Goal: Task Accomplishment & Management: Manage account settings

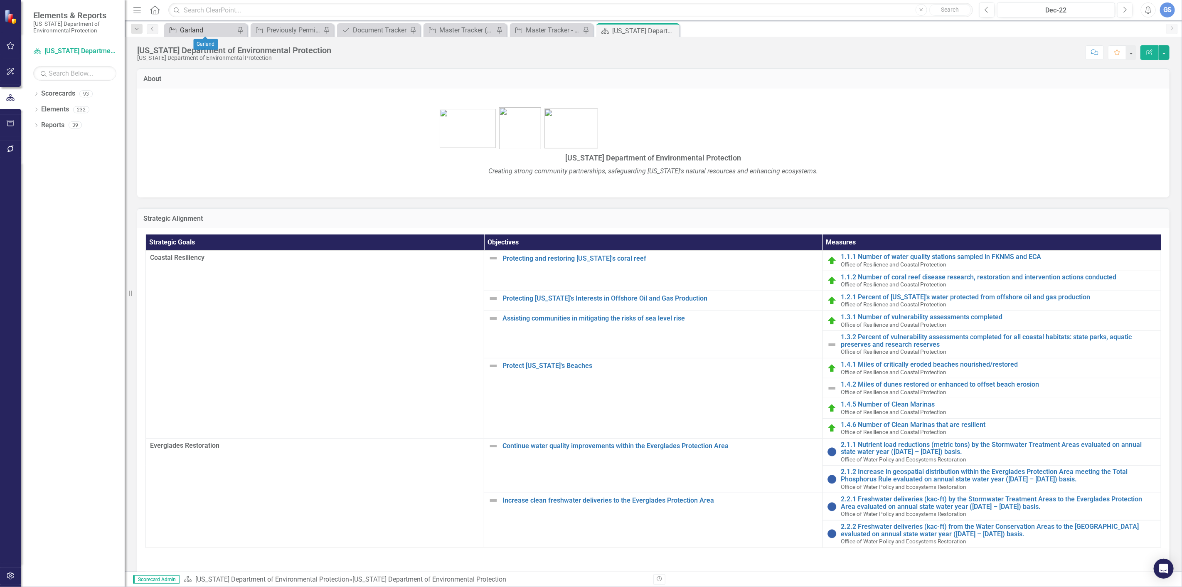
click at [223, 27] on div "Garland" at bounding box center [207, 30] width 55 height 10
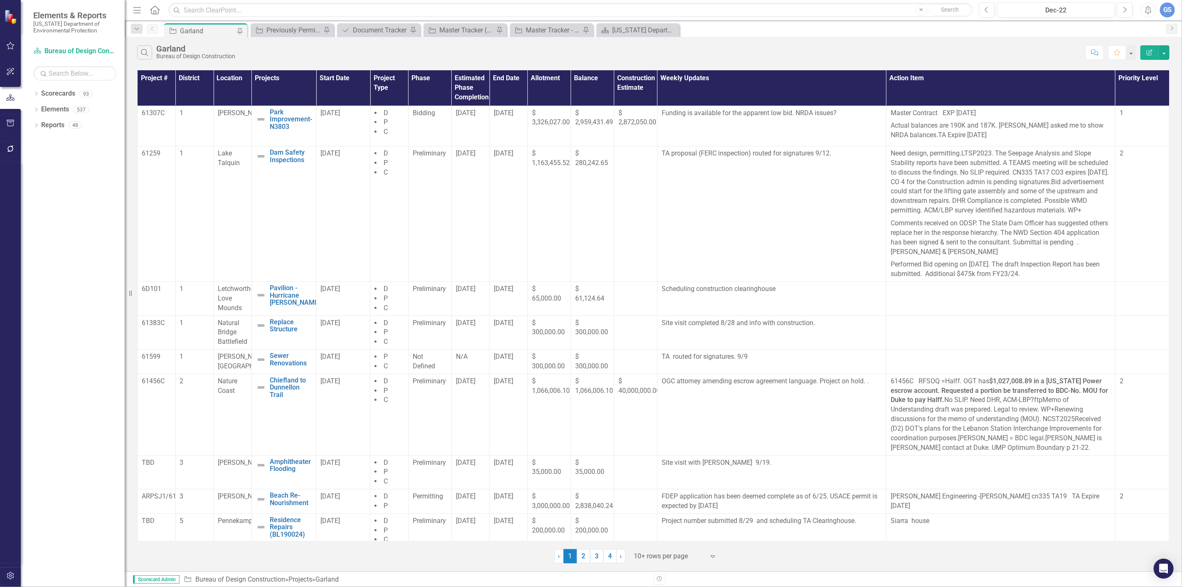
click at [583, 553] on link "2" at bounding box center [583, 556] width 13 height 14
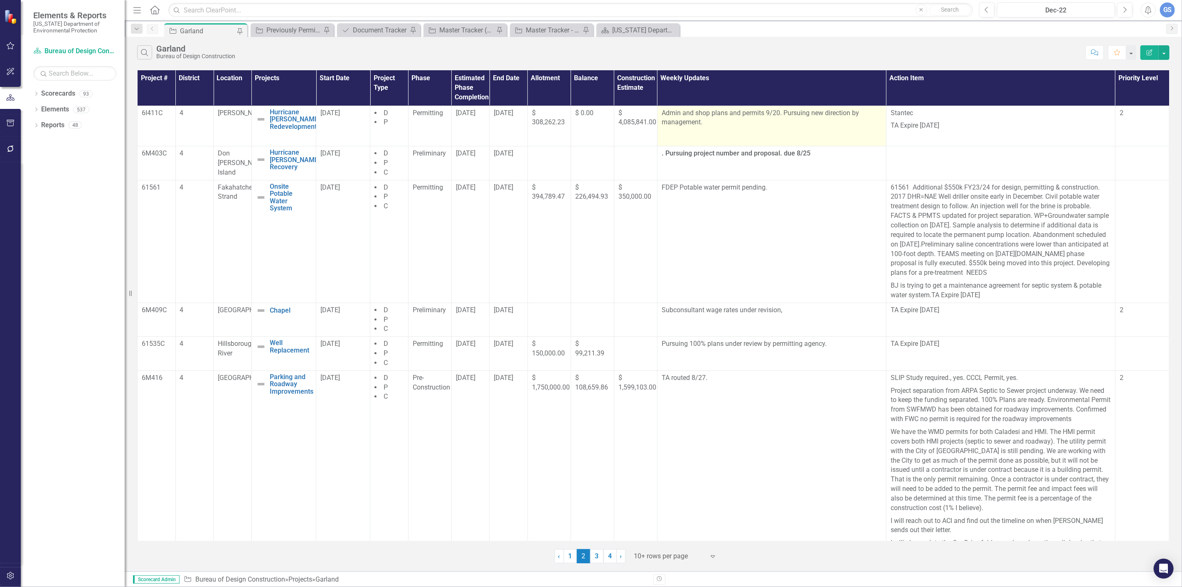
click at [777, 113] on p "Admin and shop plans and permits 9/20. Pursuing new direction by management." at bounding box center [772, 118] width 220 height 19
click at [776, 113] on p "Admin and shop plans and permits 9/20. Pursuing new direction by management." at bounding box center [772, 118] width 220 height 19
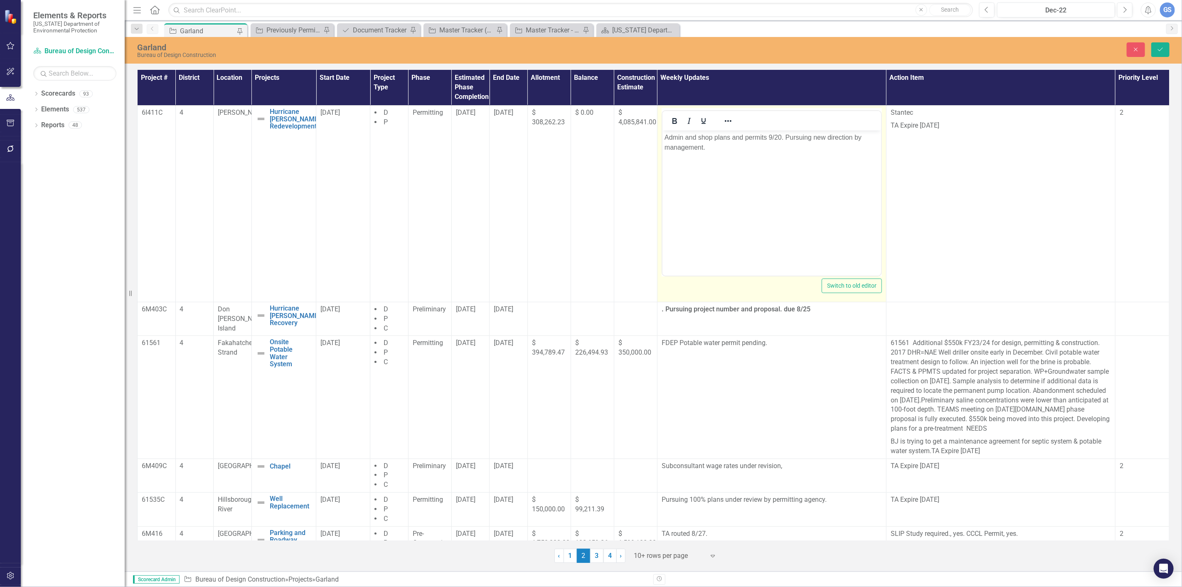
click at [780, 137] on p "Admin and shop plans and permits 9/20. Pursuing new direction by management." at bounding box center [771, 142] width 215 height 20
drag, startPoint x: 738, startPoint y: 147, endPoint x: 743, endPoint y: 147, distance: 4.6
click at [739, 147] on p "Admin and shop plans and permits late September. Pursuing new direction by mana…" at bounding box center [771, 142] width 215 height 20
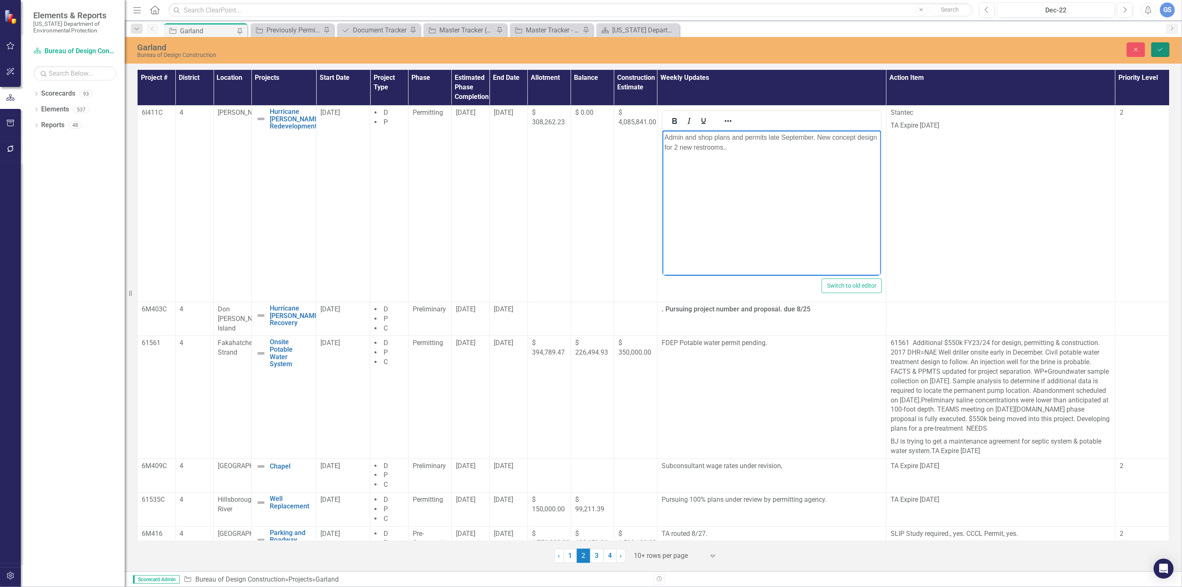
click at [1160, 48] on icon "Save" at bounding box center [1160, 50] width 7 height 6
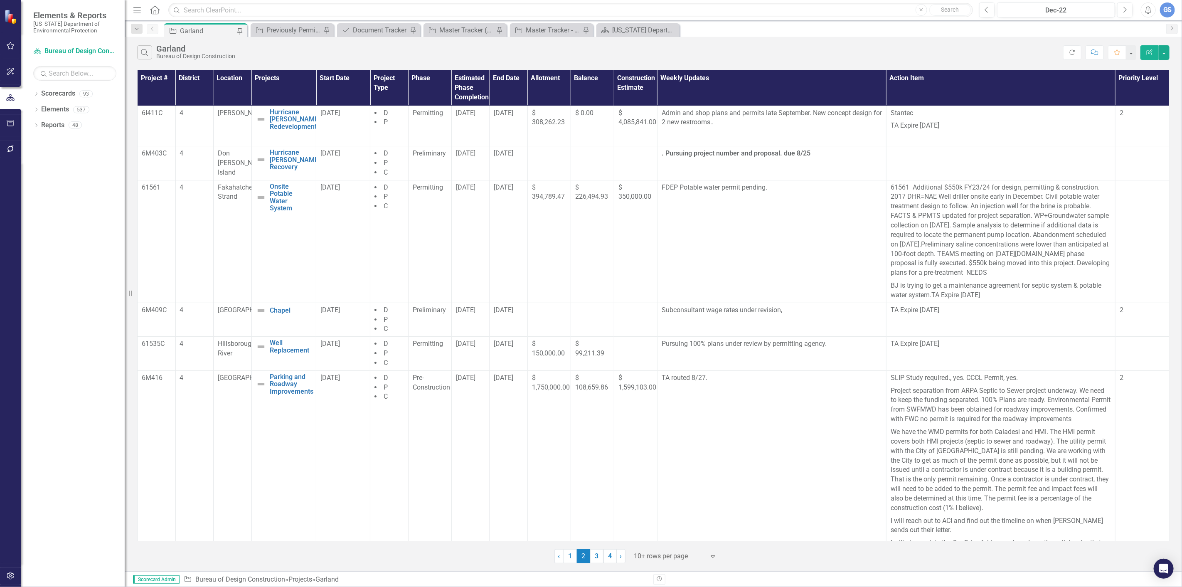
click at [597, 552] on link "3" at bounding box center [596, 556] width 13 height 14
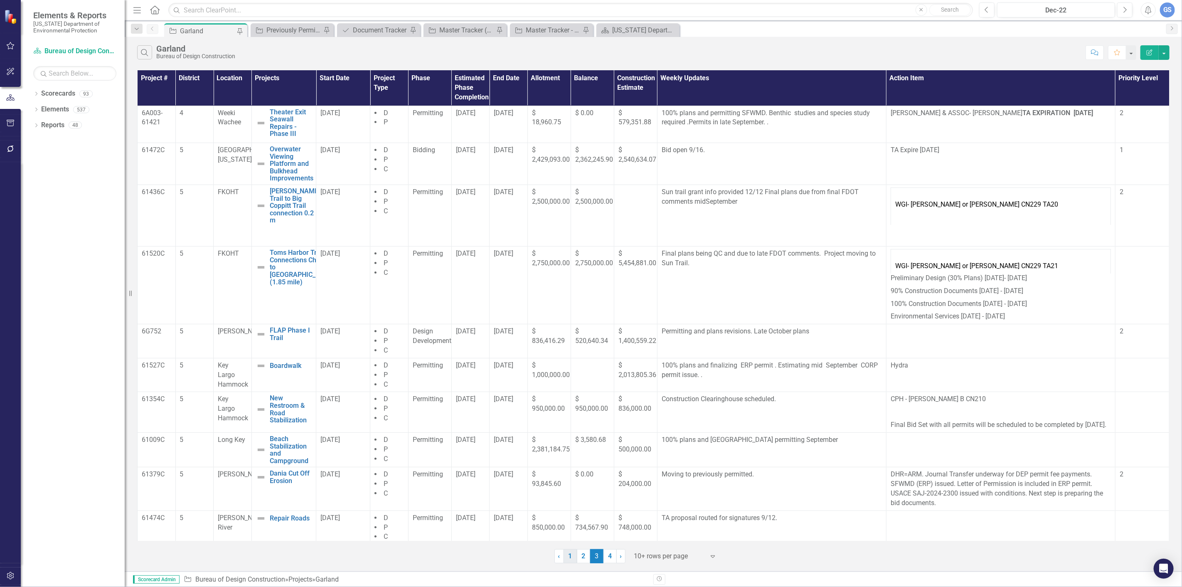
click at [568, 555] on link "1" at bounding box center [570, 556] width 13 height 14
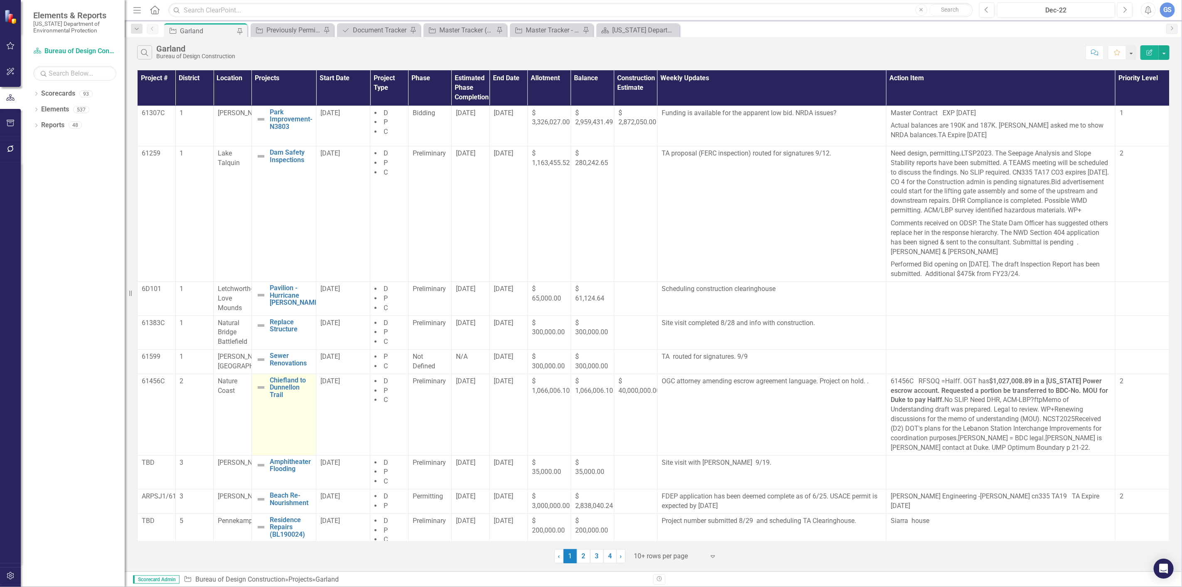
scroll to position [51, 0]
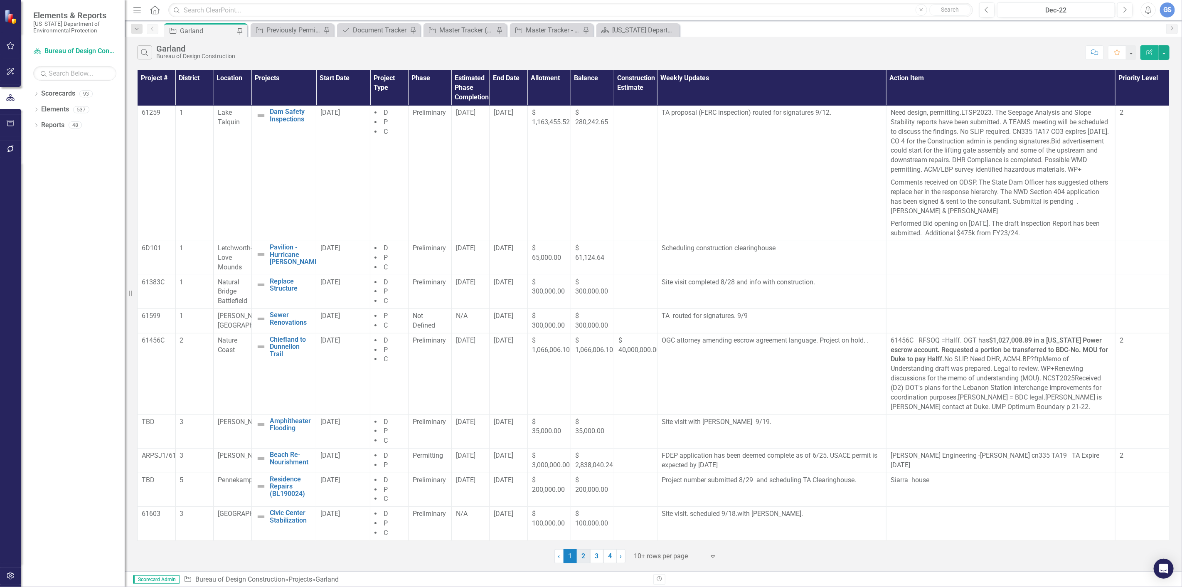
click at [585, 554] on link "2" at bounding box center [583, 556] width 13 height 14
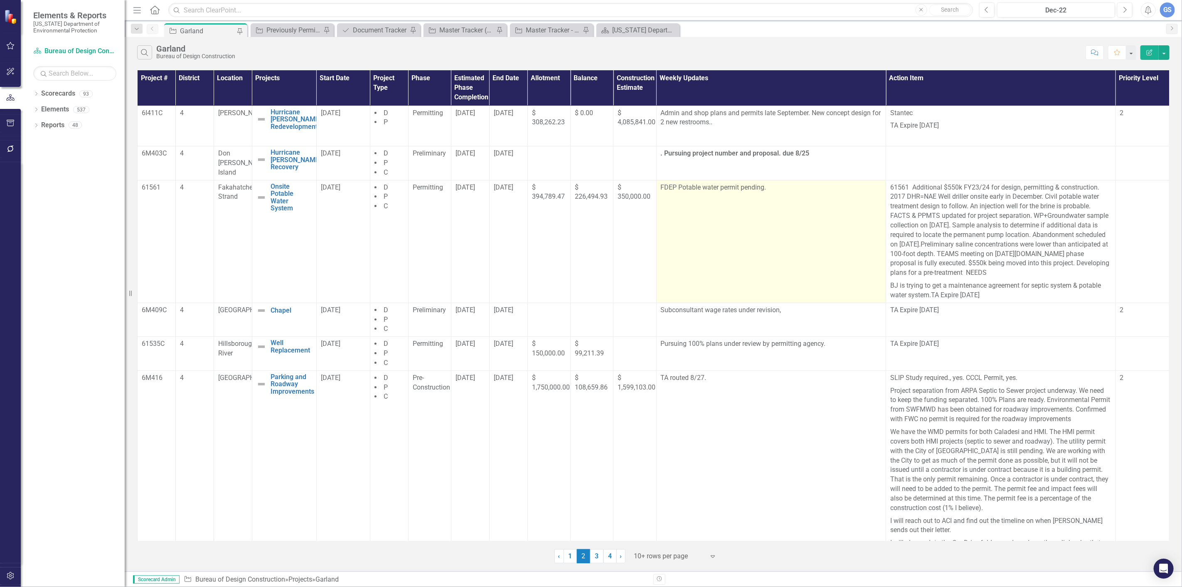
click at [764, 188] on p "FDEP Potable water permit pending." at bounding box center [771, 188] width 221 height 11
click at [730, 207] on td "FDEP Potable water permit pending." at bounding box center [771, 241] width 230 height 123
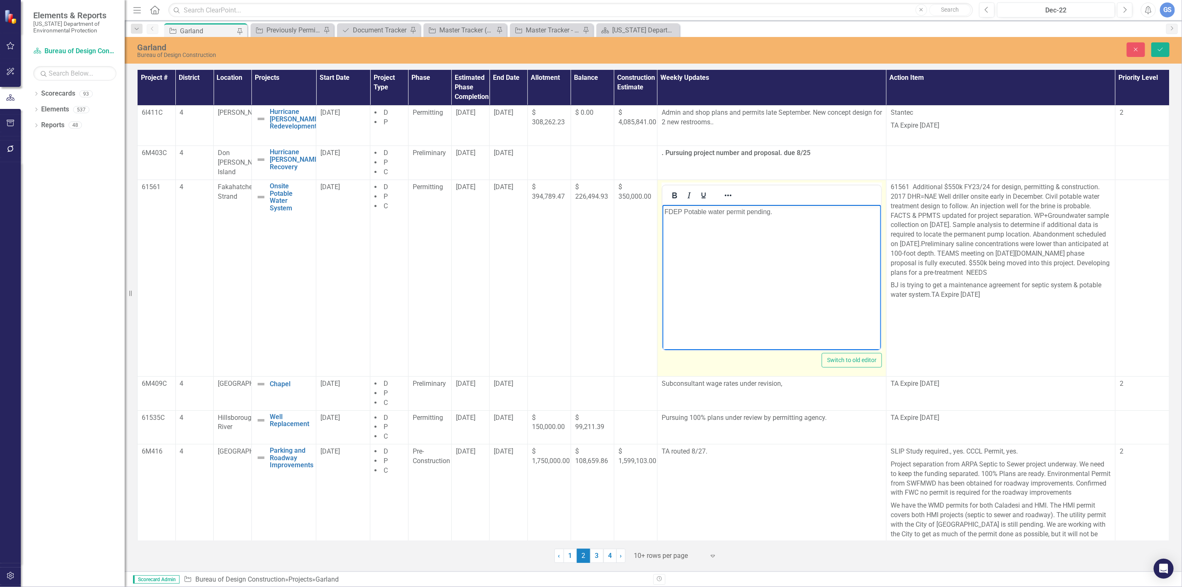
click at [777, 212] on p "FDEP Potable water permit pending." at bounding box center [771, 212] width 215 height 10
click at [826, 211] on p "FDEP Potable water permit will be reviewed by agency November" at bounding box center [771, 212] width 215 height 10
click at [824, 210] on p "FDEP Potable water permit will be reviewed by agencyin November" at bounding box center [771, 212] width 215 height 10
click at [832, 211] on p "FDEP Potable water permit will be reviewed by agencyin November" at bounding box center [771, 212] width 215 height 10
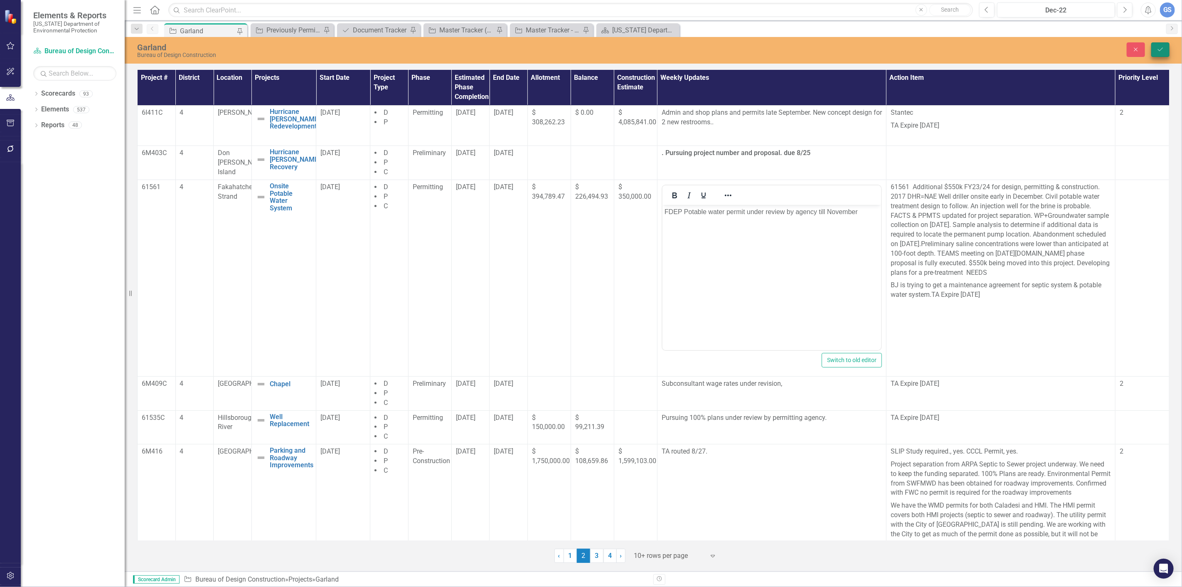
click at [1157, 47] on icon "Save" at bounding box center [1160, 50] width 7 height 6
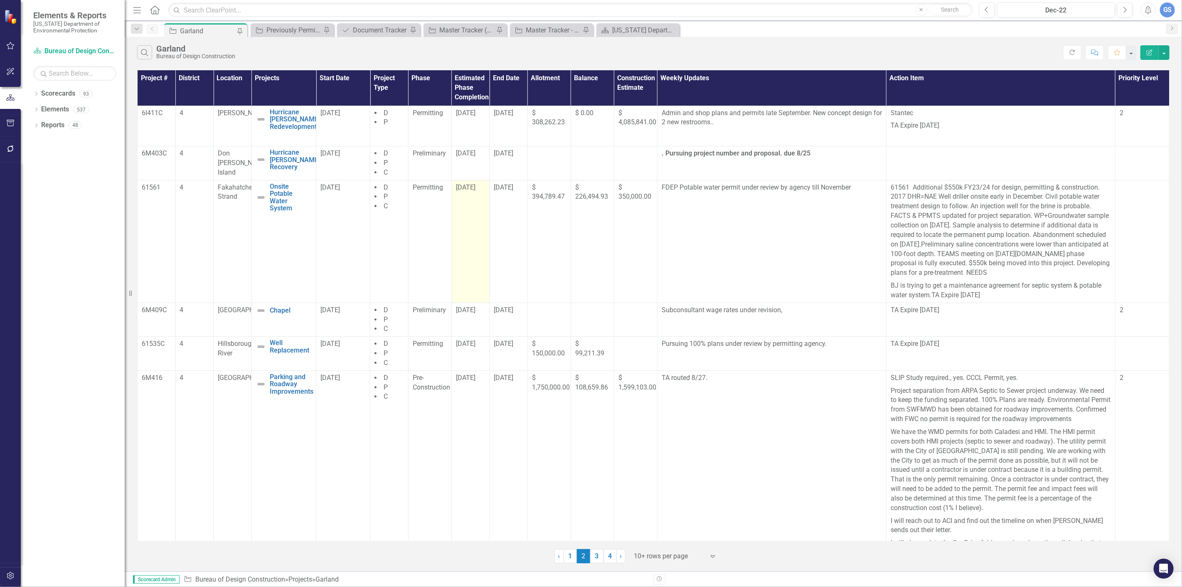
click at [468, 189] on span "8/29/25" at bounding box center [466, 187] width 20 height 8
click at [469, 189] on span "8/29/25" at bounding box center [466, 187] width 20 height 8
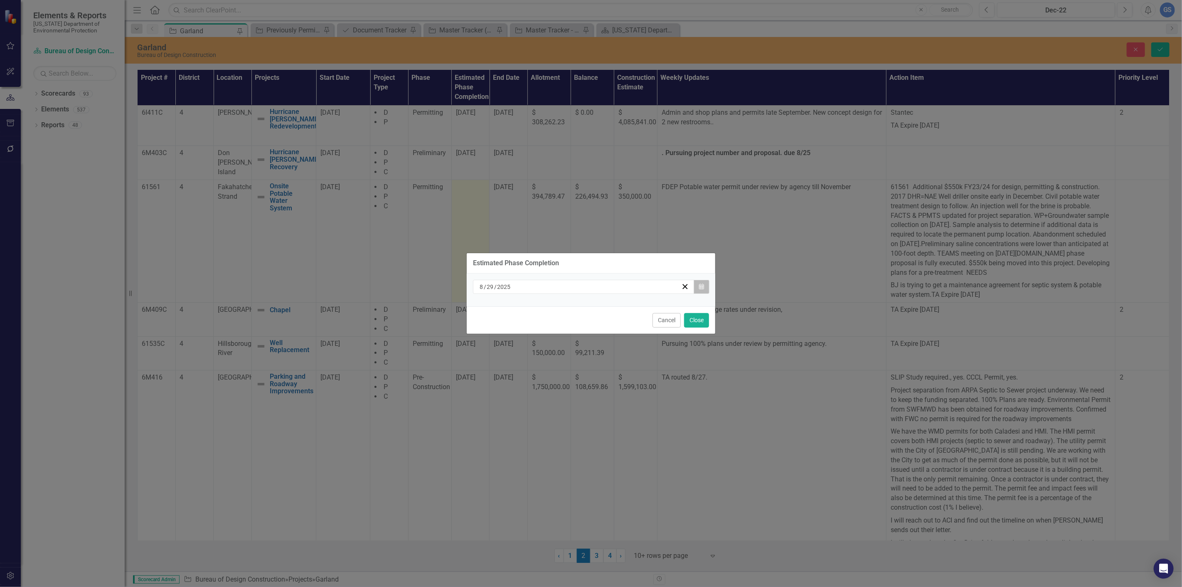
click at [703, 284] on icon "button" at bounding box center [701, 287] width 5 height 6
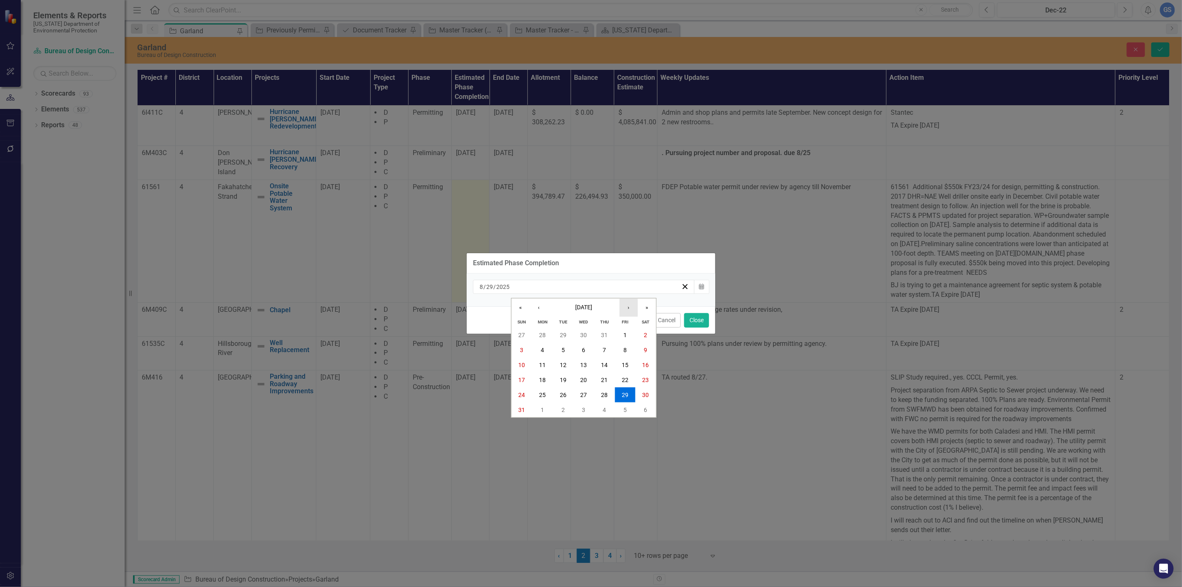
click at [630, 307] on button "›" at bounding box center [629, 307] width 18 height 18
click at [543, 348] on abbr "3" at bounding box center [542, 350] width 3 height 7
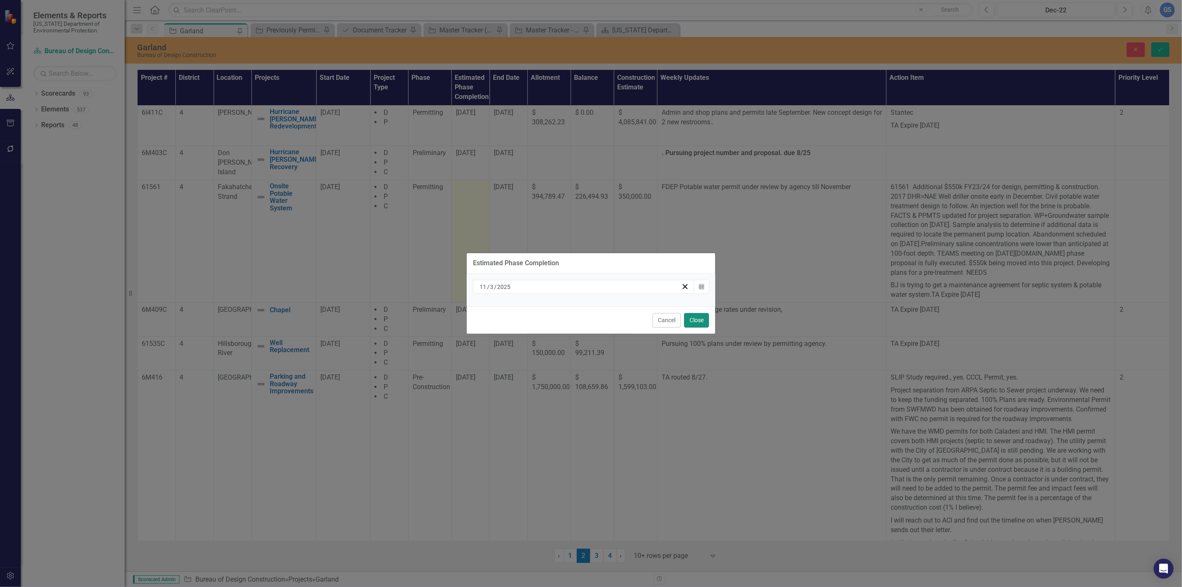
click at [696, 319] on button "Close" at bounding box center [696, 320] width 25 height 15
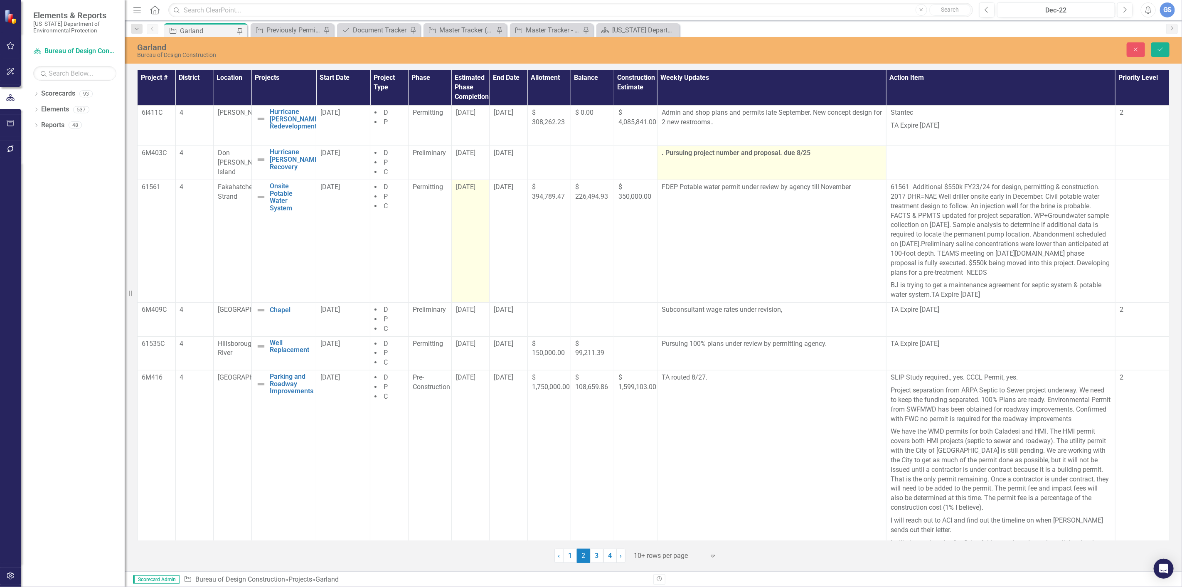
click at [812, 152] on p ". Pursuing project number and proposal. due 8/25" at bounding box center [772, 153] width 220 height 10
click at [812, 153] on p ". Pursuing project number and proposal. due 8/25" at bounding box center [772, 153] width 220 height 10
click at [812, 157] on p ". Pursuing project number and proposal. due 8/25" at bounding box center [772, 153] width 220 height 10
click at [812, 158] on p ". Pursuing project number and proposal. due 8/25" at bounding box center [772, 153] width 220 height 10
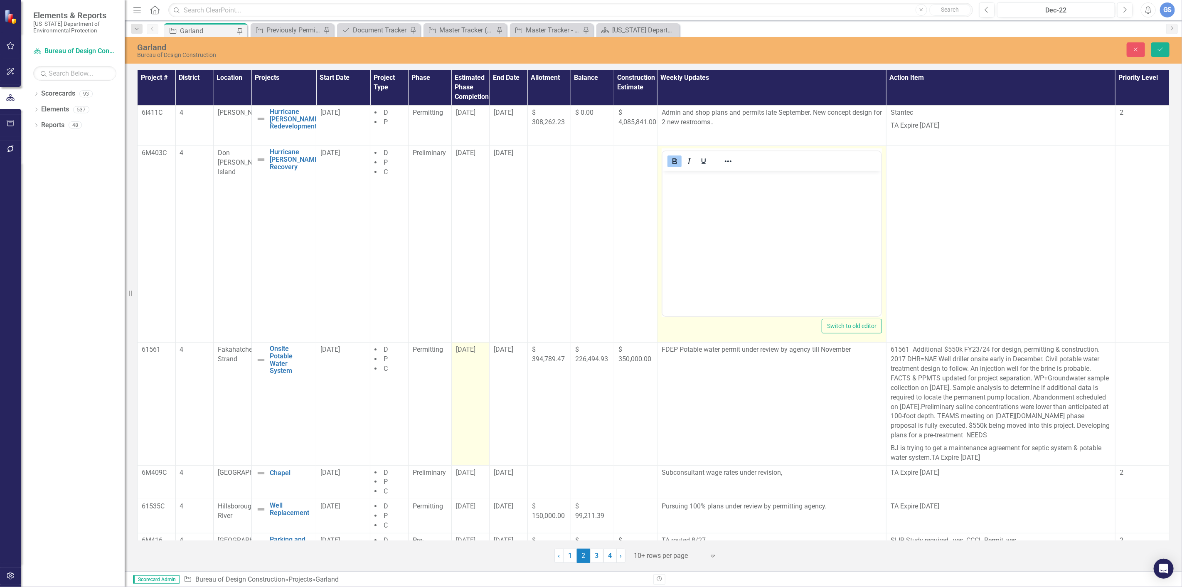
click at [812, 158] on div at bounding box center [772, 161] width 219 height 16
click at [812, 192] on body ". Pursuing project number and proposal. due 8/25" at bounding box center [771, 233] width 219 height 125
click at [822, 180] on p ". Pursuing project number and proposal. due 8/25" at bounding box center [771, 178] width 215 height 10
click at [666, 178] on strong ". Pursuing project number and proposal. due 10/1. Issues with GEO. 100K" at bounding box center [762, 182] width 196 height 17
click at [763, 178] on strong "Pursuing project number and proposal. due 10/1. Issues with GEO. 100K" at bounding box center [769, 182] width 211 height 17
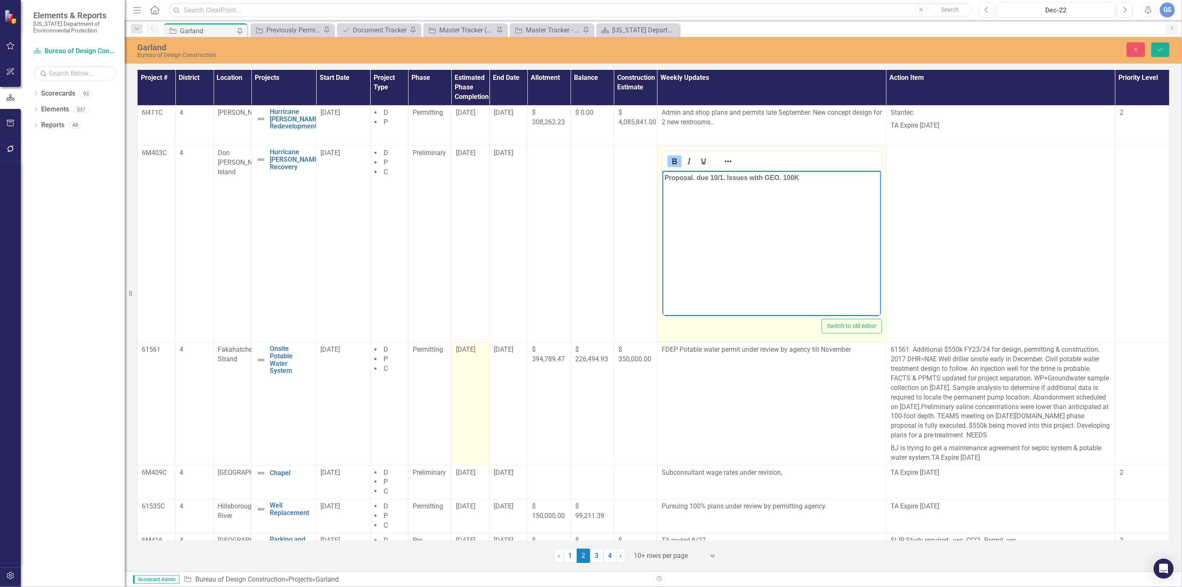
click at [729, 177] on strong "Proposal. due 10/1. Issues with GEO. 100K" at bounding box center [731, 177] width 135 height 7
click at [795, 178] on strong "Proposal. due 10/1 AND Issues with GEO. 100K" at bounding box center [738, 177] width 149 height 7
click at [741, 177] on strong "Proposal. due 10/1 AND Issues with GEO. 100K" at bounding box center [738, 177] width 149 height 7
drag, startPoint x: 797, startPoint y: 179, endPoint x: 805, endPoint y: 178, distance: 8.7
click at [798, 179] on strong "Proposal. due 10/1 AND Issues with GEO. 100K" at bounding box center [739, 177] width 150 height 7
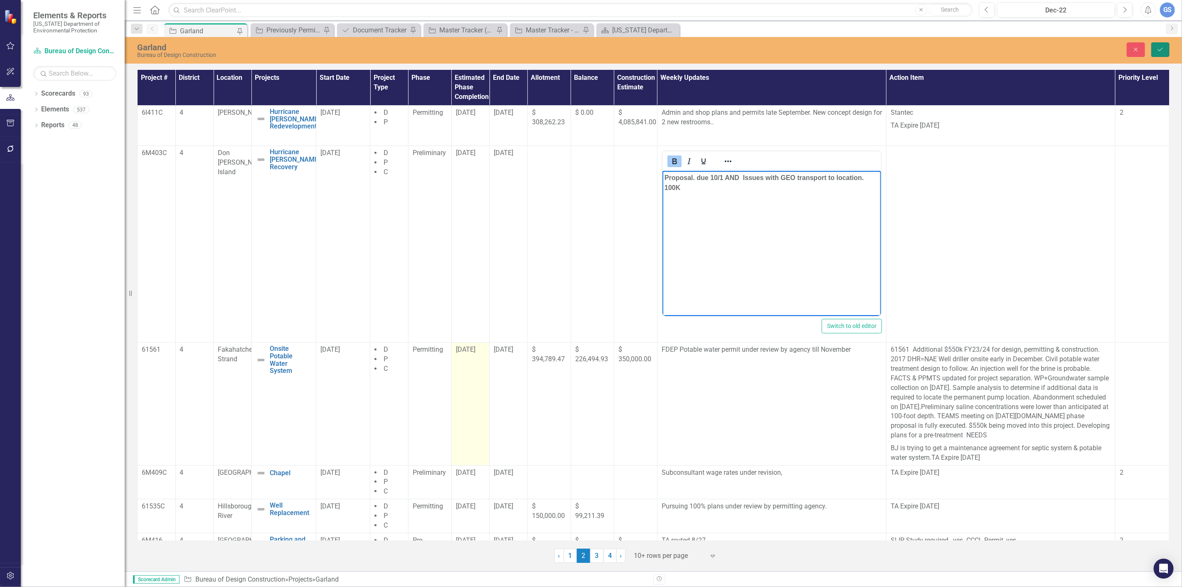
click at [1158, 47] on icon "Save" at bounding box center [1160, 50] width 7 height 6
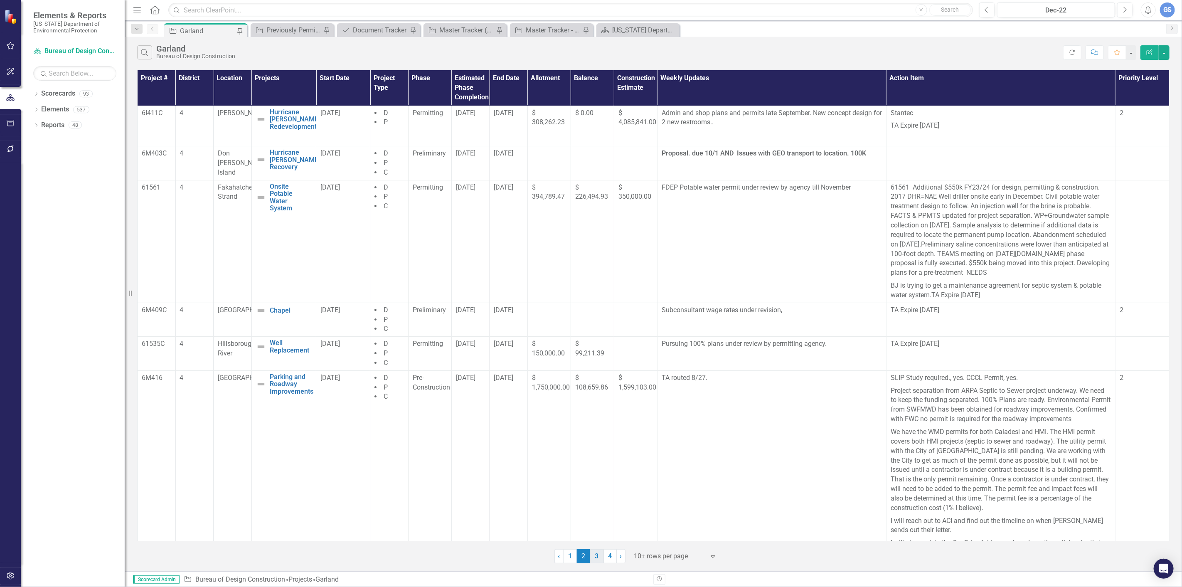
click at [597, 554] on link "3" at bounding box center [596, 556] width 13 height 14
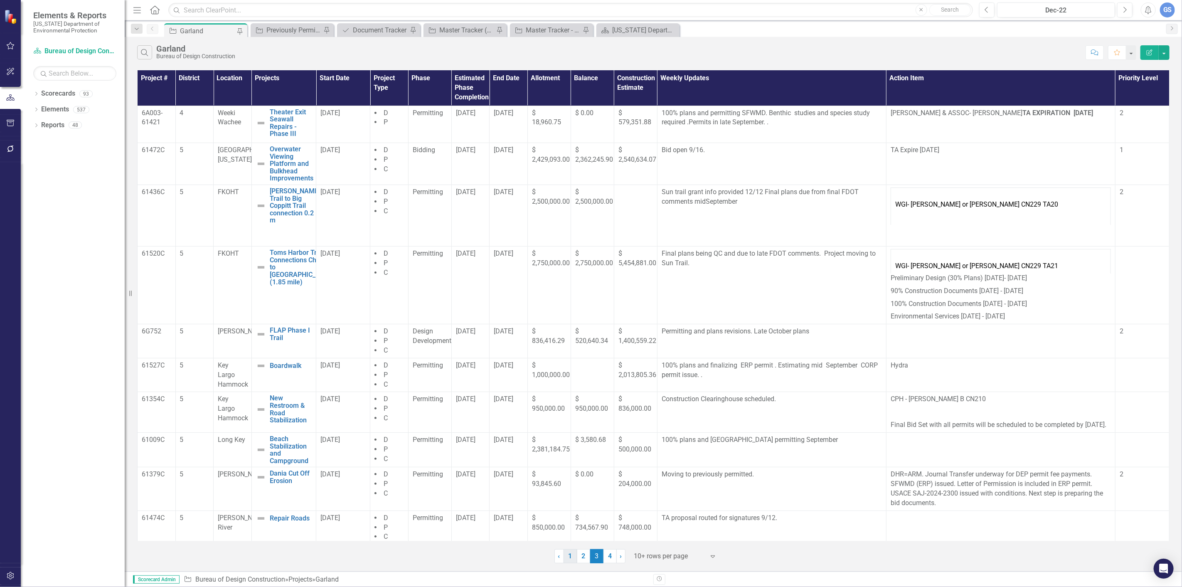
click at [571, 557] on link "1" at bounding box center [570, 556] width 13 height 14
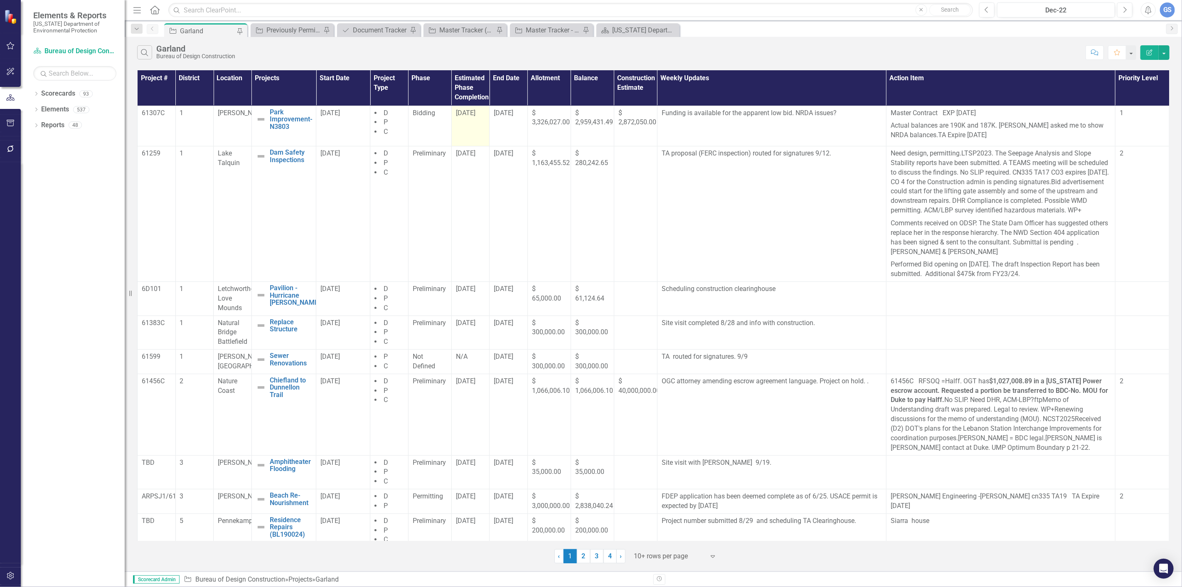
click at [466, 115] on span "8/29/25" at bounding box center [466, 113] width 20 height 8
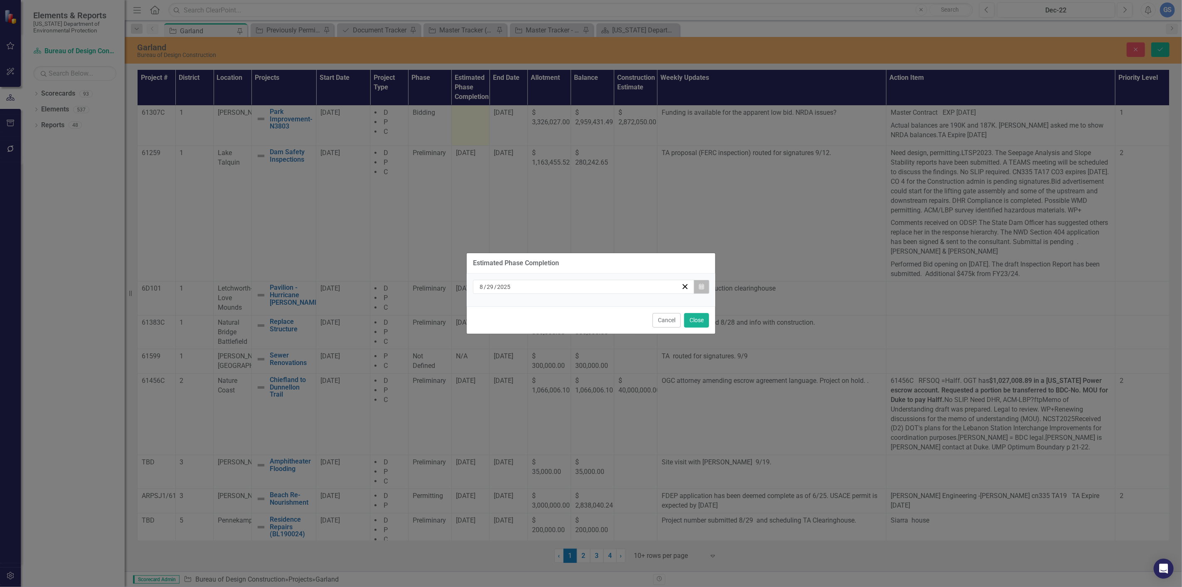
click at [700, 284] on icon "Calendar" at bounding box center [701, 287] width 5 height 6
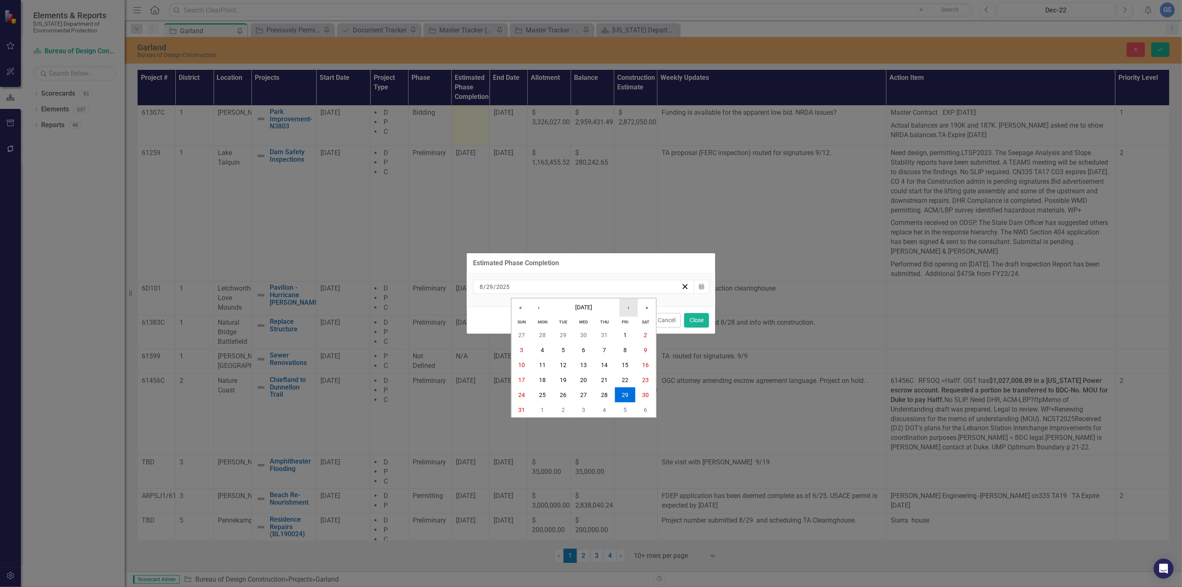
click at [627, 303] on button "›" at bounding box center [629, 307] width 18 height 18
click at [584, 332] on abbr "1" at bounding box center [583, 335] width 3 height 7
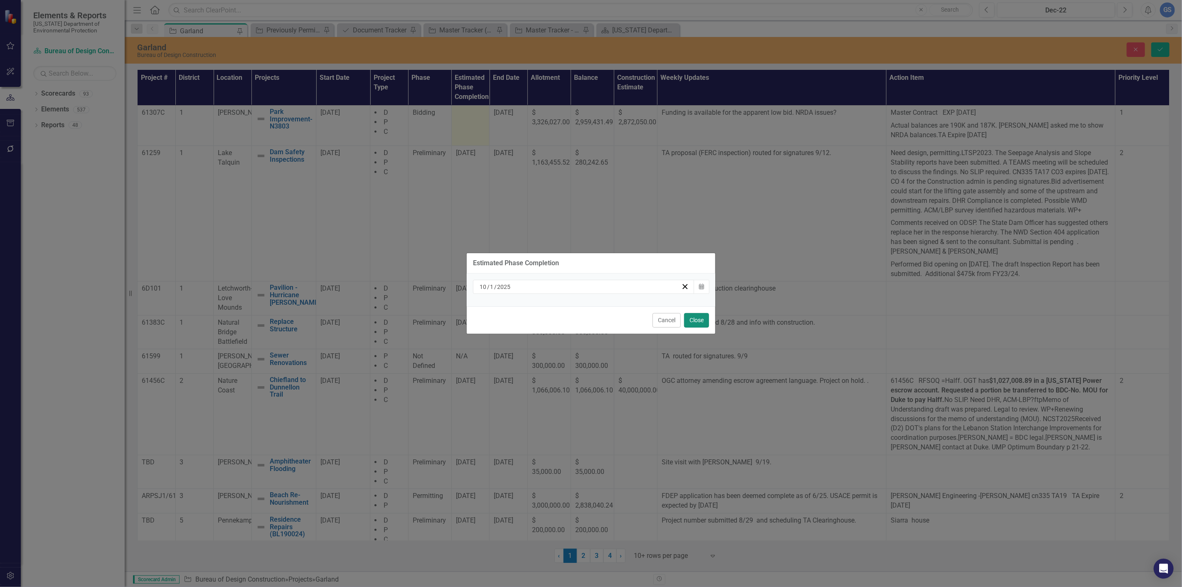
click at [697, 317] on button "Close" at bounding box center [696, 320] width 25 height 15
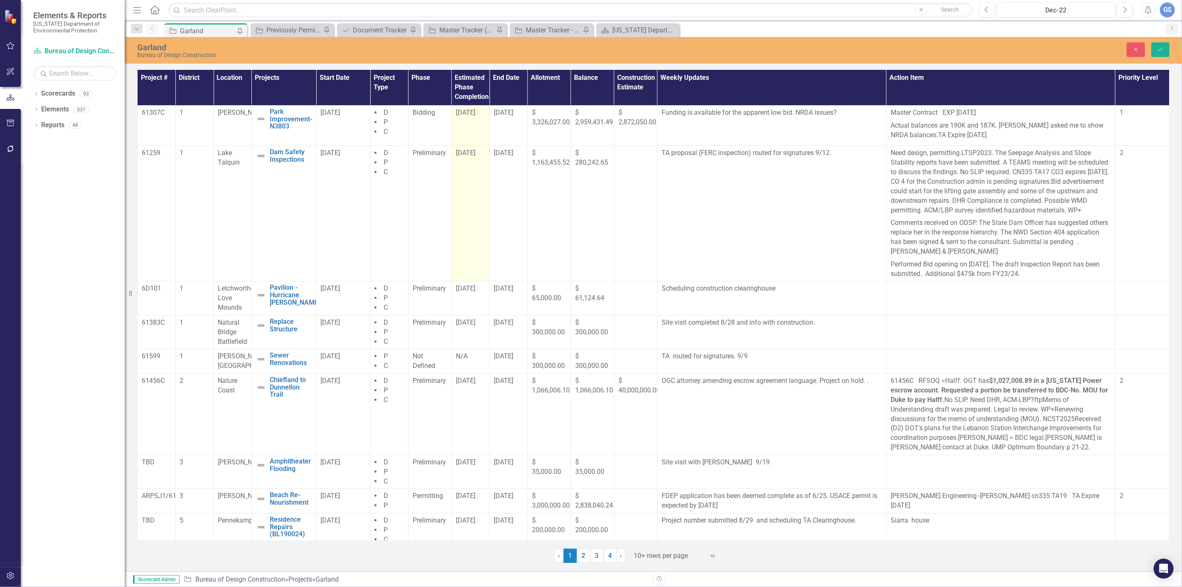
click at [466, 156] on span "8/30/26" at bounding box center [466, 153] width 20 height 8
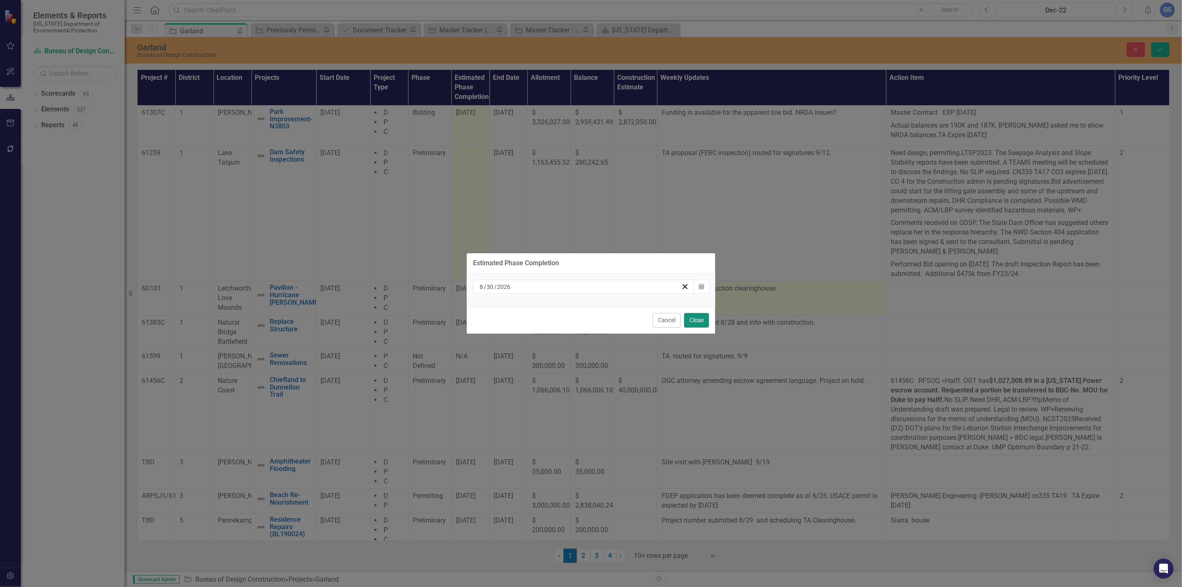
click at [693, 317] on button "Close" at bounding box center [696, 320] width 25 height 15
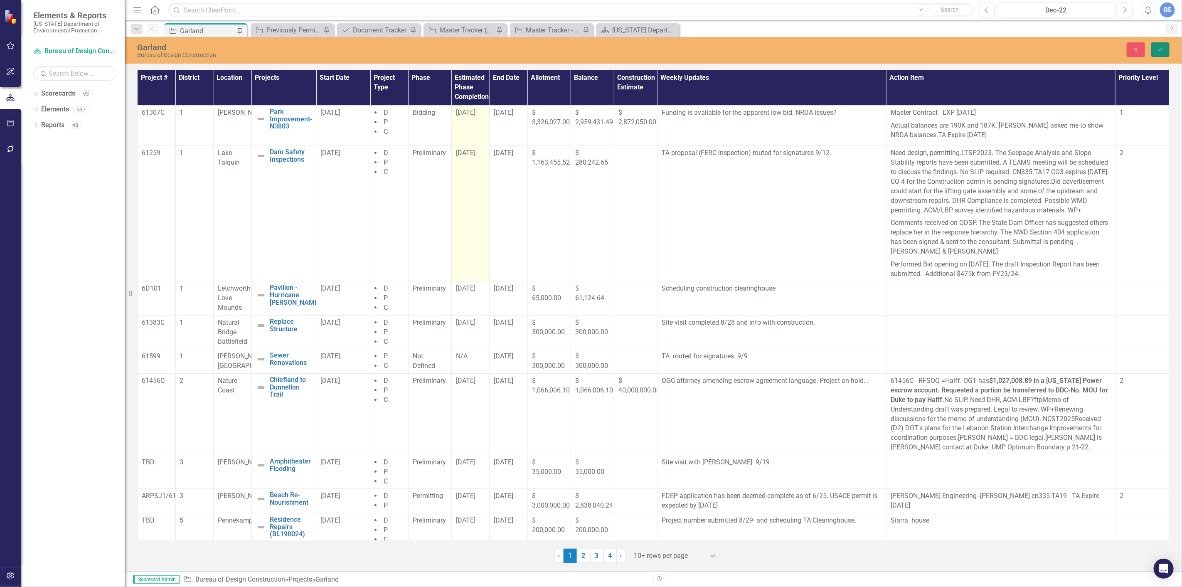
click at [1160, 44] on button "Save" at bounding box center [1161, 49] width 18 height 15
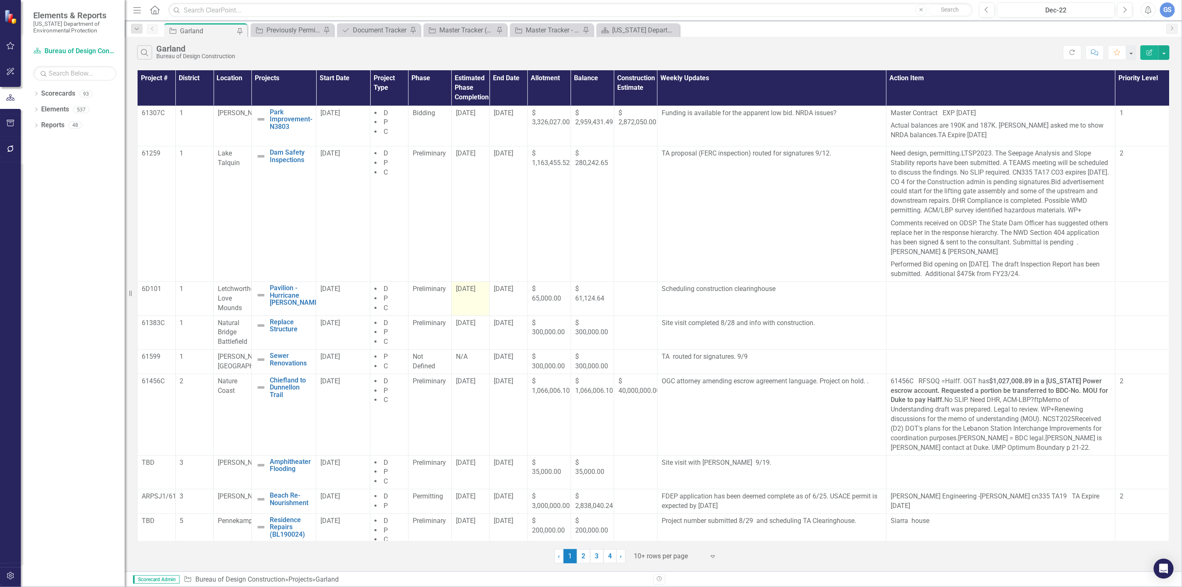
click at [468, 293] on span "8/28/25" at bounding box center [466, 289] width 20 height 8
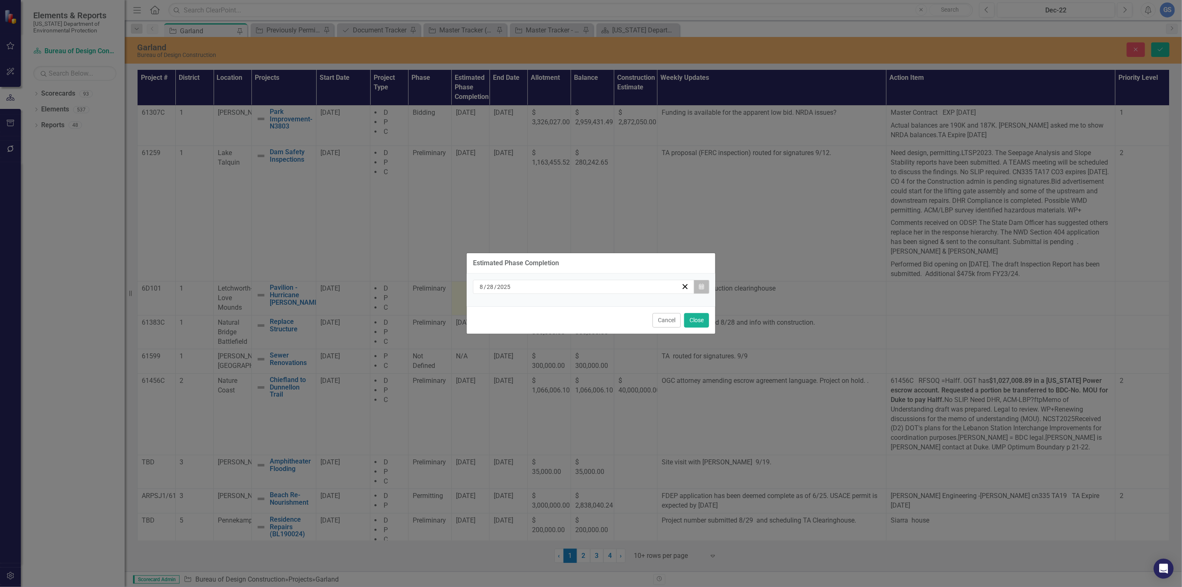
click at [701, 284] on icon "Calendar" at bounding box center [701, 287] width 5 height 6
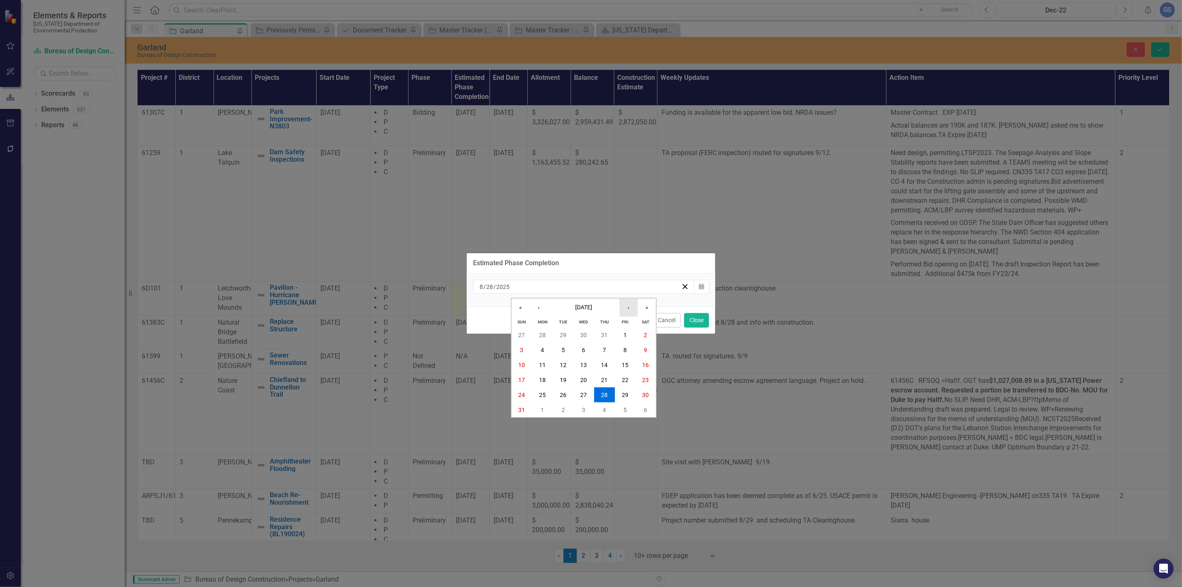
click at [631, 304] on button "›" at bounding box center [629, 307] width 18 height 18
click at [562, 392] on abbr "30" at bounding box center [563, 395] width 7 height 7
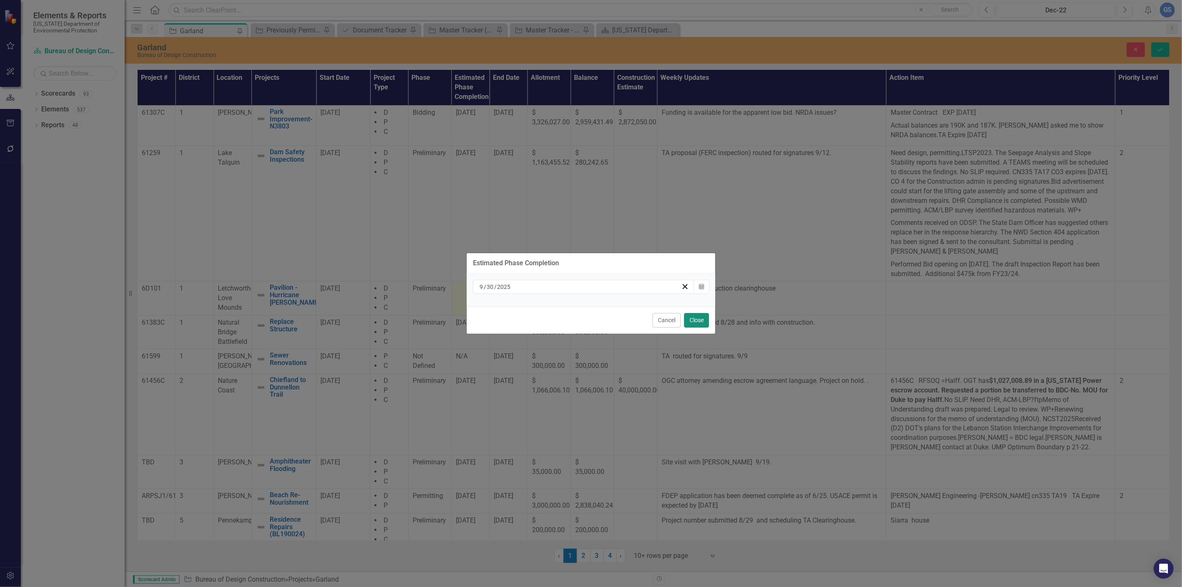
click at [700, 316] on button "Close" at bounding box center [696, 320] width 25 height 15
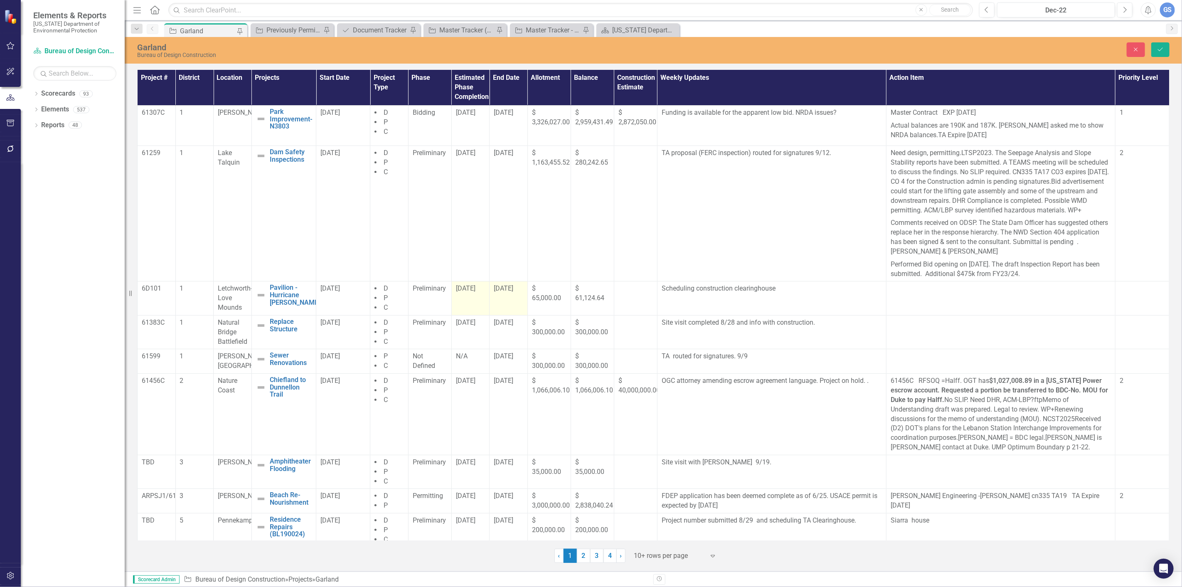
click at [505, 292] on span "8/20/25" at bounding box center [504, 288] width 20 height 8
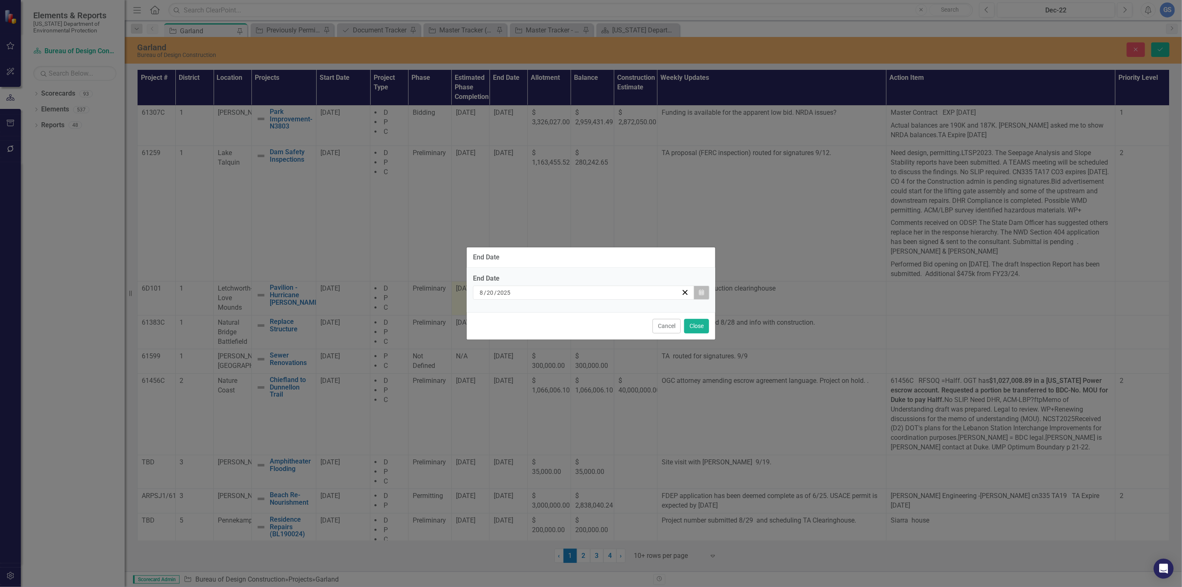
click at [703, 291] on icon "Calendar" at bounding box center [701, 293] width 5 height 6
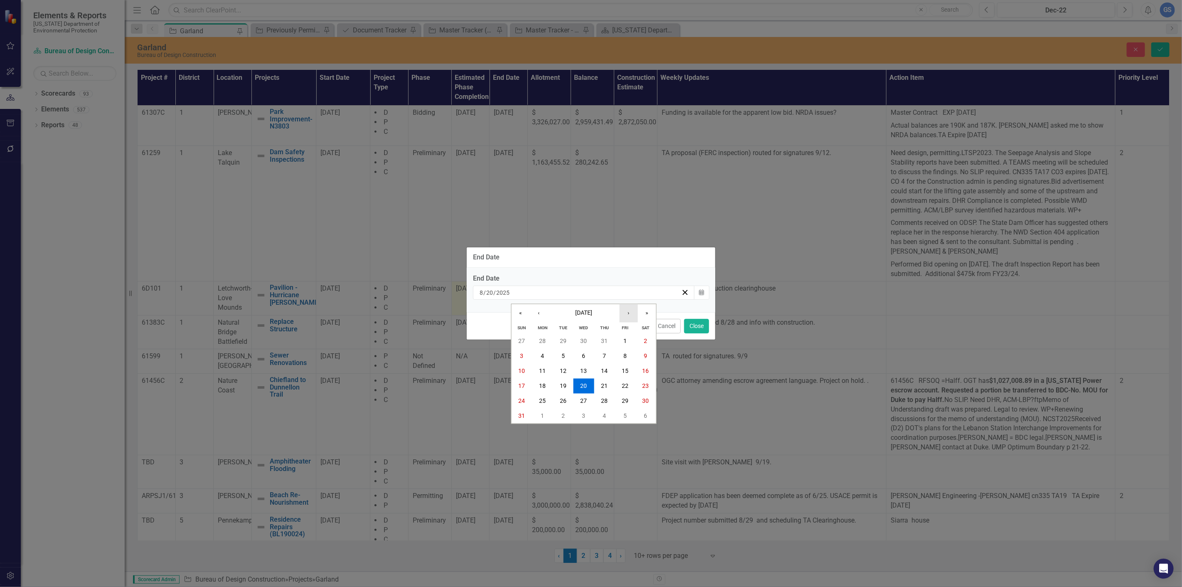
click at [628, 310] on button "›" at bounding box center [629, 313] width 18 height 18
click at [585, 380] on button "19" at bounding box center [584, 385] width 21 height 15
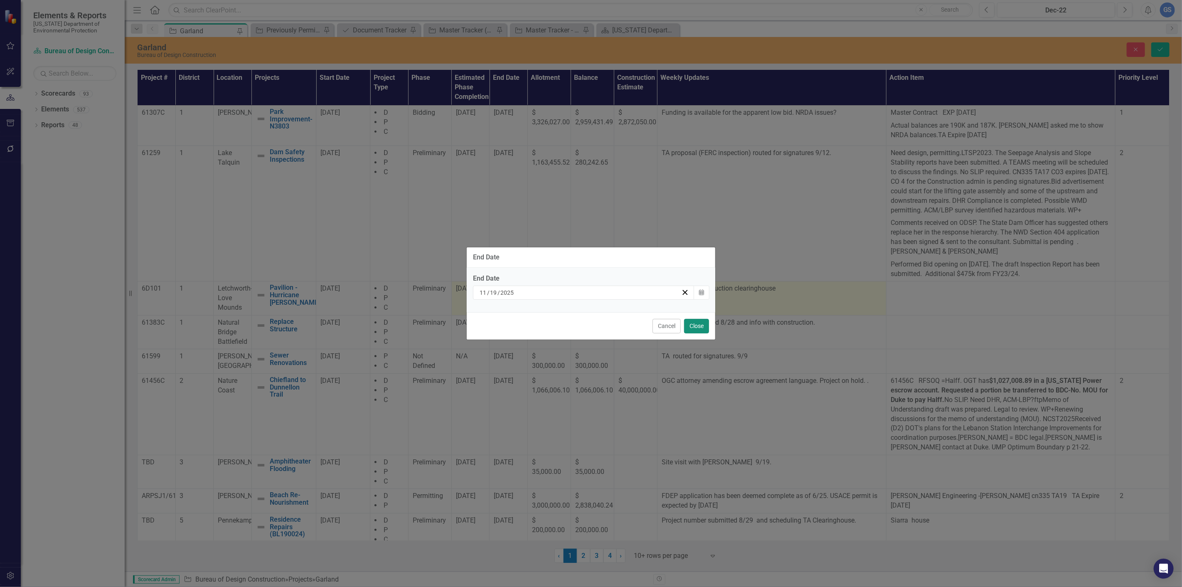
click at [700, 324] on button "Close" at bounding box center [696, 326] width 25 height 15
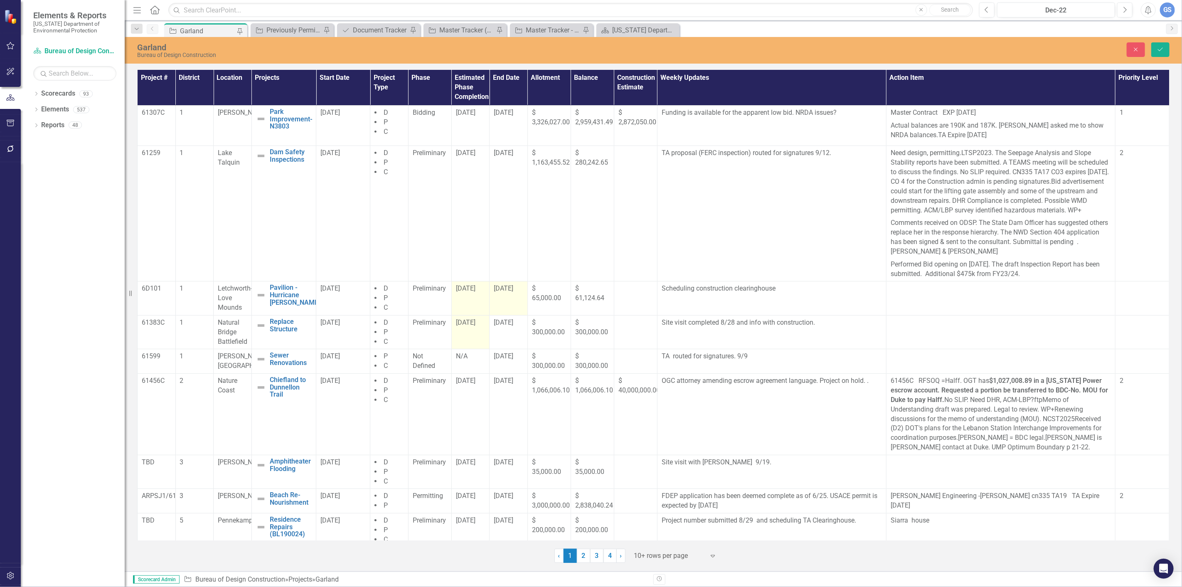
click at [463, 326] on span "8/28/25" at bounding box center [466, 322] width 20 height 8
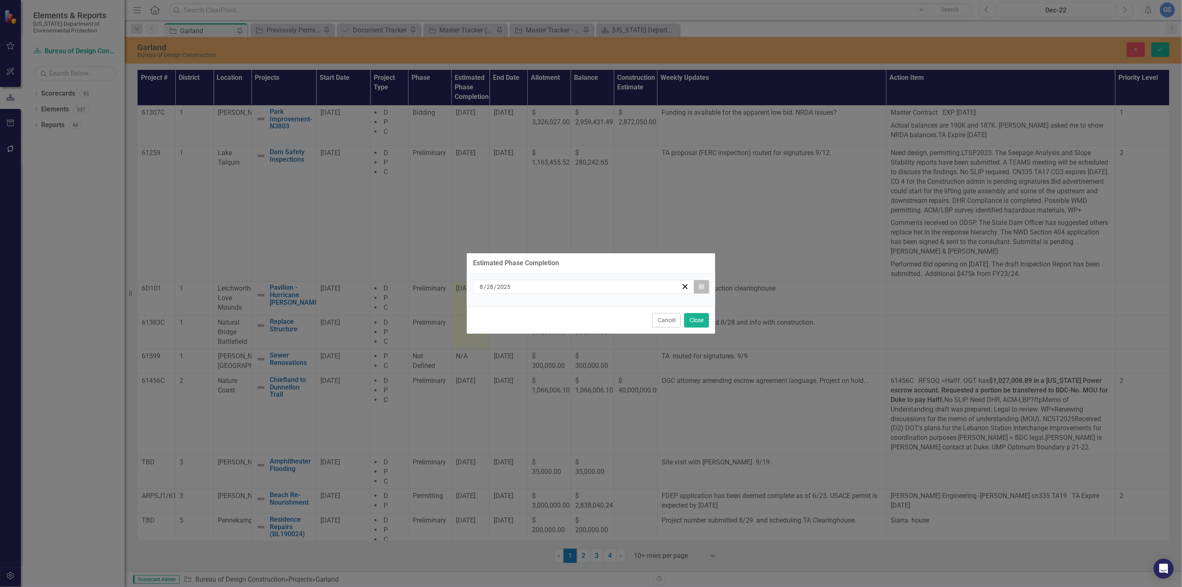
click at [700, 283] on button "Calendar" at bounding box center [702, 287] width 16 height 14
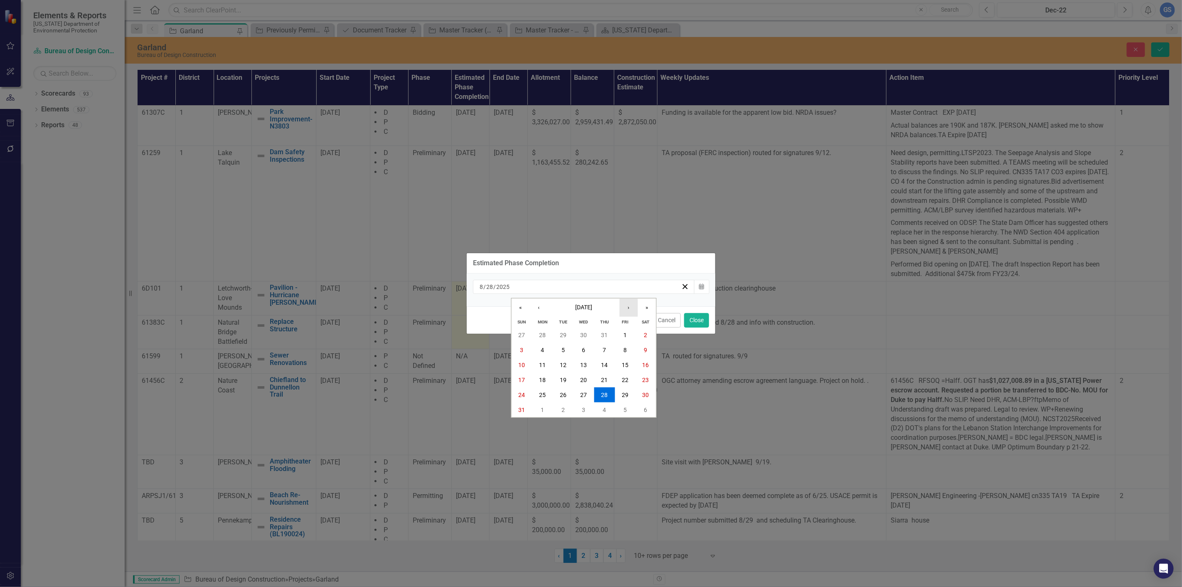
click at [625, 307] on button "›" at bounding box center [629, 307] width 18 height 18
click at [587, 331] on button "1" at bounding box center [584, 335] width 21 height 15
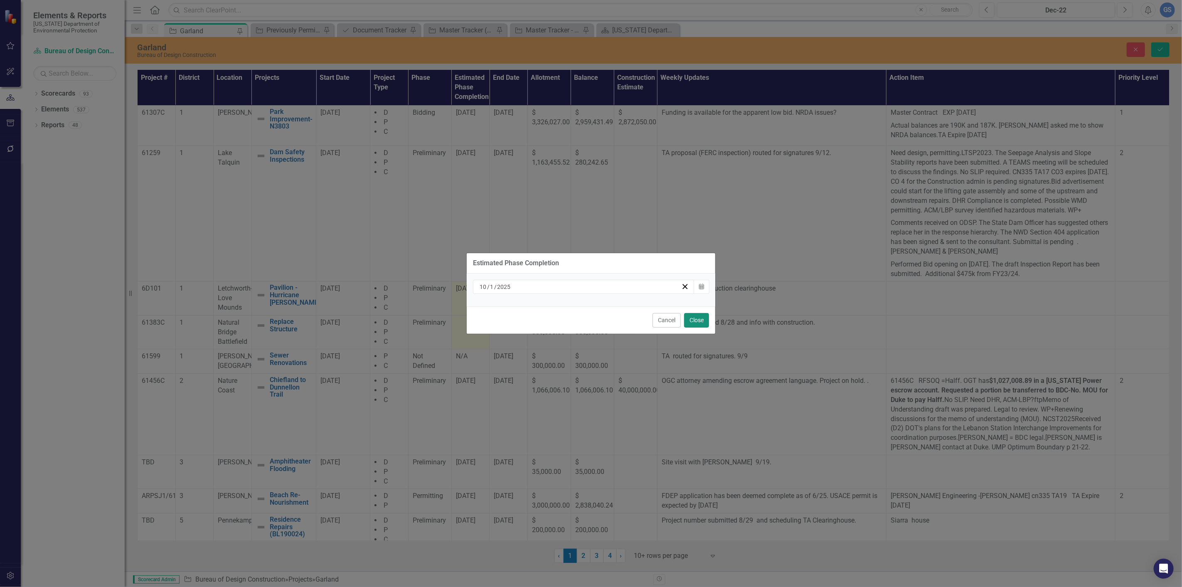
click at [693, 317] on button "Close" at bounding box center [696, 320] width 25 height 15
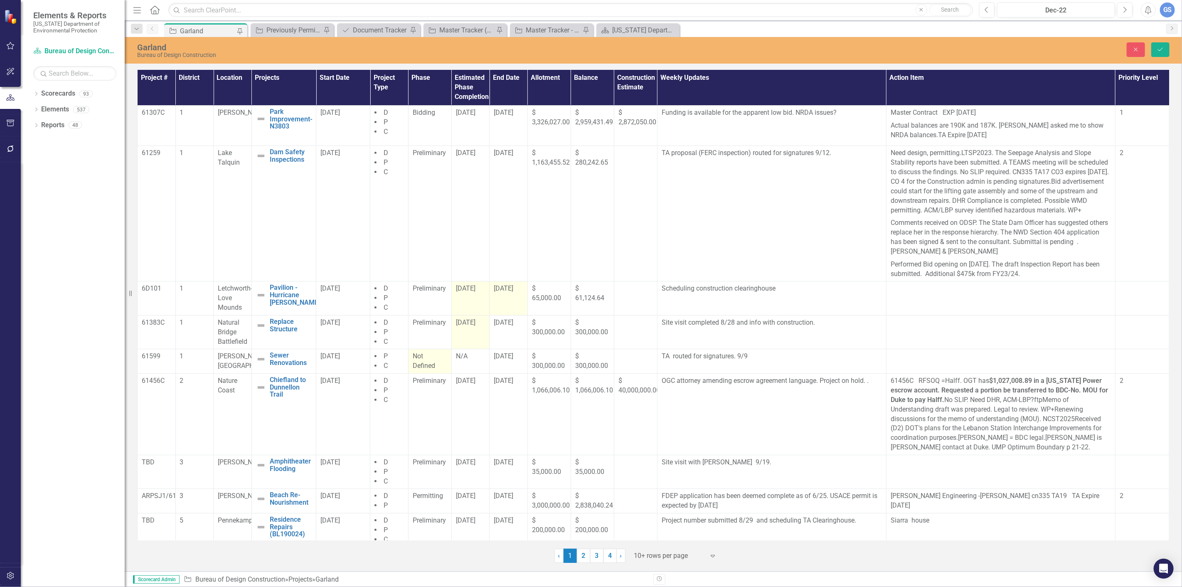
click at [426, 370] on div "Not Defined" at bounding box center [430, 361] width 35 height 19
click at [435, 363] on icon "Expand" at bounding box center [439, 359] width 8 height 7
click at [433, 413] on div "Design Development" at bounding box center [445, 416] width 53 height 19
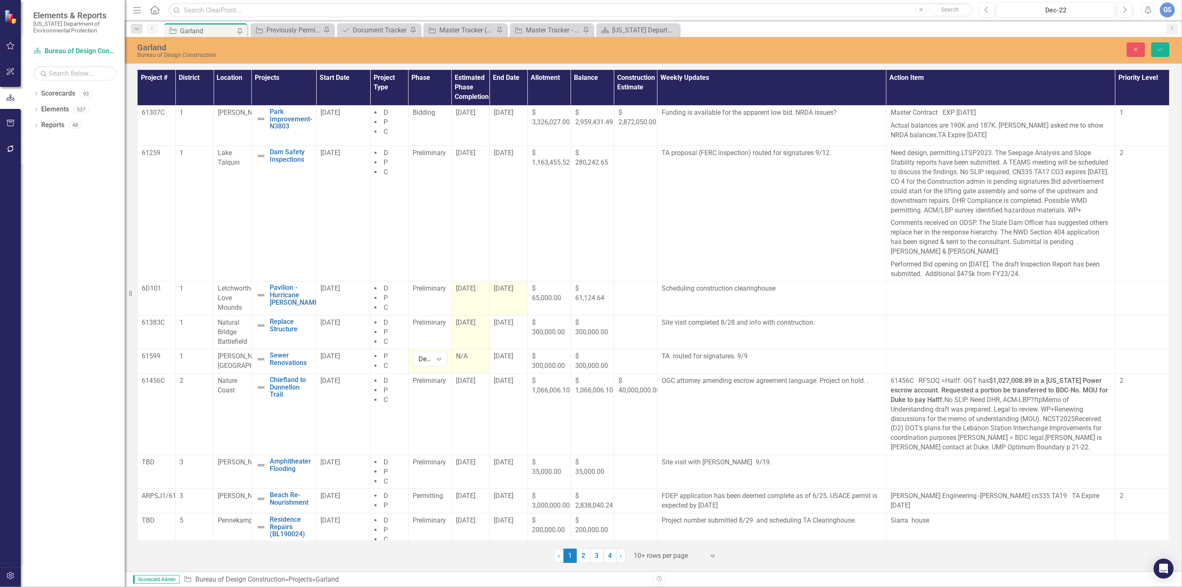
click at [469, 361] on div "N/A" at bounding box center [471, 357] width 30 height 10
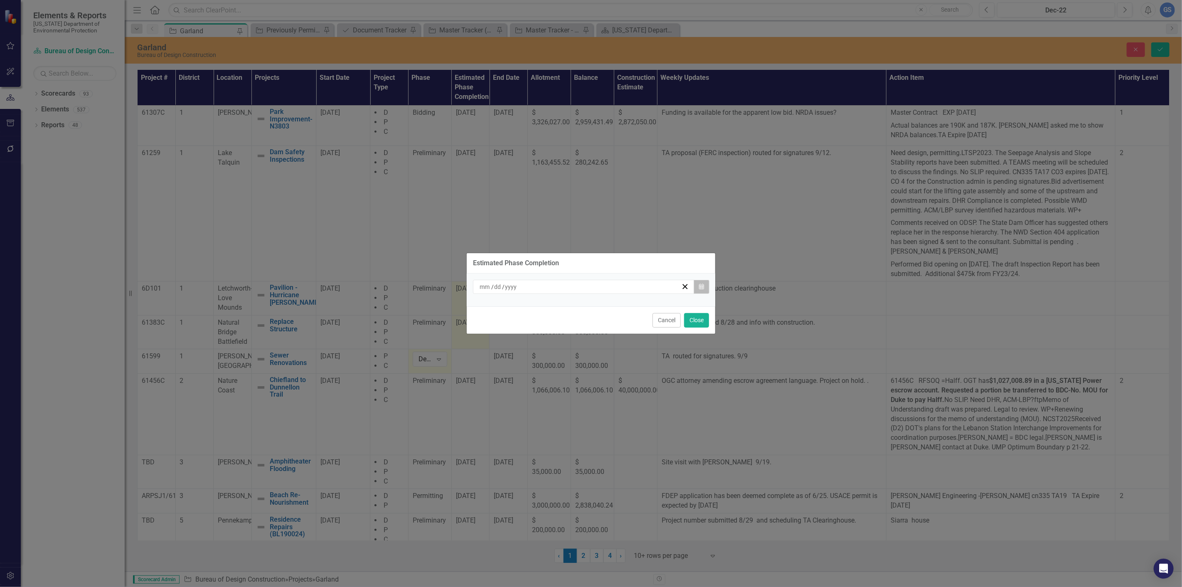
click at [701, 285] on icon "Calendar" at bounding box center [701, 287] width 5 height 6
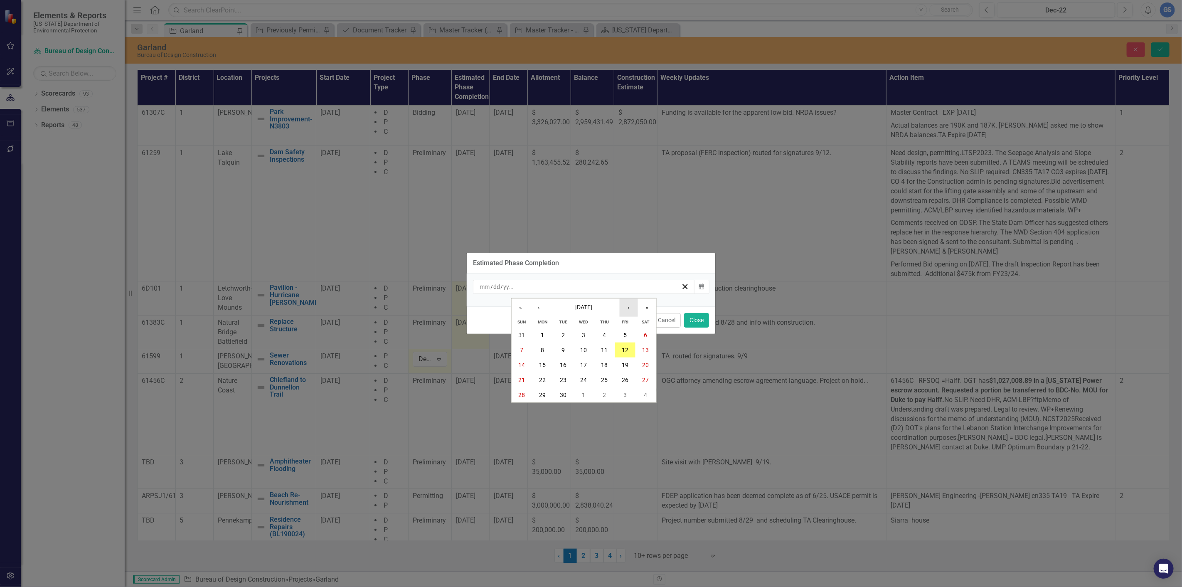
click at [628, 304] on button "›" at bounding box center [629, 307] width 18 height 18
click at [604, 375] on button "20" at bounding box center [604, 379] width 21 height 15
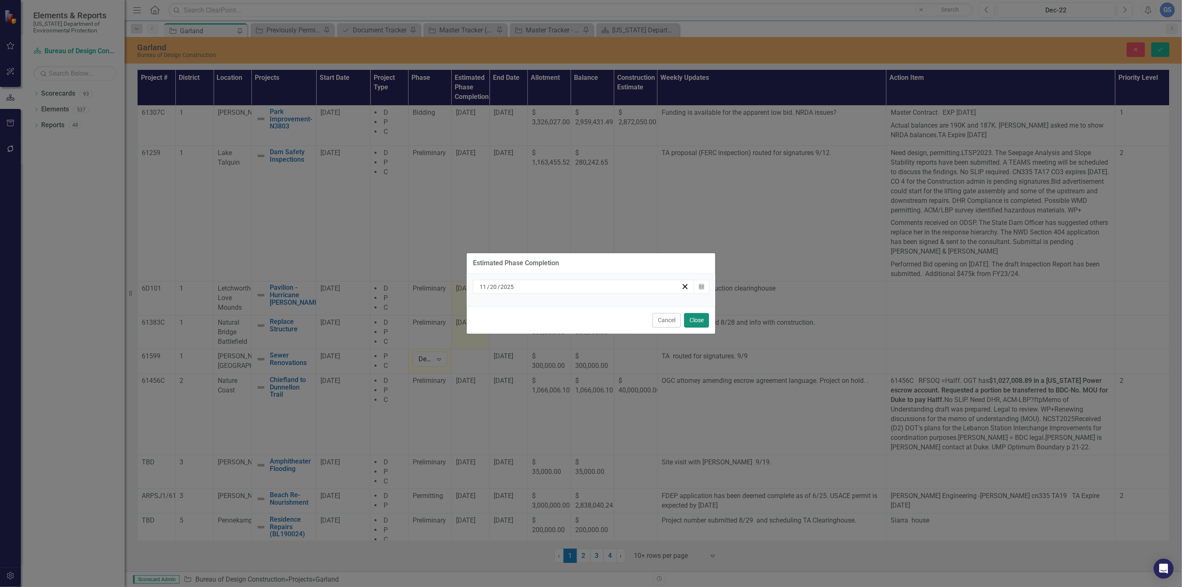
click at [697, 316] on button "Close" at bounding box center [696, 320] width 25 height 15
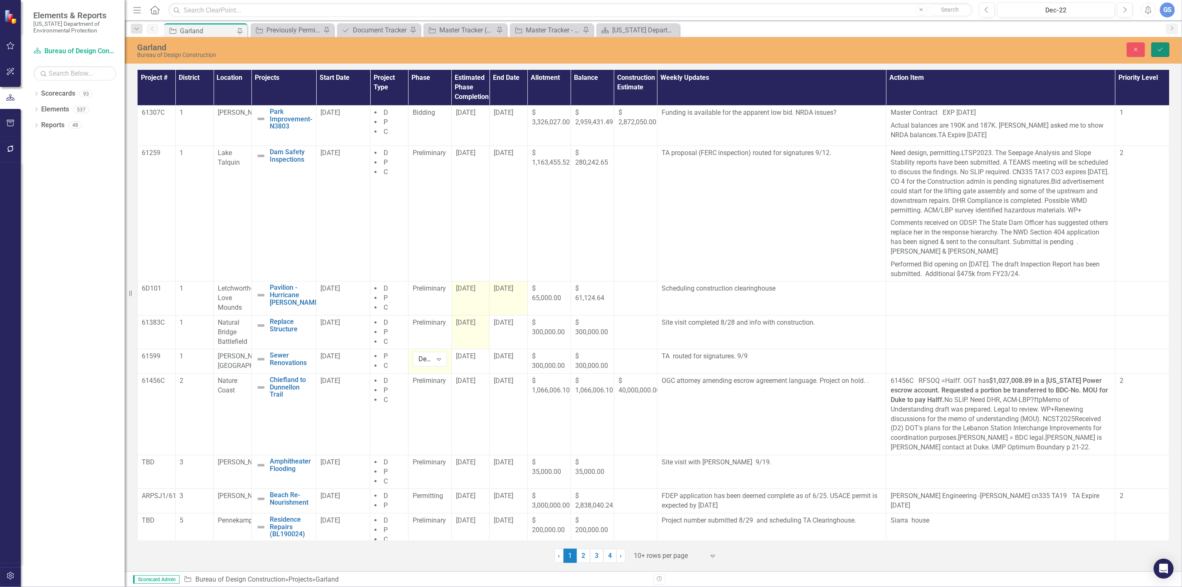
click at [1156, 46] on button "Save" at bounding box center [1161, 49] width 18 height 15
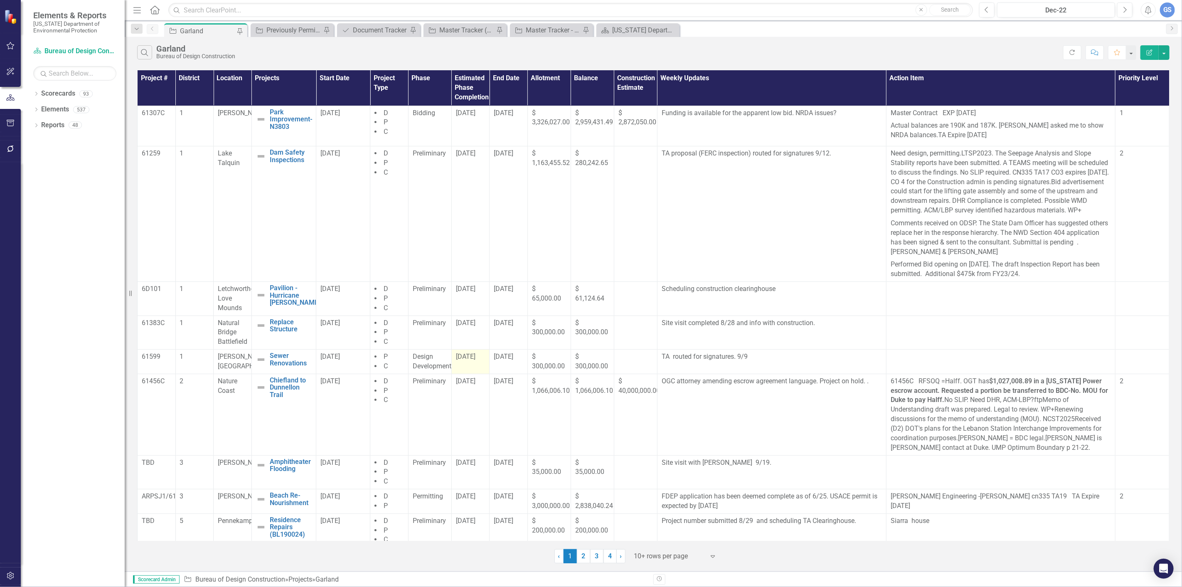
click at [461, 360] on span "11/20/25" at bounding box center [466, 357] width 20 height 8
click at [476, 360] on span "11/20/25" at bounding box center [466, 357] width 20 height 8
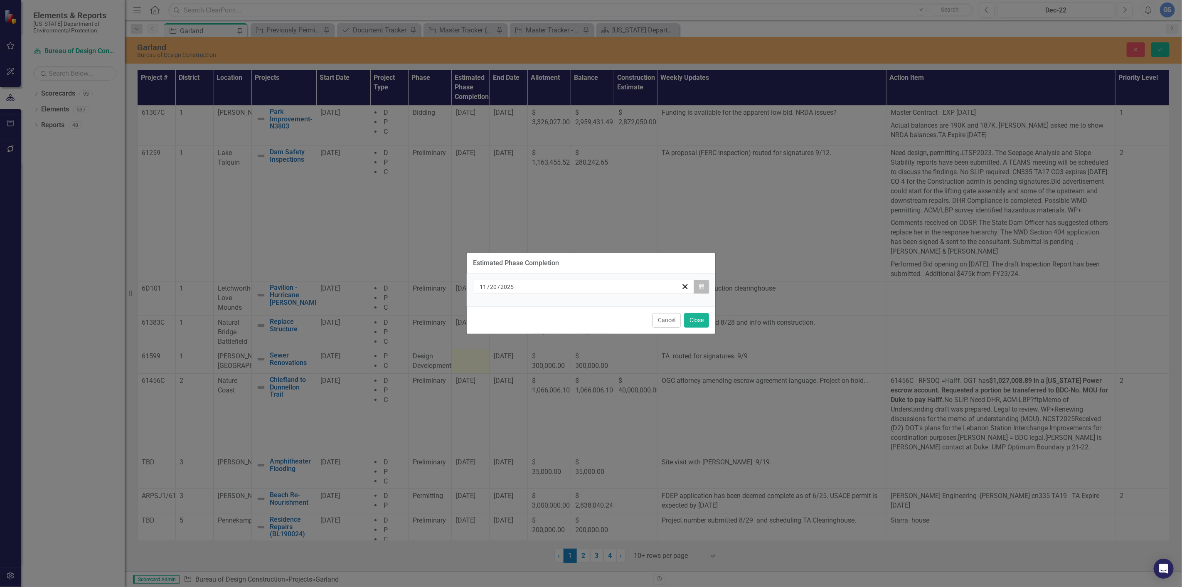
click at [699, 283] on button "Calendar" at bounding box center [702, 287] width 16 height 14
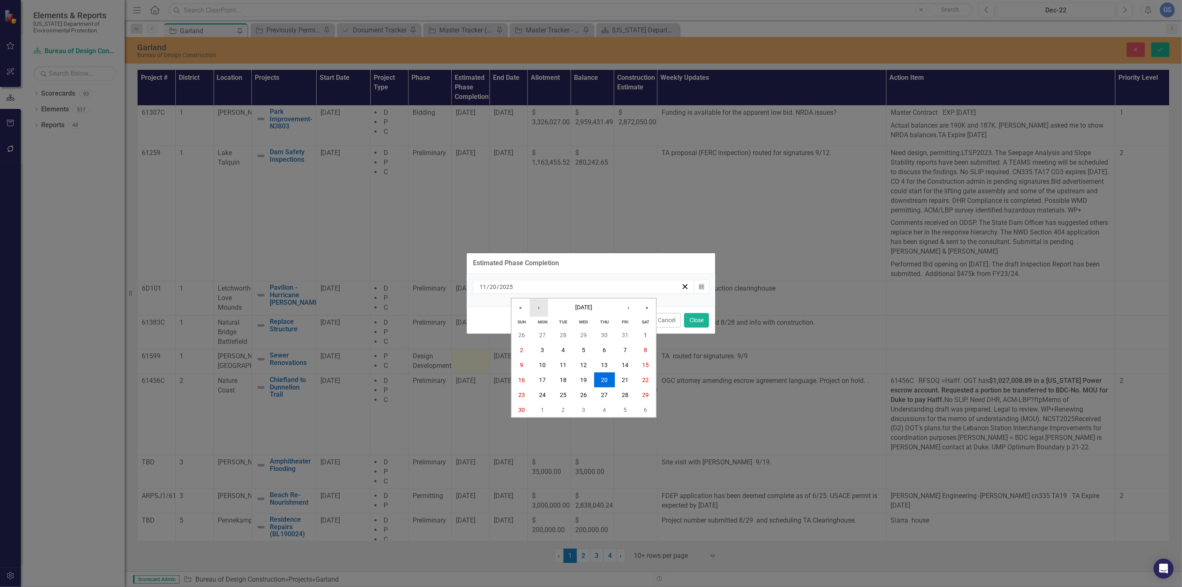
click at [535, 306] on button "‹" at bounding box center [539, 307] width 18 height 18
click at [579, 333] on button "1" at bounding box center [584, 335] width 21 height 15
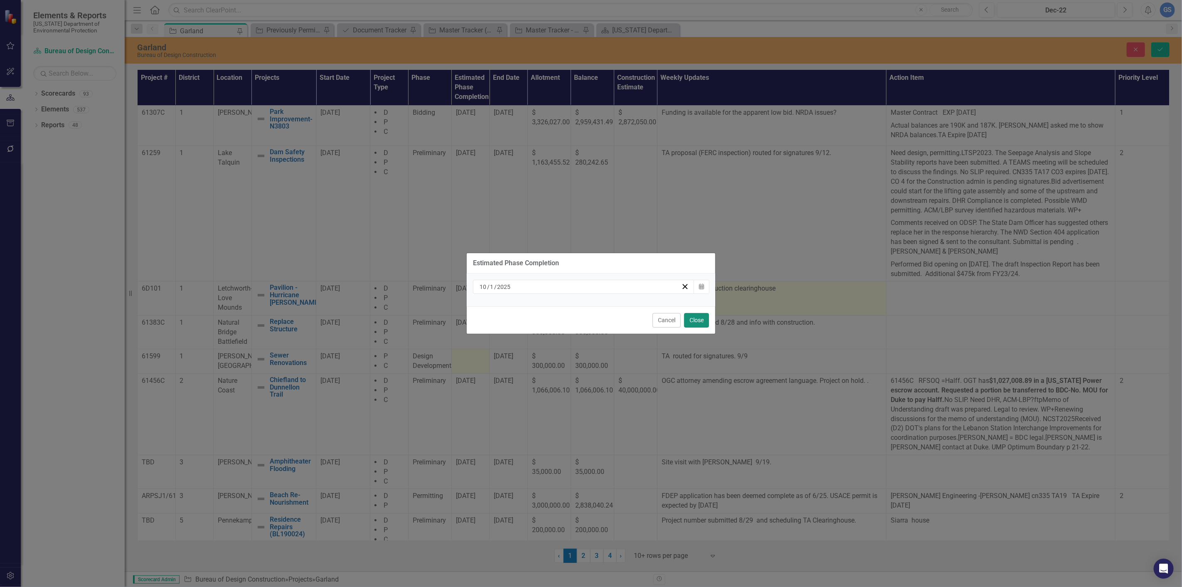
click at [693, 318] on button "Close" at bounding box center [696, 320] width 25 height 15
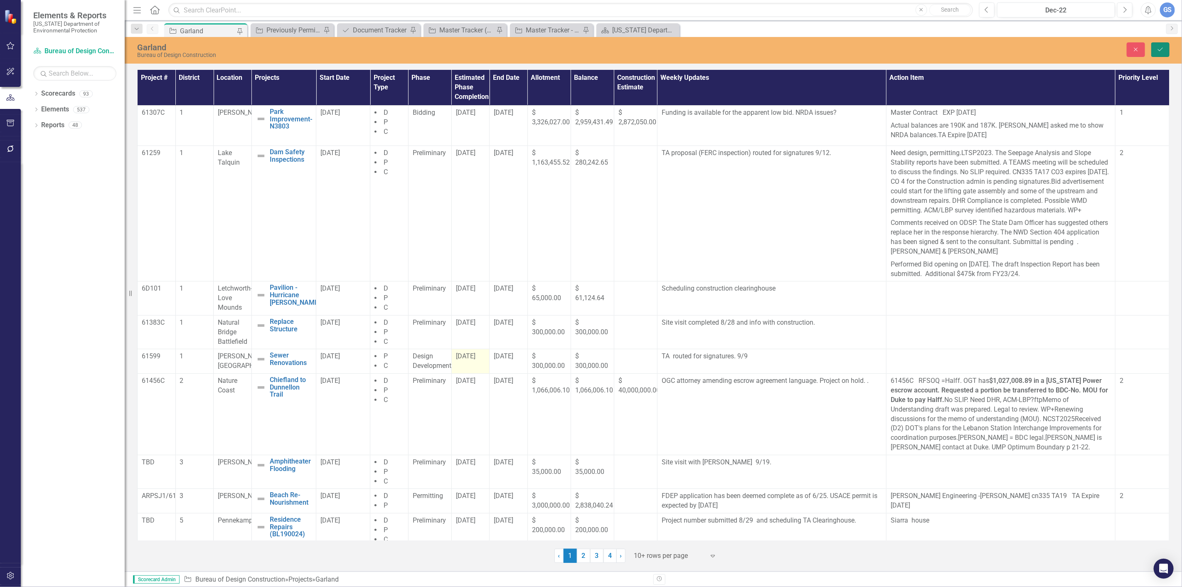
click at [1158, 45] on button "Save" at bounding box center [1161, 49] width 18 height 15
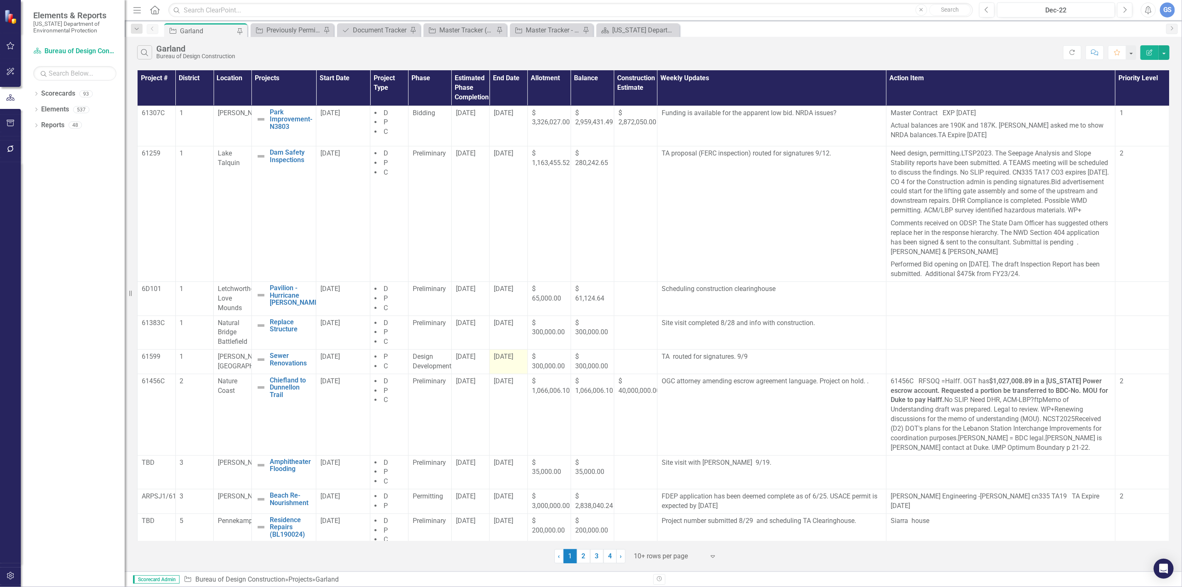
click at [508, 360] on span "9/10/25" at bounding box center [504, 357] width 20 height 8
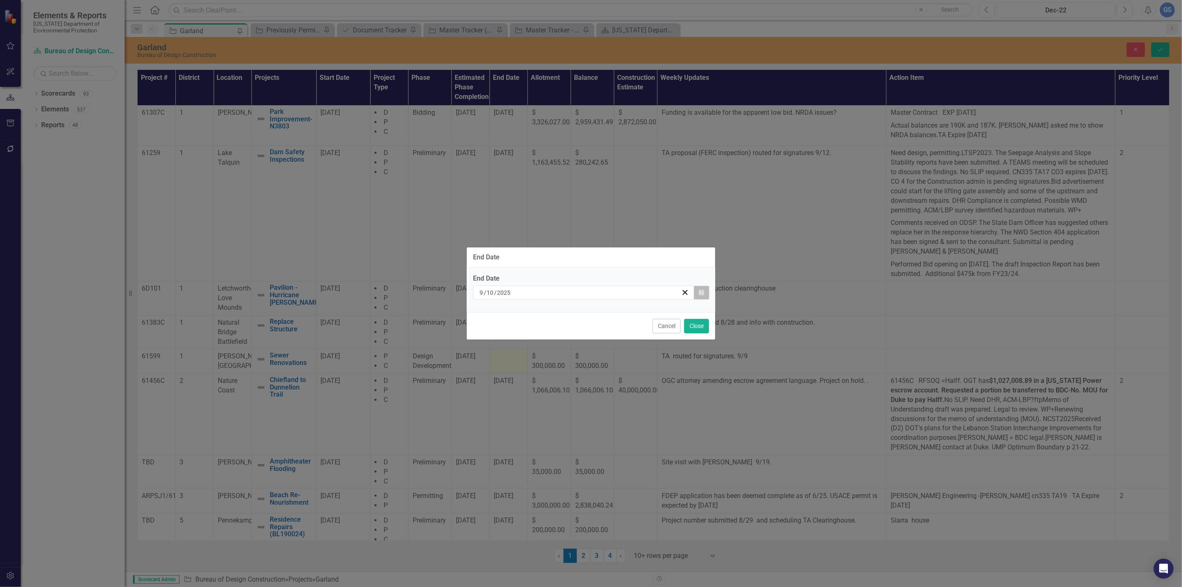
click at [699, 290] on icon "Calendar" at bounding box center [701, 293] width 5 height 6
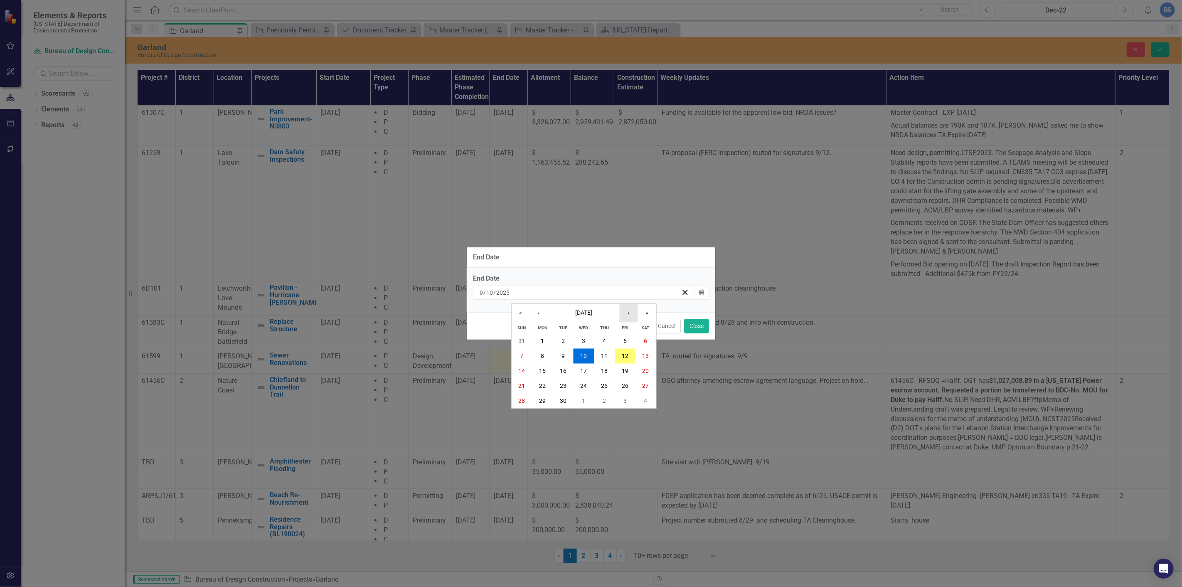
click at [629, 313] on button "›" at bounding box center [629, 313] width 18 height 18
click at [629, 312] on button "›" at bounding box center [629, 313] width 18 height 18
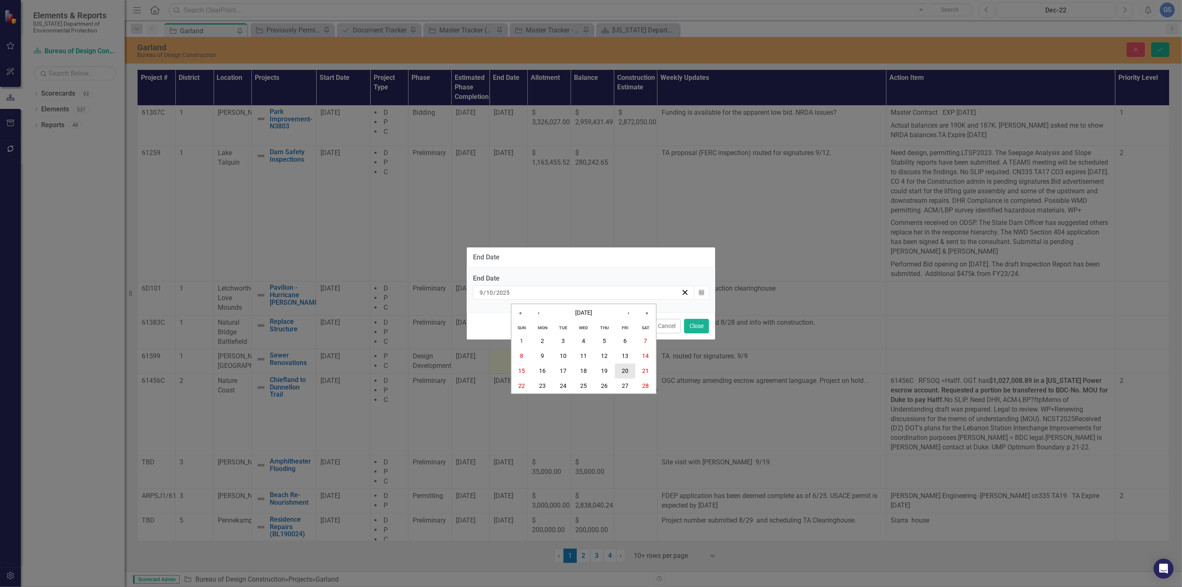
click at [625, 368] on abbr "20" at bounding box center [625, 371] width 7 height 7
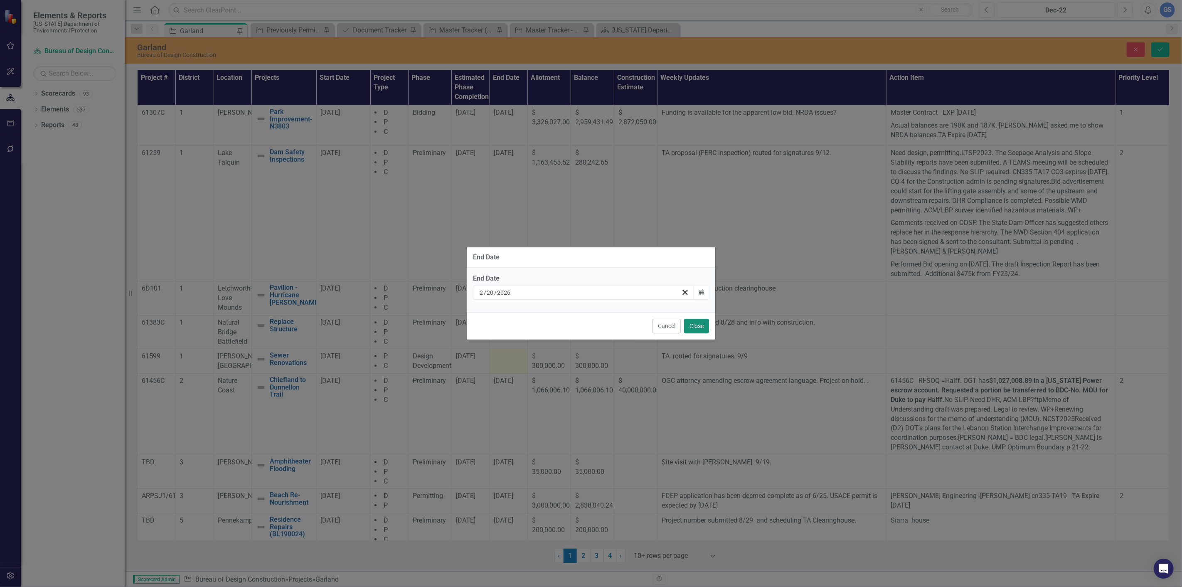
click at [693, 326] on button "Close" at bounding box center [696, 326] width 25 height 15
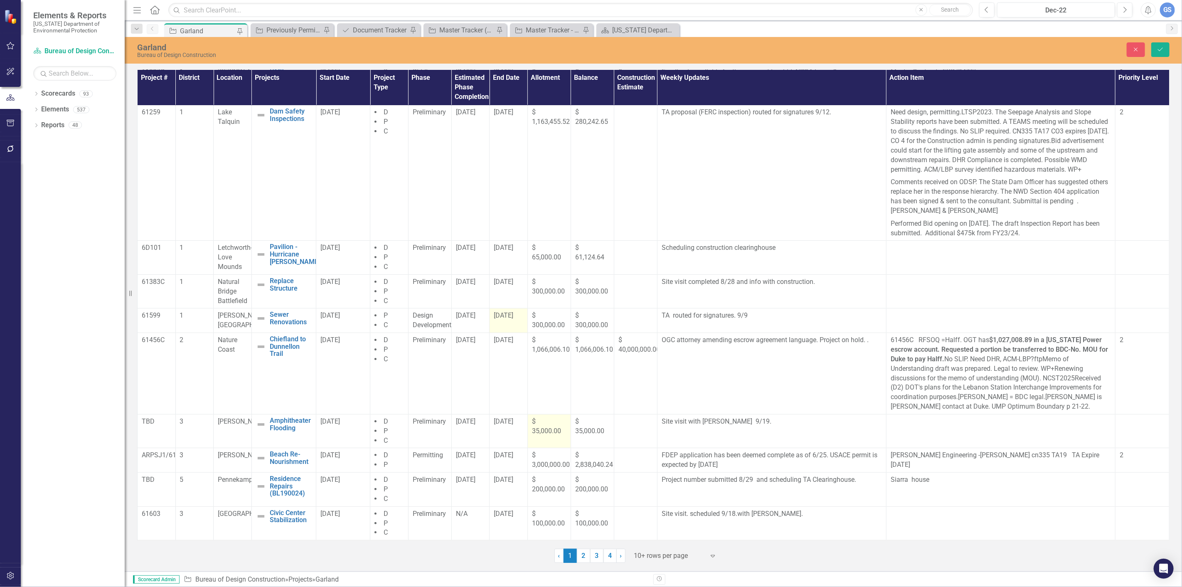
scroll to position [51, 0]
click at [424, 250] on span "Preliminary" at bounding box center [429, 248] width 33 height 8
click at [435, 247] on icon "Expand" at bounding box center [439, 250] width 8 height 7
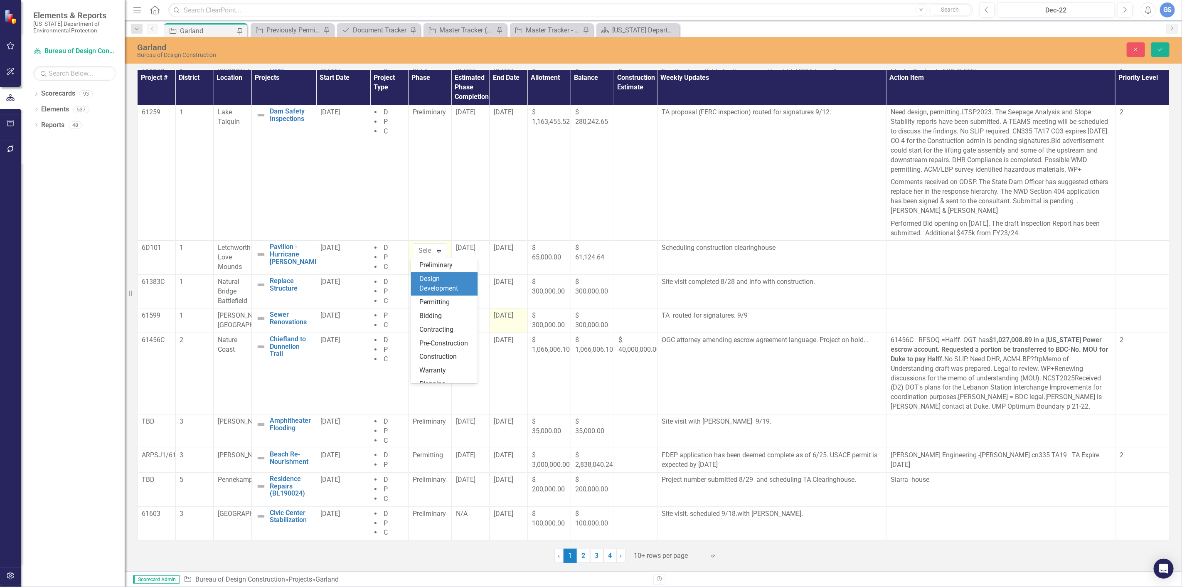
click at [436, 280] on div "Design Development" at bounding box center [445, 283] width 53 height 19
click at [581, 555] on link "2" at bounding box center [583, 556] width 13 height 14
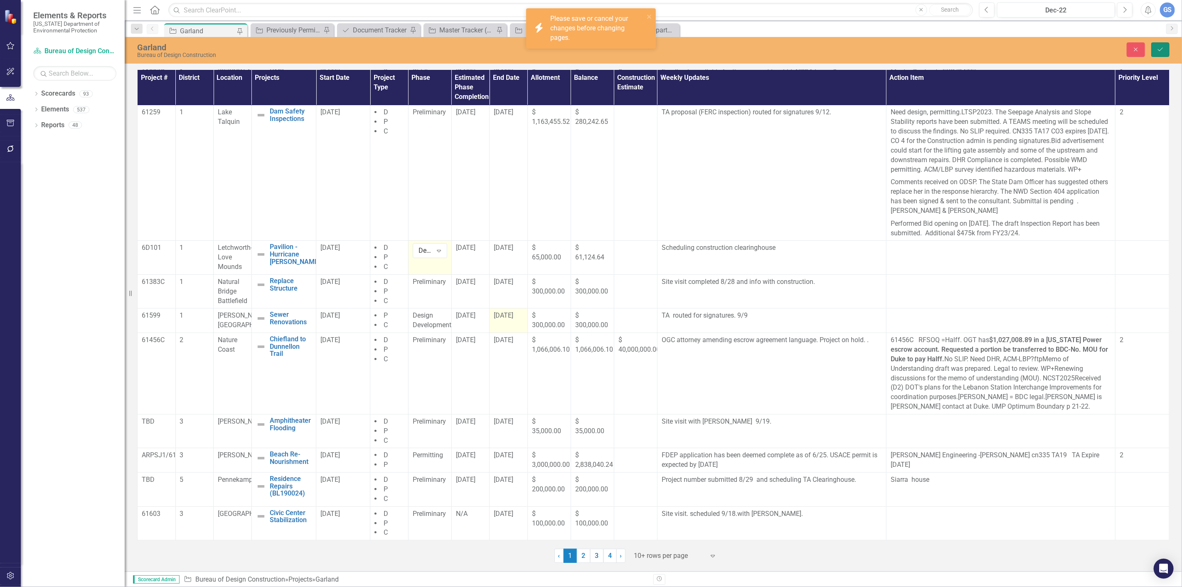
click at [1156, 51] on button "Save" at bounding box center [1161, 49] width 18 height 15
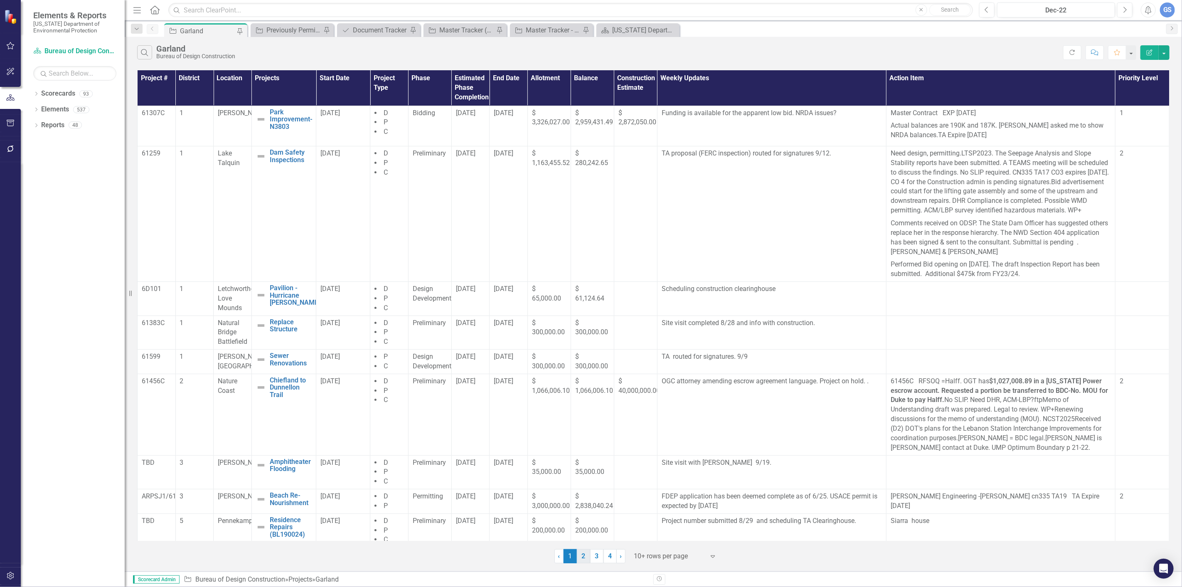
click at [582, 554] on link "2" at bounding box center [583, 556] width 13 height 14
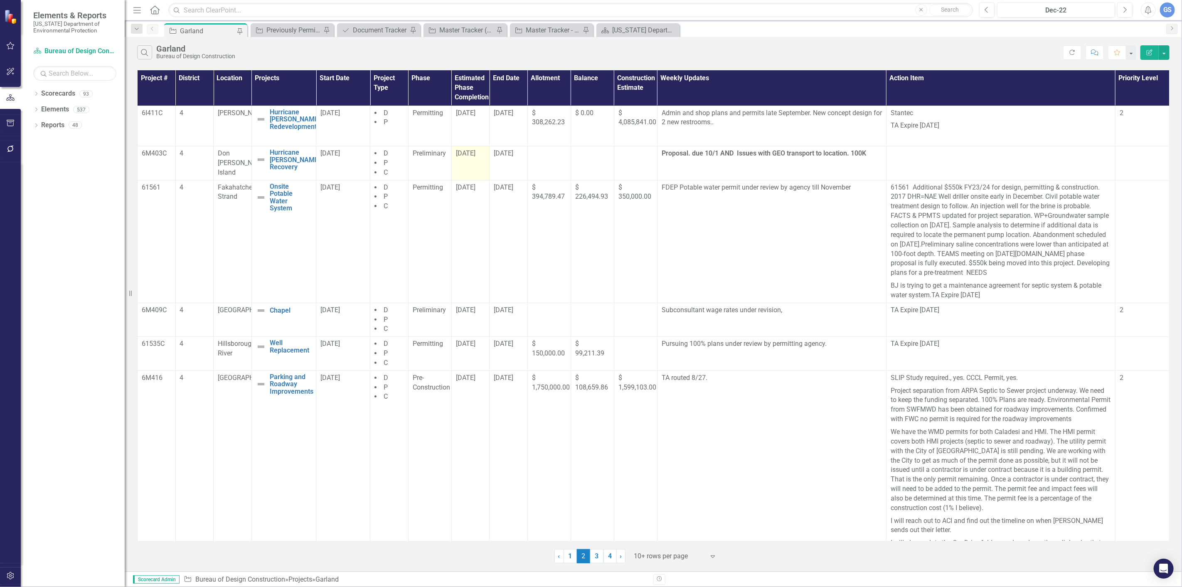
click at [462, 159] on div "8/25/25" at bounding box center [471, 154] width 30 height 10
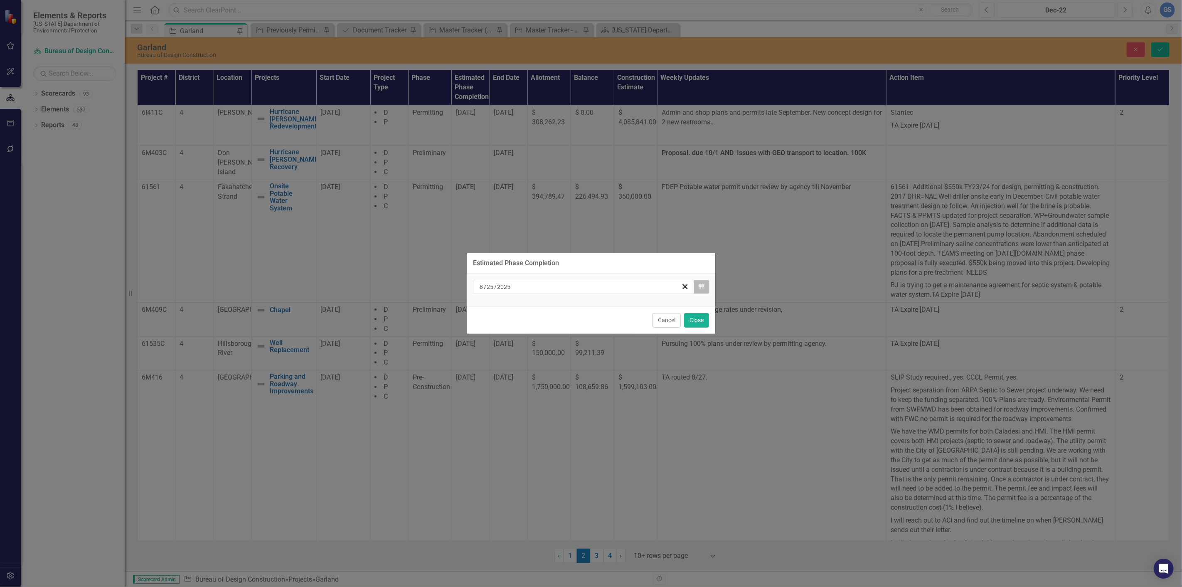
click at [701, 285] on icon "button" at bounding box center [701, 287] width 5 height 6
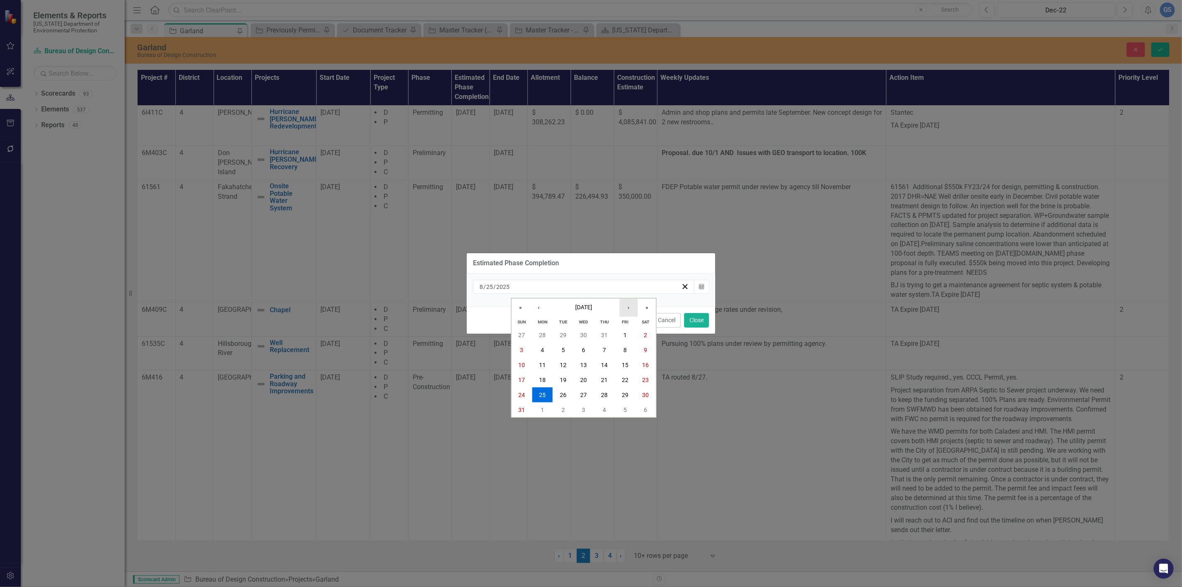
click at [628, 304] on button "›" at bounding box center [629, 307] width 18 height 18
click at [584, 333] on abbr "1" at bounding box center [583, 335] width 3 height 7
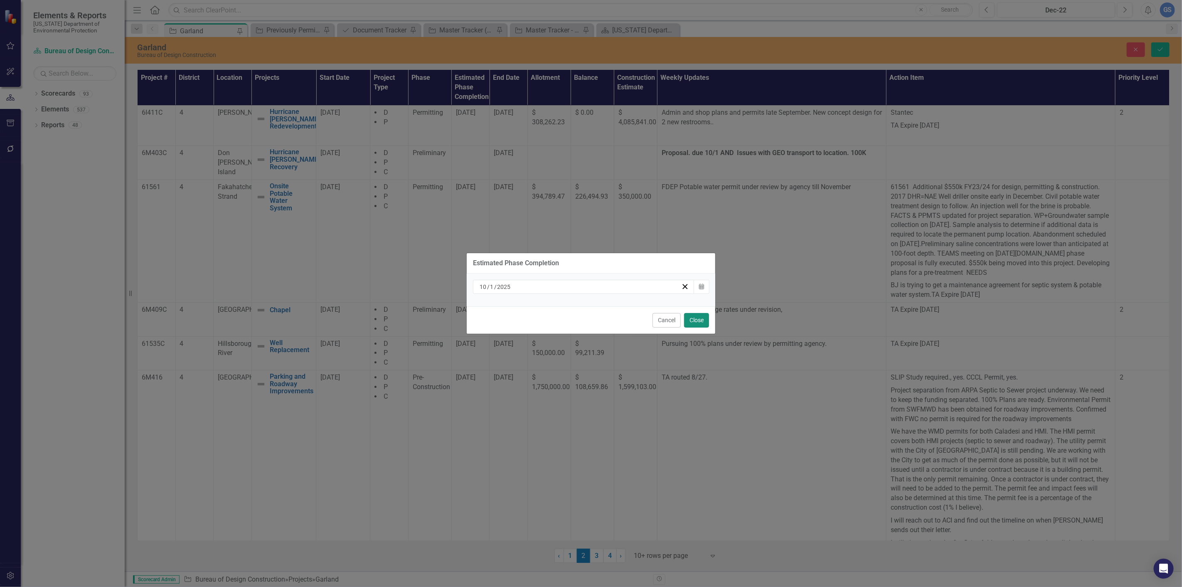
click at [695, 318] on button "Close" at bounding box center [696, 320] width 25 height 15
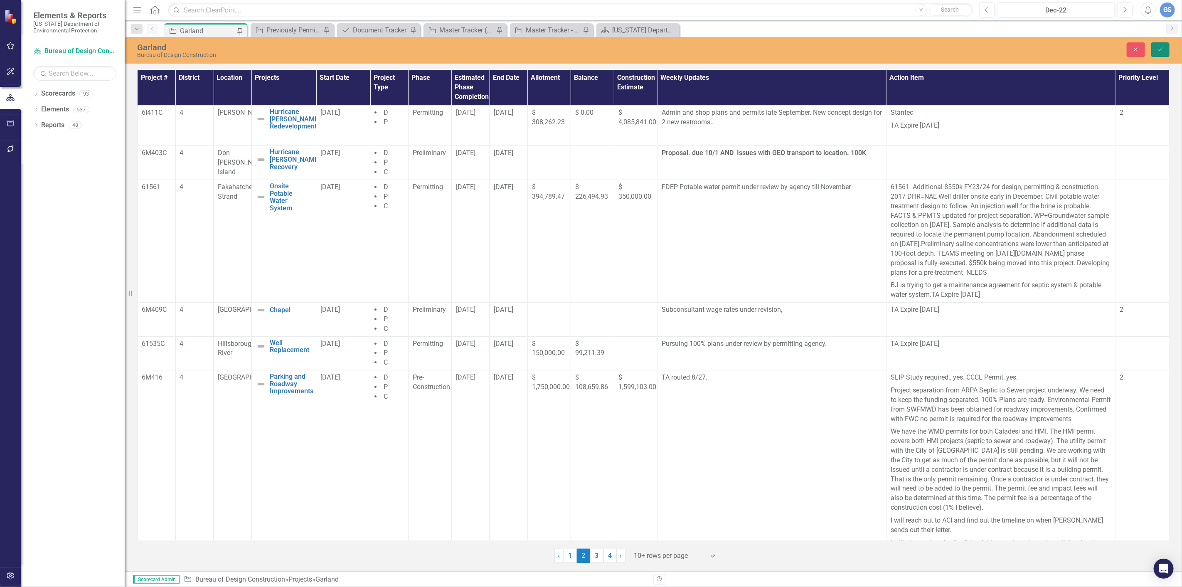
click at [1157, 48] on icon "Save" at bounding box center [1160, 50] width 7 height 6
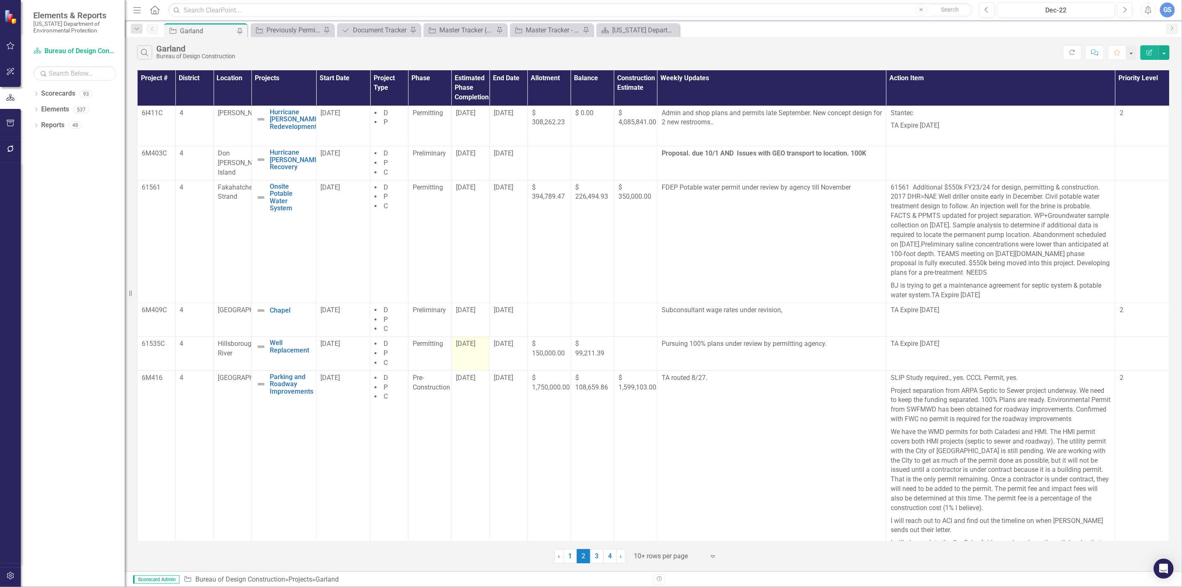
click at [460, 346] on span "8/29/25" at bounding box center [466, 344] width 20 height 8
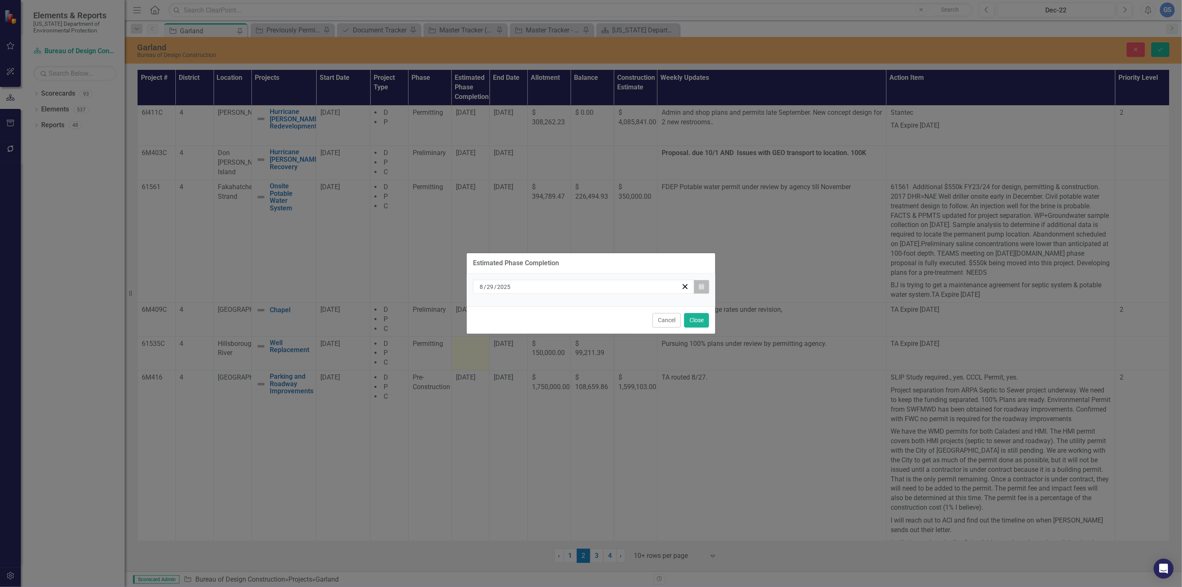
click at [703, 285] on icon "Calendar" at bounding box center [701, 287] width 5 height 6
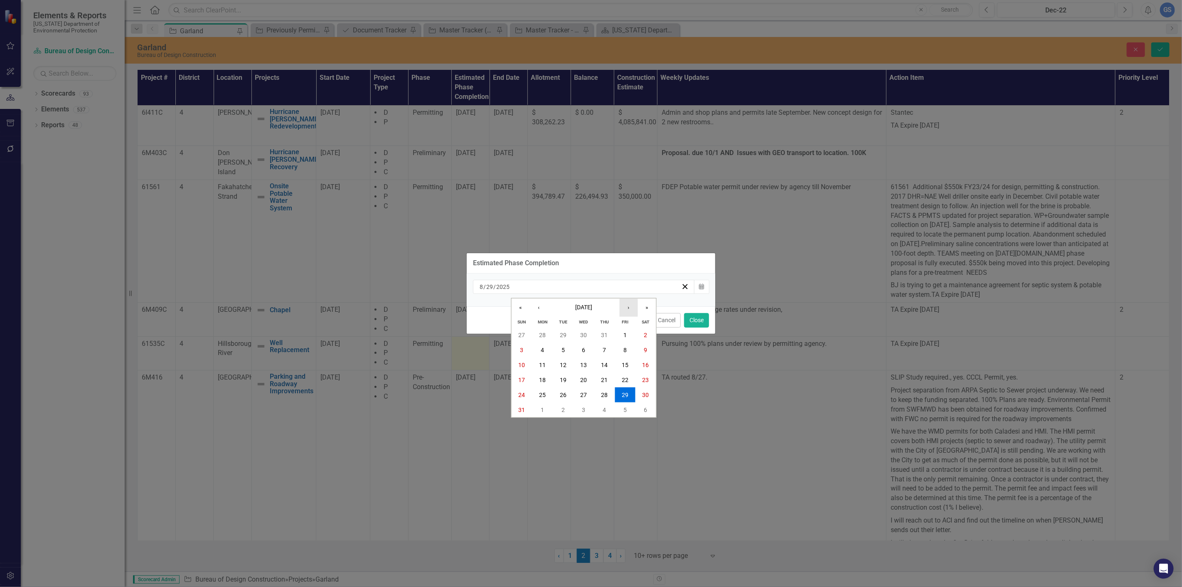
click at [626, 305] on button "›" at bounding box center [629, 307] width 18 height 18
click at [535, 305] on button "‹" at bounding box center [539, 307] width 18 height 18
click at [538, 303] on button "‹" at bounding box center [539, 307] width 18 height 18
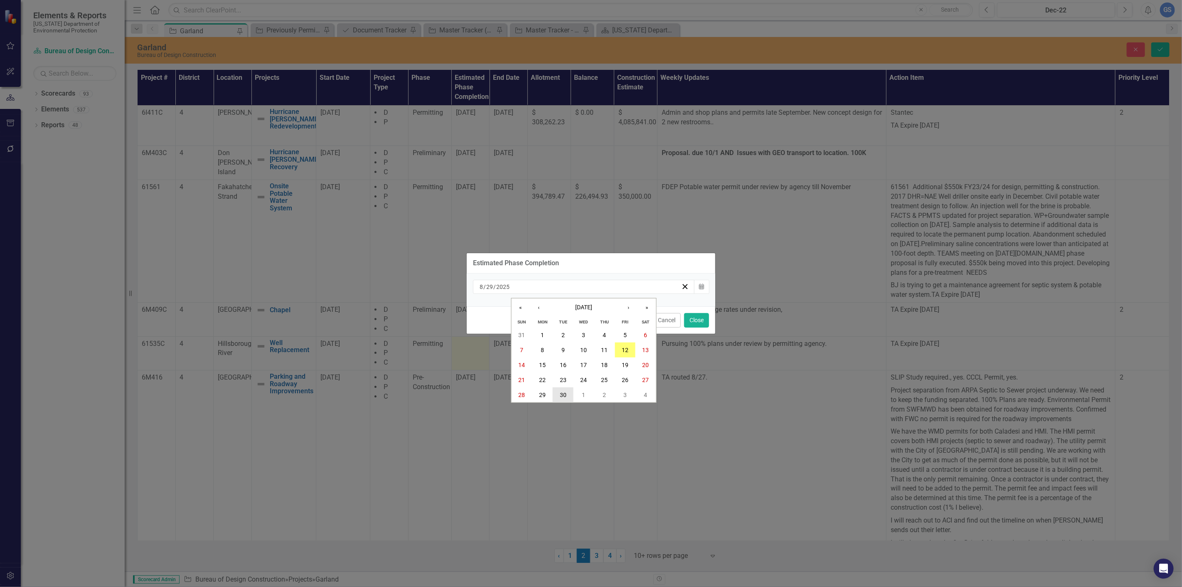
click at [557, 391] on button "30" at bounding box center [563, 394] width 21 height 15
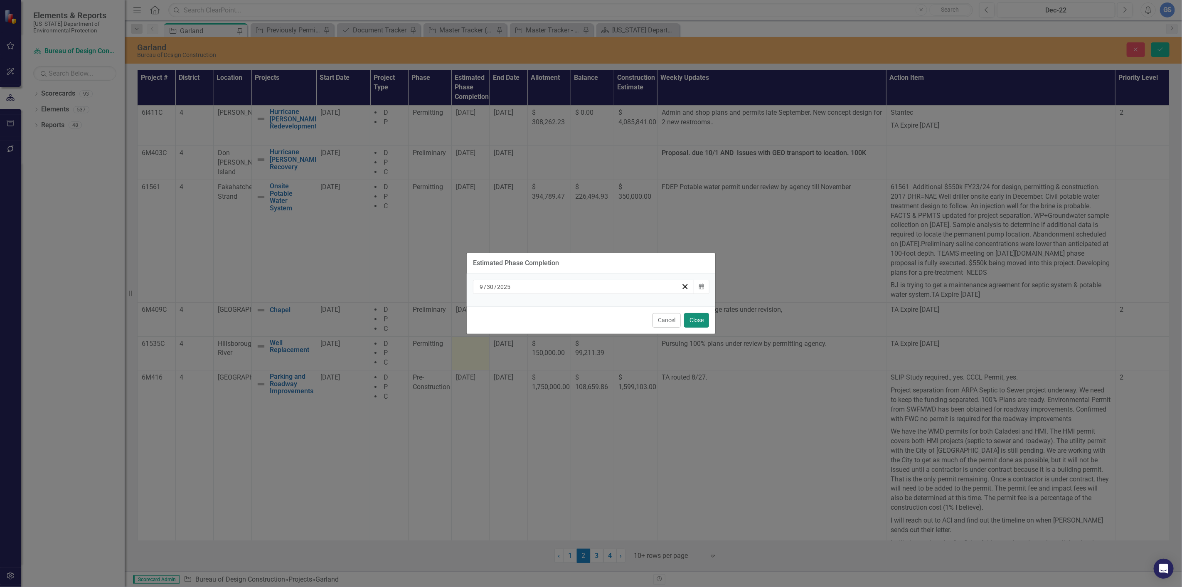
click at [703, 318] on button "Close" at bounding box center [696, 320] width 25 height 15
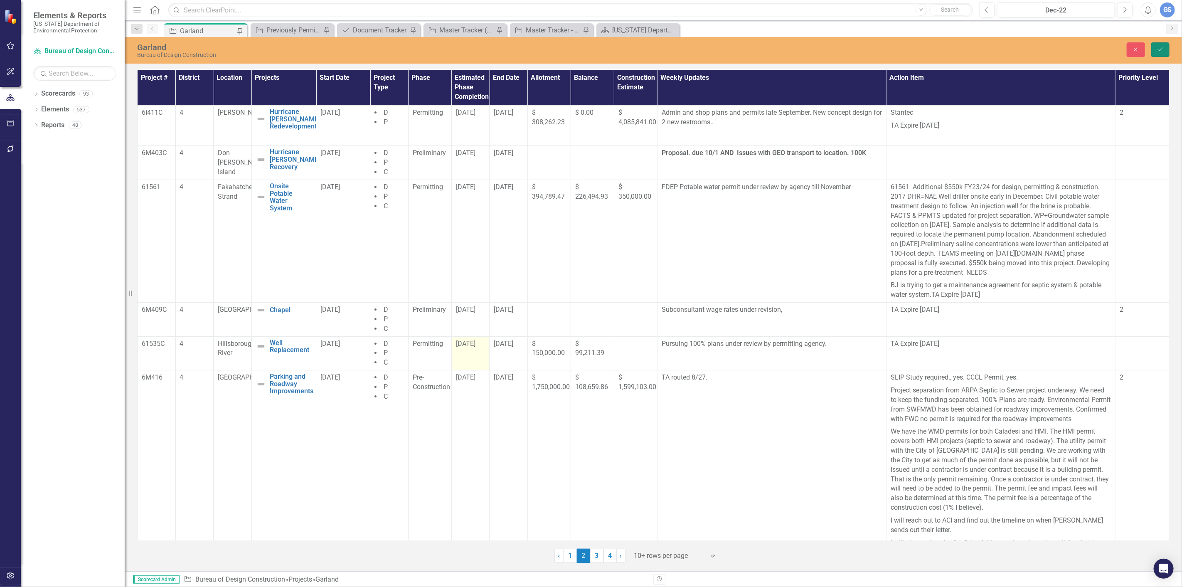
click at [1163, 47] on icon "Save" at bounding box center [1160, 50] width 7 height 6
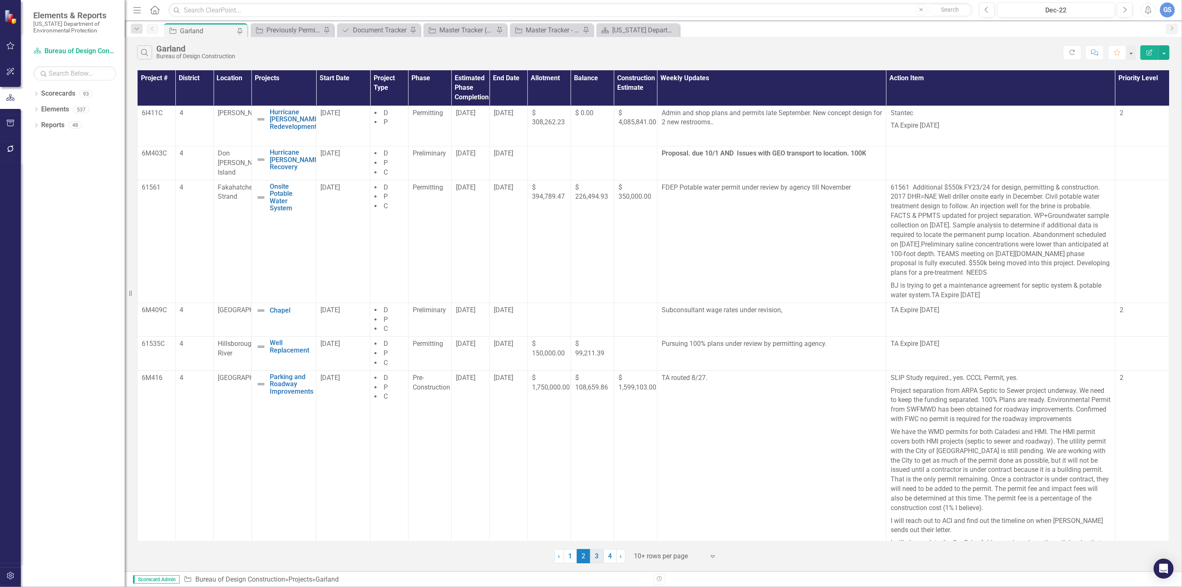
click at [593, 553] on link "3" at bounding box center [596, 556] width 13 height 14
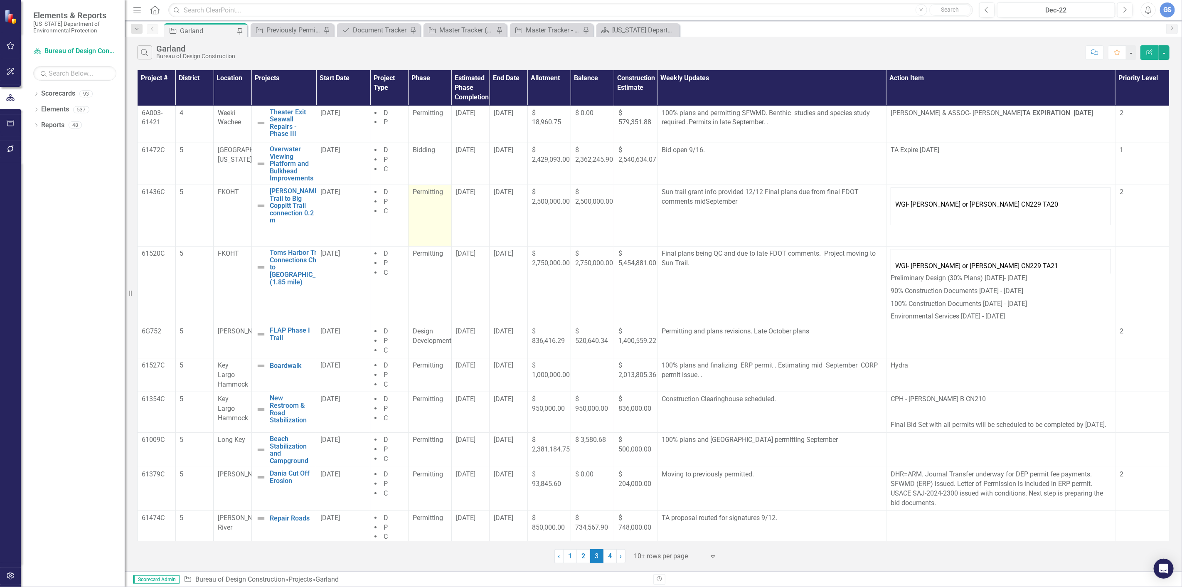
click at [432, 197] on div "Permitting" at bounding box center [430, 192] width 35 height 10
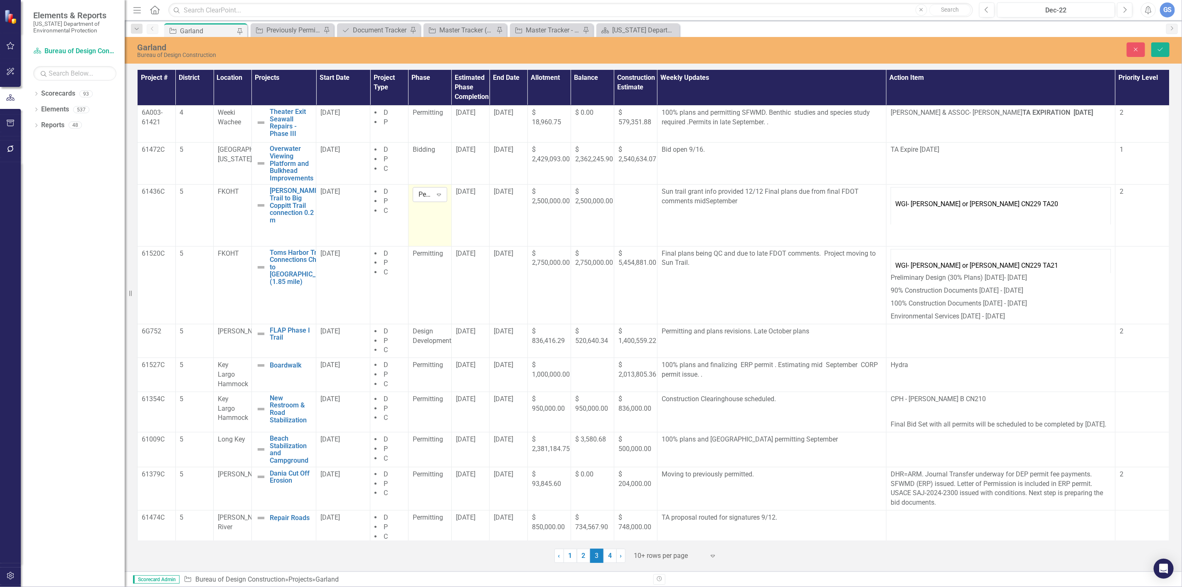
click at [438, 192] on icon "Expand" at bounding box center [439, 194] width 8 height 7
click at [445, 214] on div "Design Development" at bounding box center [445, 215] width 53 height 19
click at [422, 480] on td "Permitting" at bounding box center [429, 484] width 43 height 43
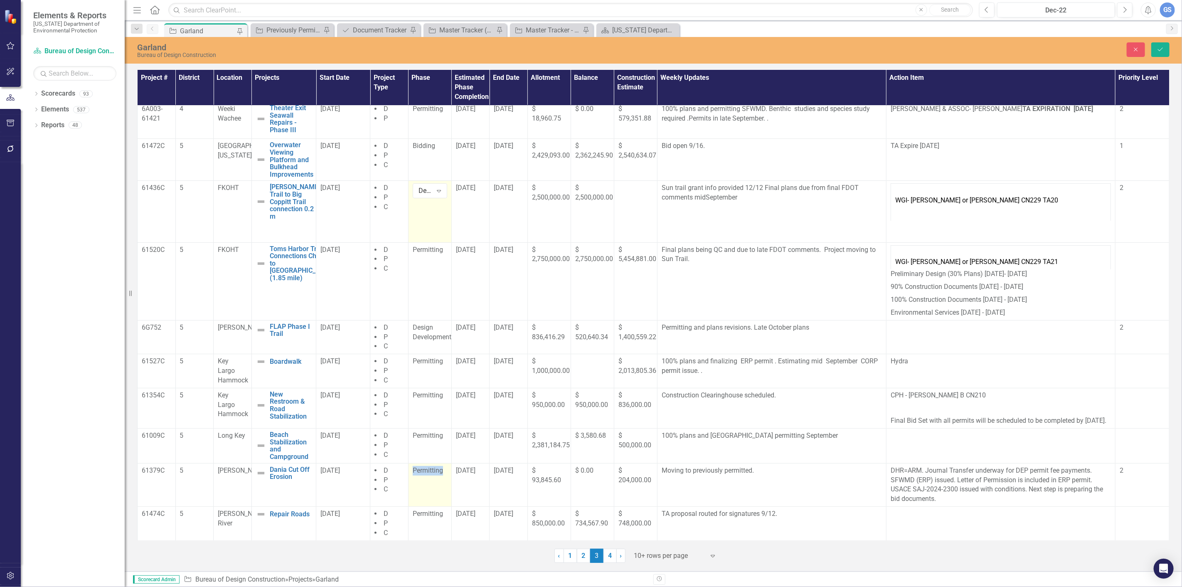
click at [422, 480] on td "Permitting" at bounding box center [429, 484] width 43 height 43
click at [435, 473] on icon "Expand" at bounding box center [439, 473] width 8 height 7
click at [437, 372] on div "Bidding" at bounding box center [445, 377] width 53 height 10
click at [467, 476] on div "9/10/25" at bounding box center [471, 471] width 30 height 10
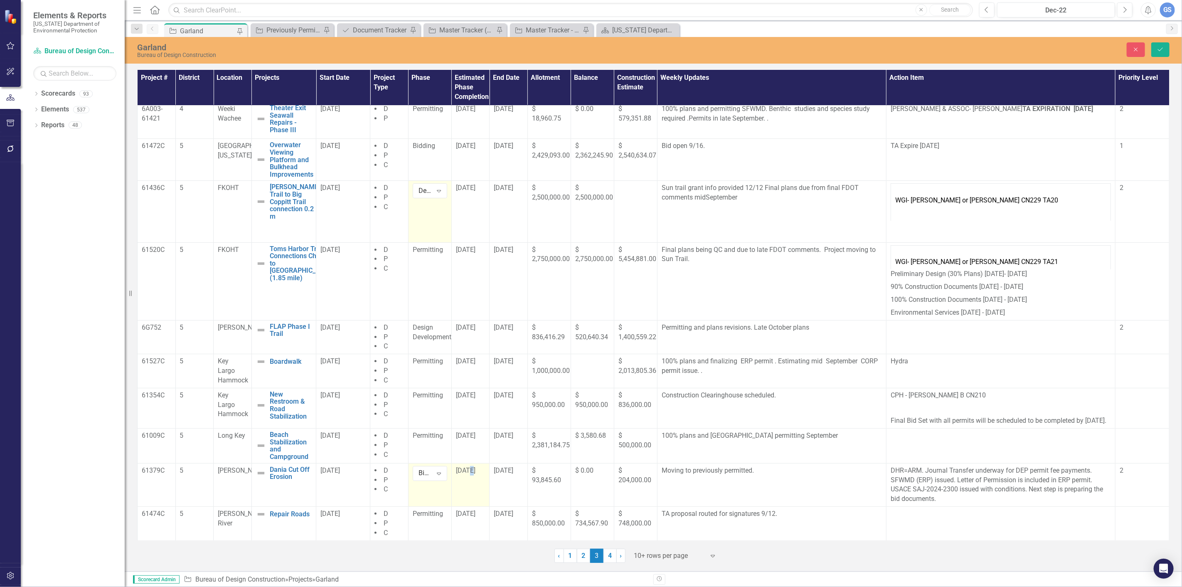
click at [467, 476] on div "9/10/25" at bounding box center [471, 471] width 30 height 10
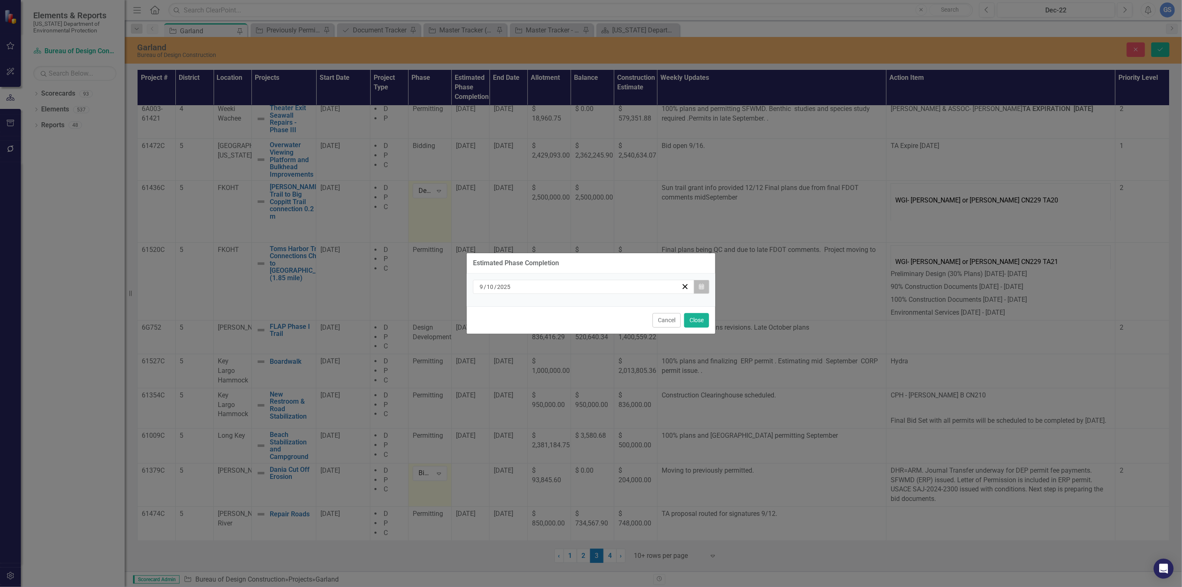
click at [698, 287] on button "Calendar" at bounding box center [702, 287] width 16 height 14
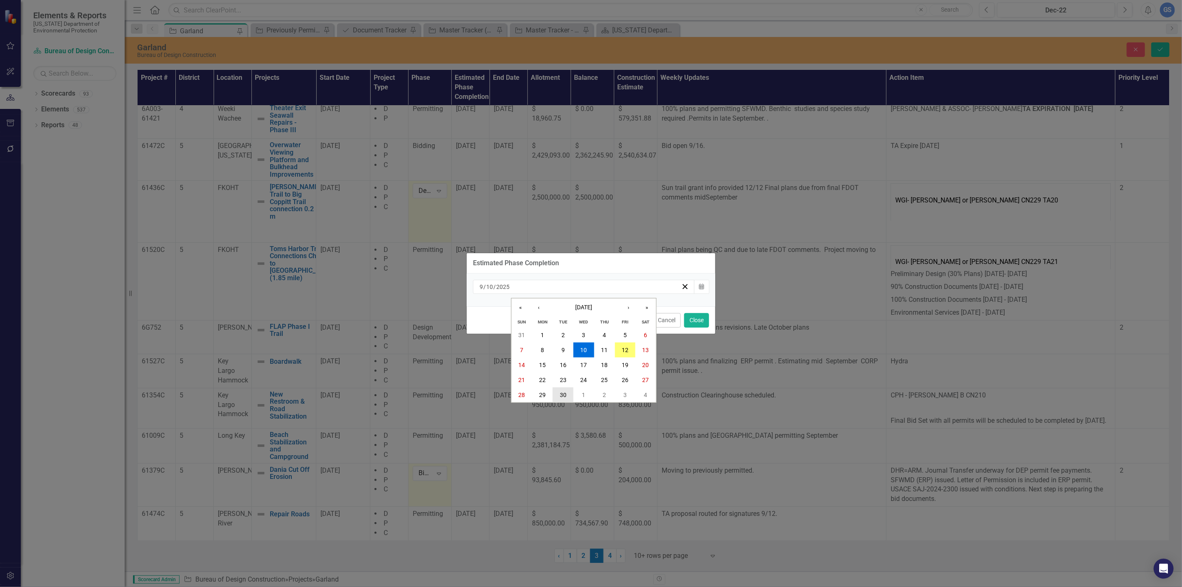
click at [563, 392] on abbr "30" at bounding box center [563, 395] width 7 height 7
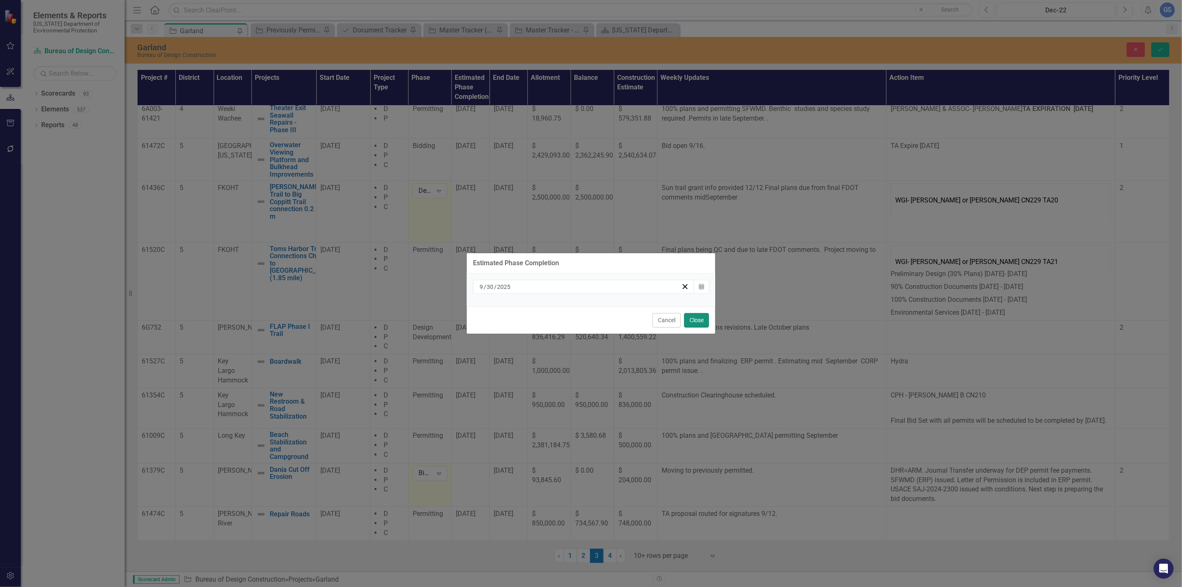
click at [693, 316] on button "Close" at bounding box center [696, 320] width 25 height 15
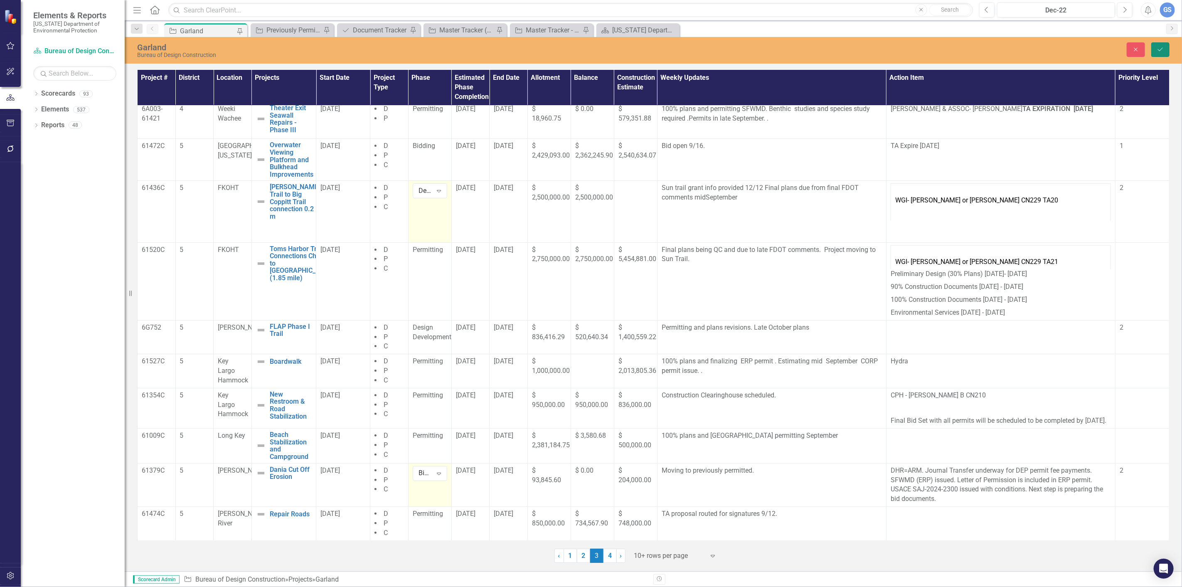
click at [1161, 47] on icon "Save" at bounding box center [1160, 50] width 7 height 6
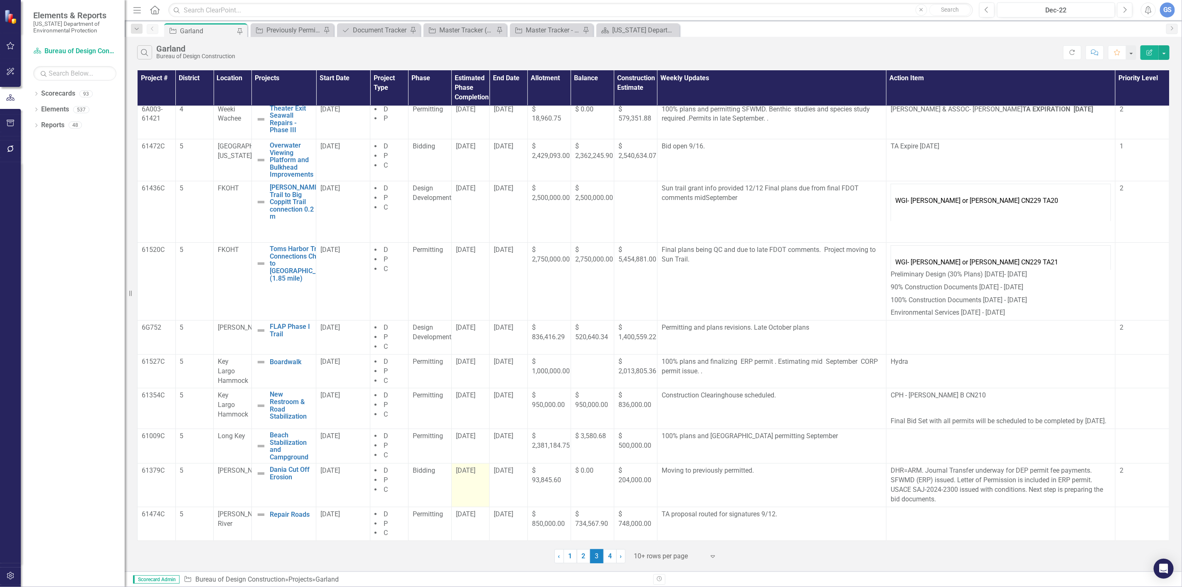
scroll to position [14, 0]
click at [469, 515] on span "11/28/25" at bounding box center [466, 514] width 20 height 8
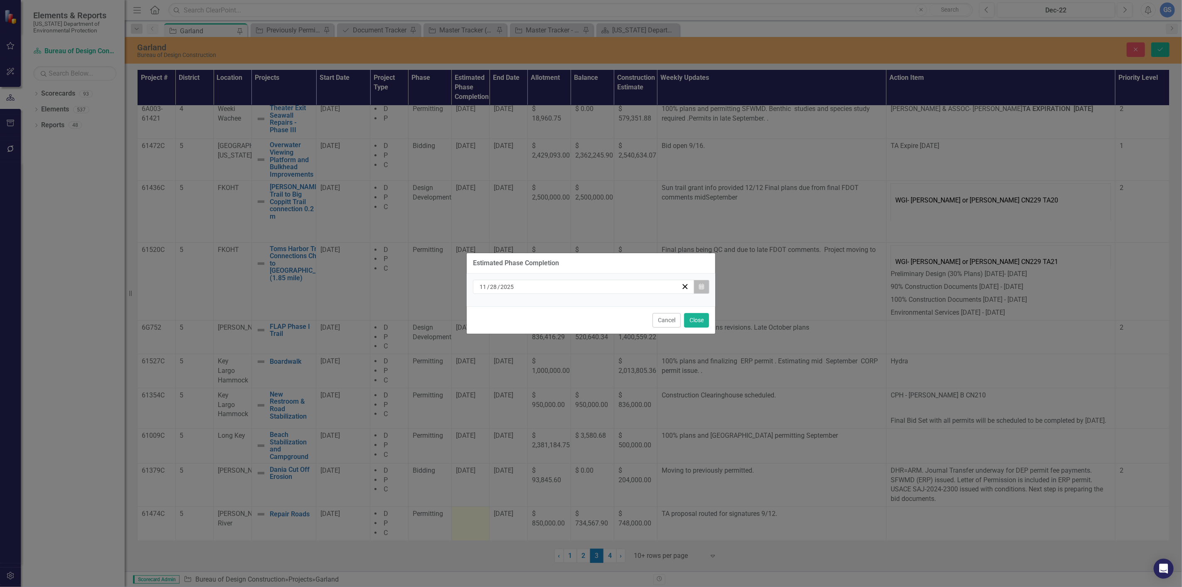
click at [699, 285] on icon "Calendar" at bounding box center [701, 287] width 5 height 6
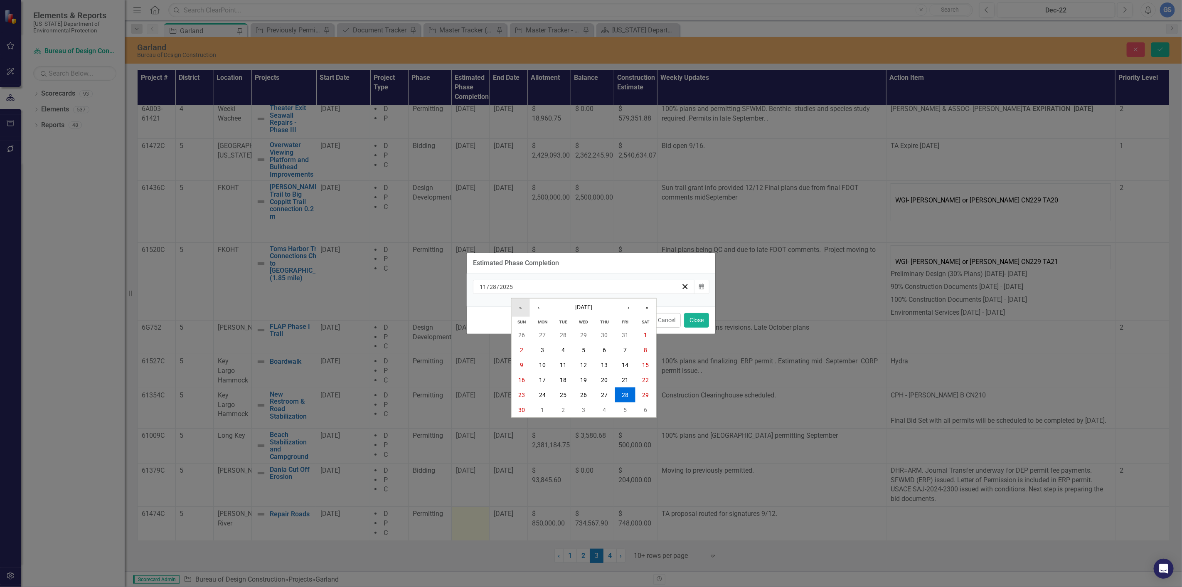
click at [520, 305] on button "«" at bounding box center [521, 307] width 18 height 18
click at [518, 306] on button "«" at bounding box center [521, 307] width 18 height 18
click at [520, 307] on button "«" at bounding box center [521, 307] width 18 height 18
click at [518, 306] on button "«" at bounding box center [521, 307] width 18 height 18
click at [626, 305] on button "›" at bounding box center [629, 307] width 18 height 18
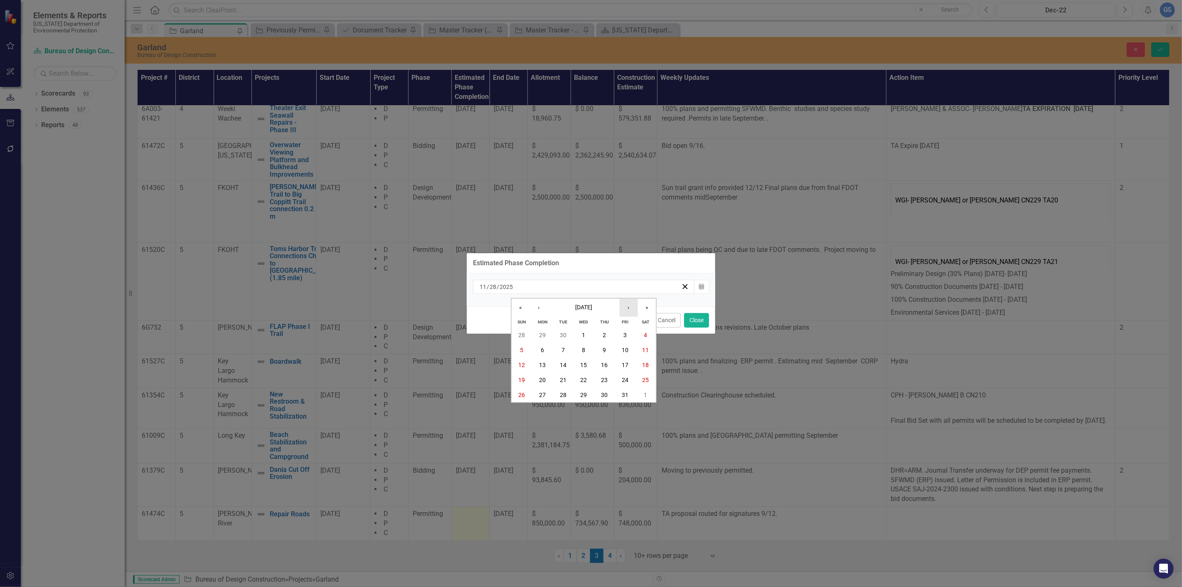
click at [626, 305] on button "›" at bounding box center [629, 307] width 18 height 18
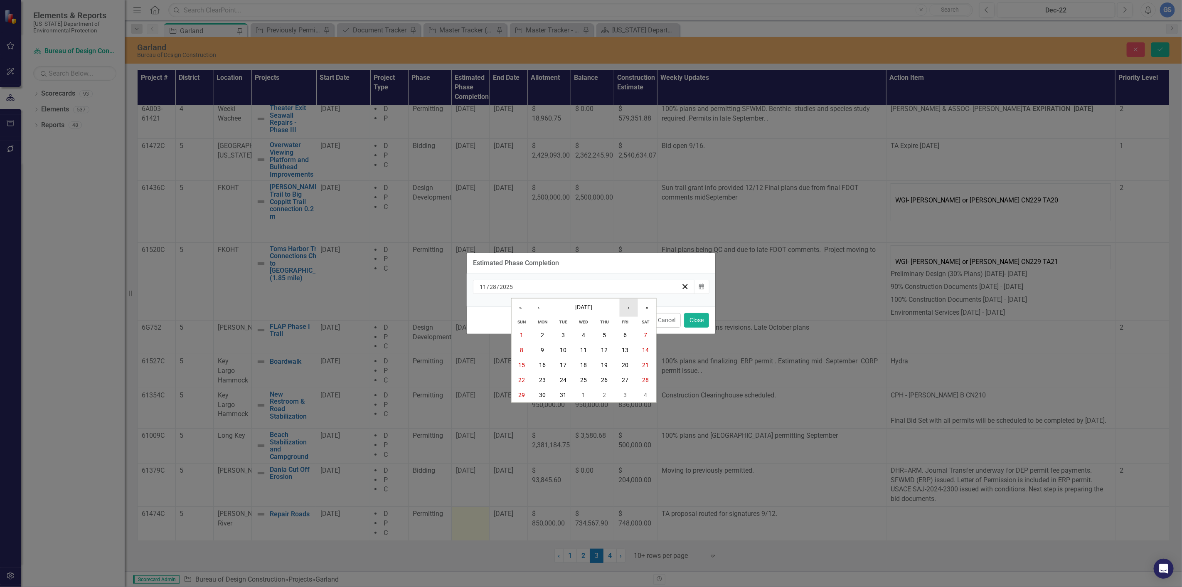
click at [626, 305] on button "›" at bounding box center [629, 307] width 18 height 18
click at [626, 304] on button "›" at bounding box center [629, 307] width 18 height 18
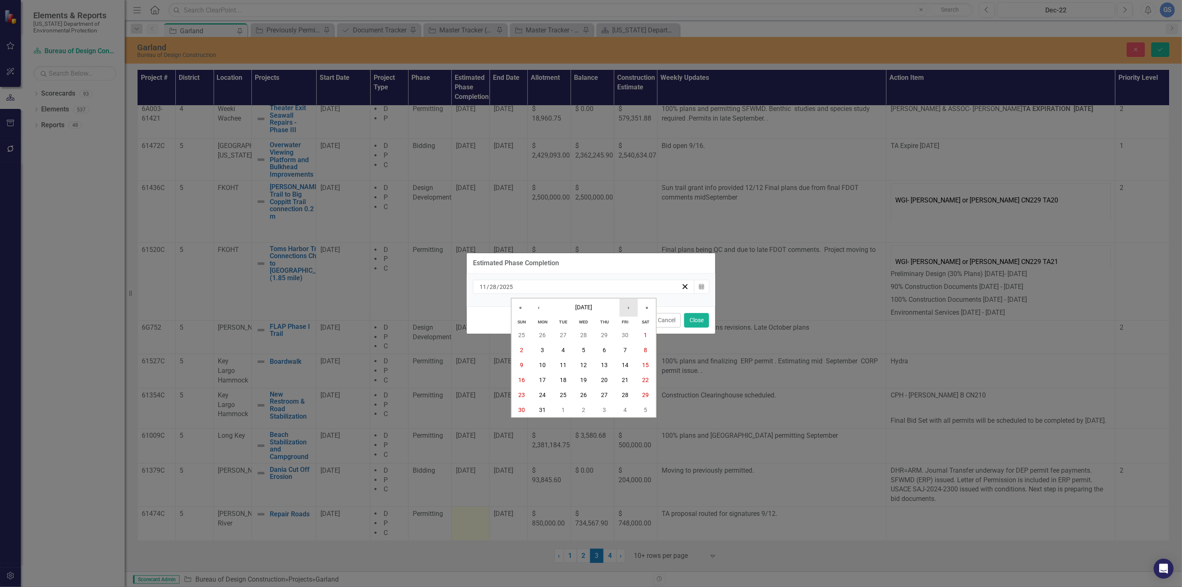
click at [626, 304] on button "›" at bounding box center [629, 307] width 18 height 18
click at [626, 303] on button "›" at bounding box center [629, 307] width 18 height 18
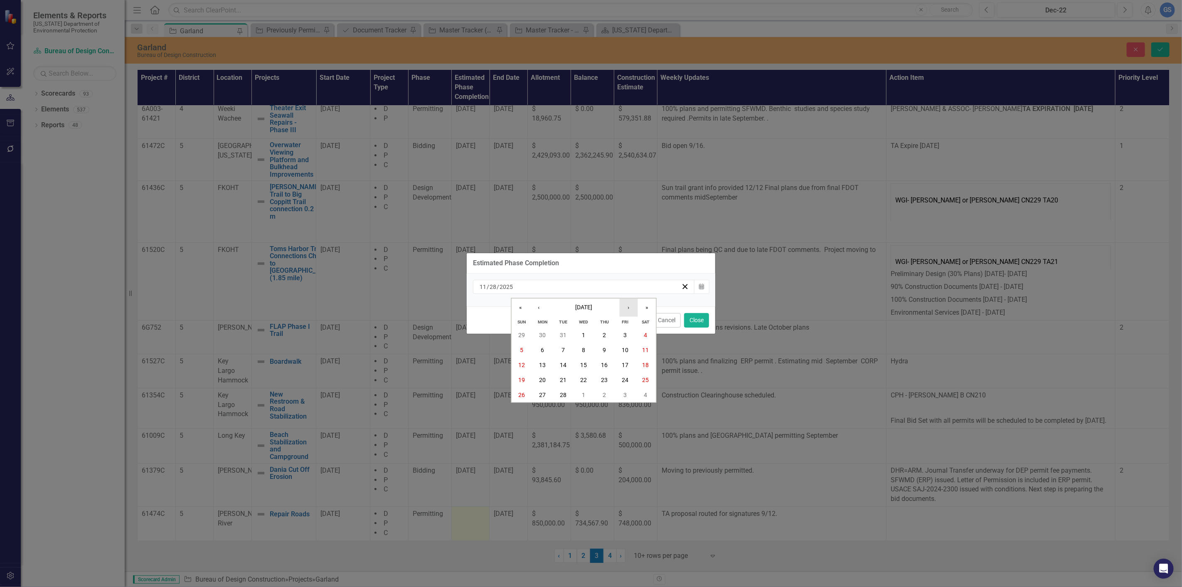
click at [626, 303] on button "›" at bounding box center [629, 307] width 18 height 18
click at [627, 302] on button "›" at bounding box center [629, 307] width 18 height 18
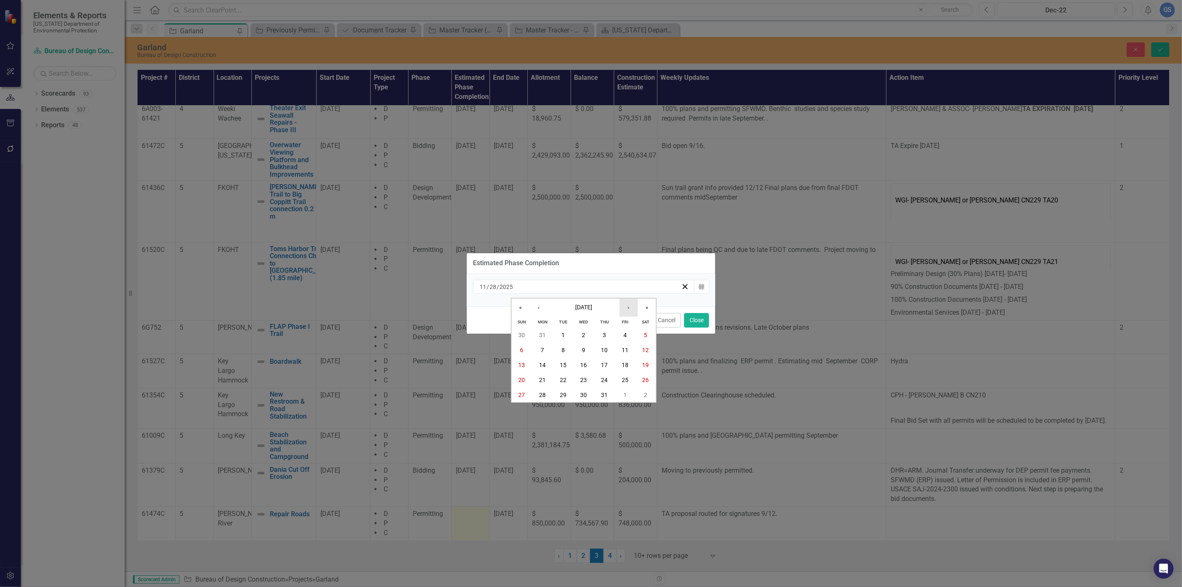
click at [627, 302] on button "›" at bounding box center [629, 307] width 18 height 18
click at [627, 301] on button "›" at bounding box center [629, 307] width 18 height 18
click at [628, 301] on button "›" at bounding box center [629, 307] width 18 height 18
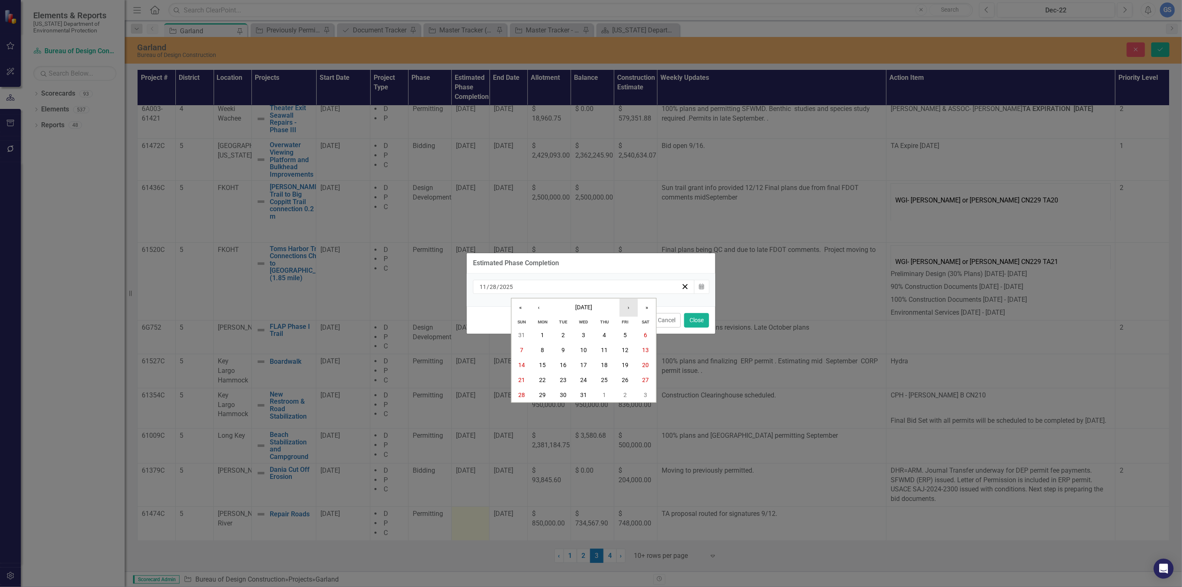
click at [628, 301] on button "›" at bounding box center [629, 307] width 18 height 18
click at [629, 301] on button "›" at bounding box center [629, 307] width 18 height 18
click at [630, 301] on button "›" at bounding box center [629, 307] width 18 height 18
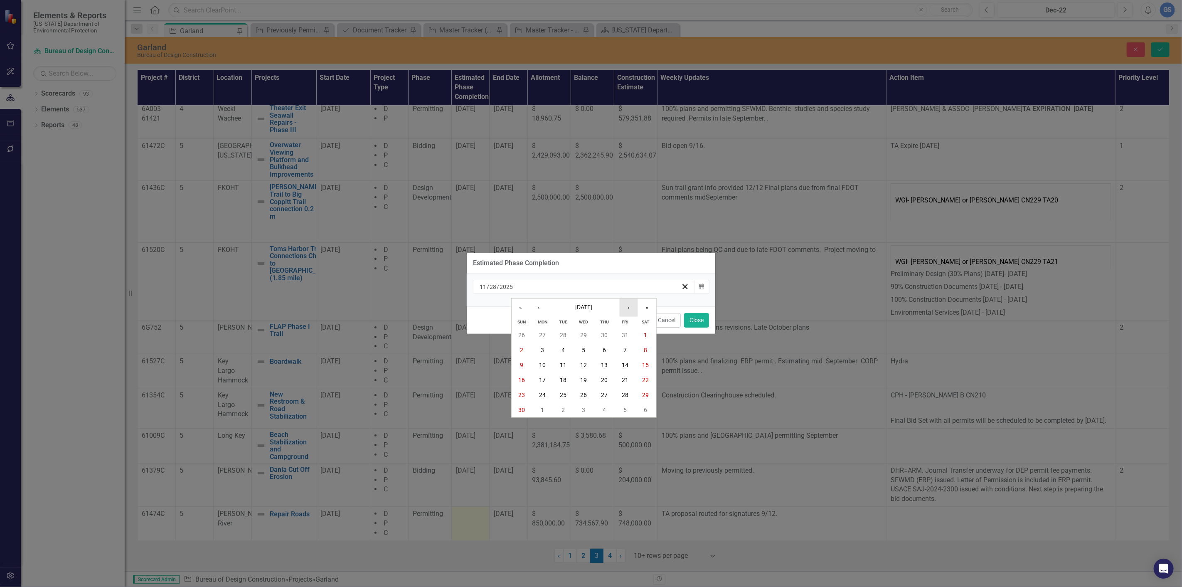
click at [630, 301] on button "›" at bounding box center [629, 307] width 18 height 18
click at [631, 301] on button "›" at bounding box center [629, 307] width 18 height 18
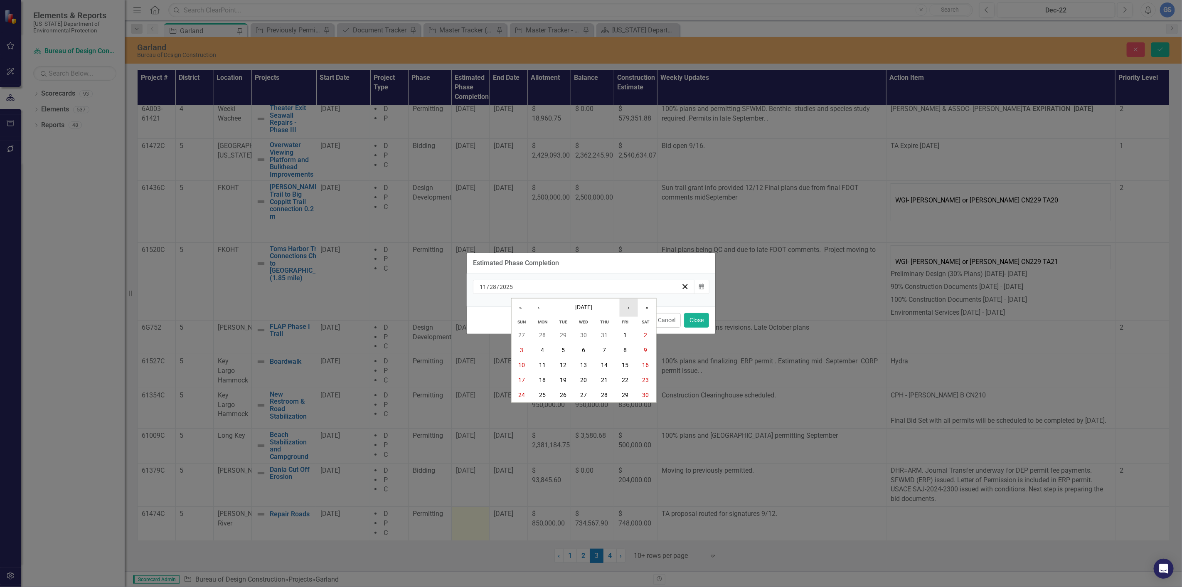
click at [631, 301] on button "›" at bounding box center [629, 307] width 18 height 18
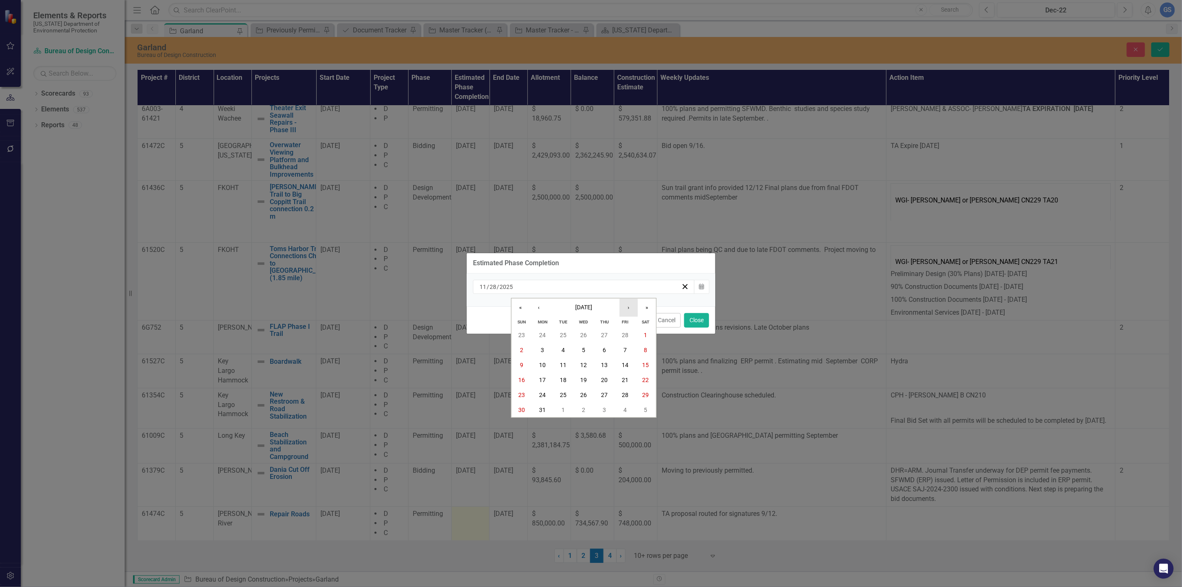
click at [631, 301] on button "›" at bounding box center [629, 307] width 18 height 18
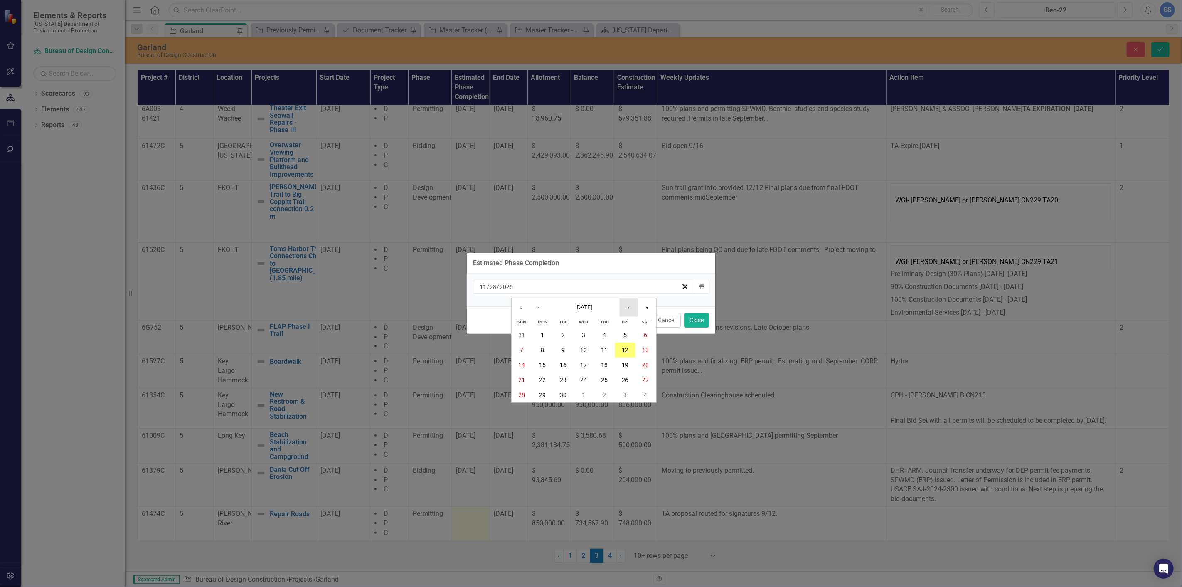
click at [631, 301] on button "›" at bounding box center [629, 307] width 18 height 18
click at [519, 306] on button "«" at bounding box center [521, 307] width 18 height 18
click at [626, 305] on button "›" at bounding box center [629, 307] width 18 height 18
click at [538, 306] on button "‹" at bounding box center [539, 307] width 18 height 18
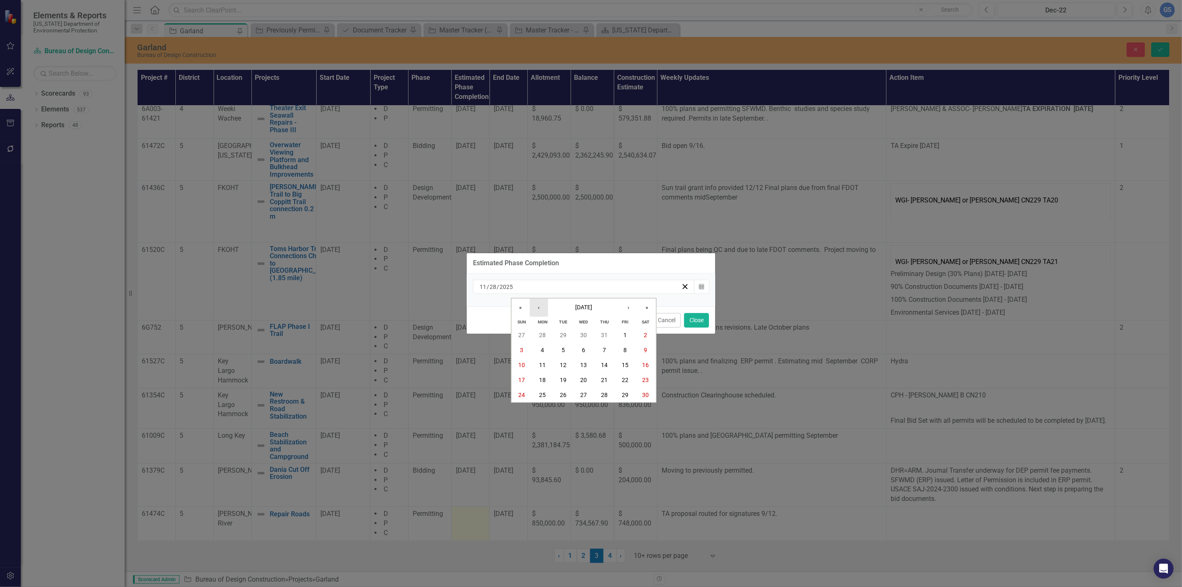
click at [538, 306] on button "‹" at bounding box center [539, 307] width 18 height 18
click at [626, 305] on button "›" at bounding box center [629, 307] width 18 height 18
click at [626, 306] on button "›" at bounding box center [629, 307] width 18 height 18
click at [625, 305] on button "›" at bounding box center [629, 307] width 18 height 18
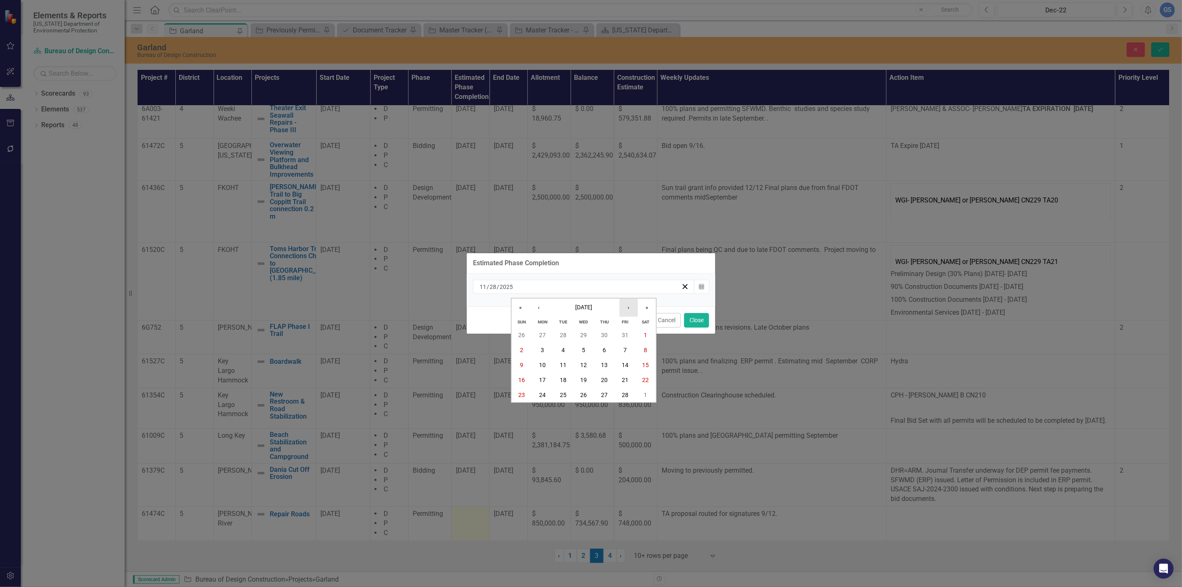
click at [625, 305] on button "›" at bounding box center [629, 307] width 18 height 18
click at [625, 304] on button "›" at bounding box center [629, 307] width 18 height 18
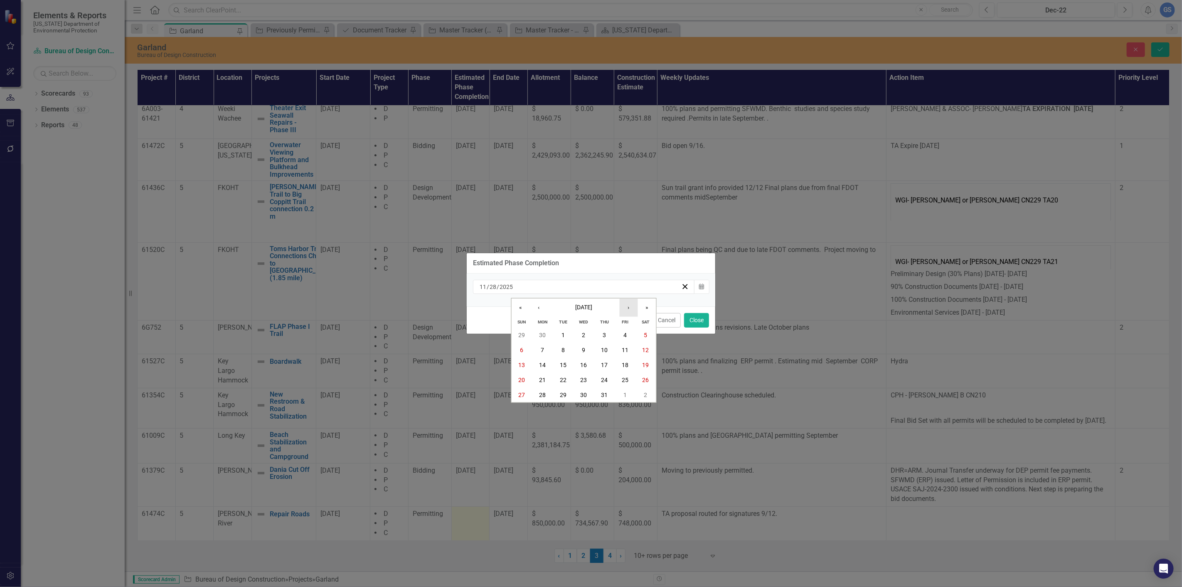
click at [625, 304] on button "›" at bounding box center [629, 307] width 18 height 18
click at [624, 304] on button "›" at bounding box center [629, 307] width 18 height 18
click at [581, 331] on button "1" at bounding box center [584, 335] width 21 height 15
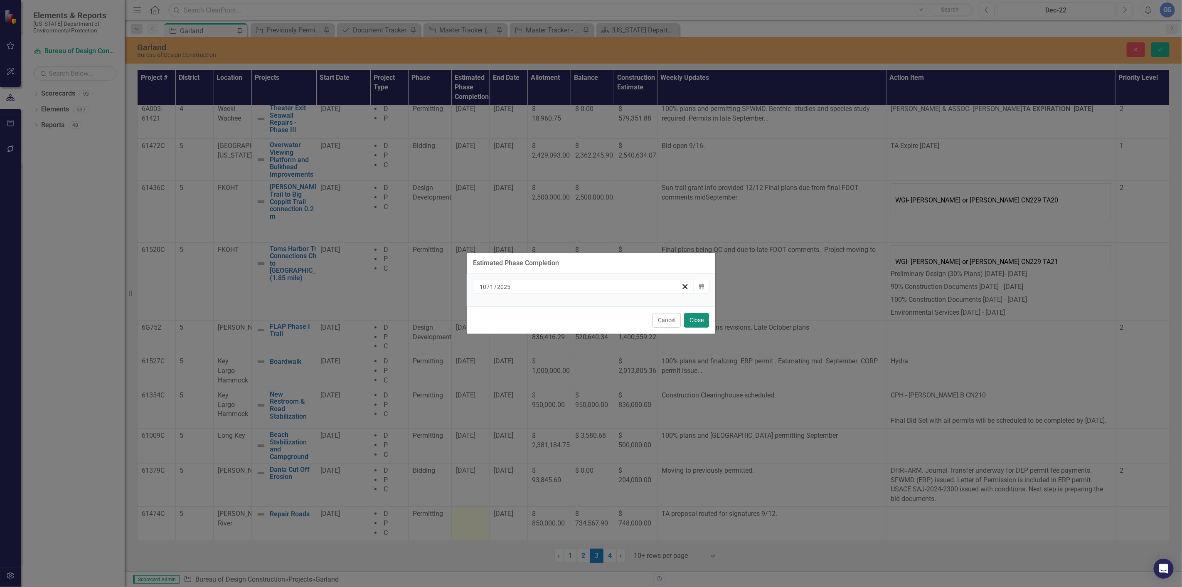
click at [699, 318] on button "Close" at bounding box center [696, 320] width 25 height 15
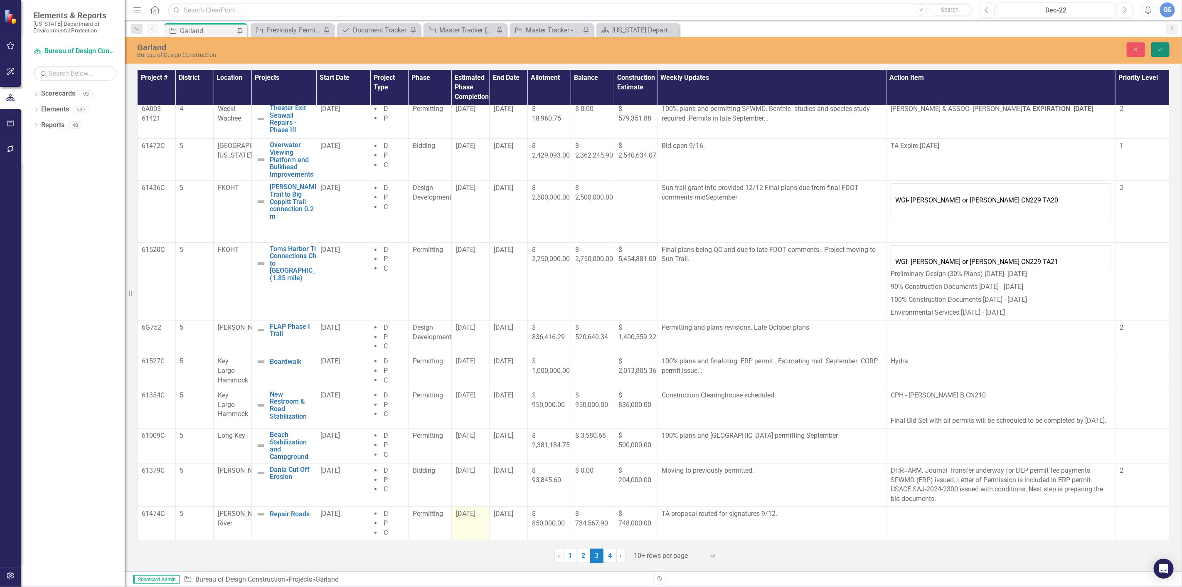
click at [1158, 49] on icon "Save" at bounding box center [1160, 50] width 7 height 6
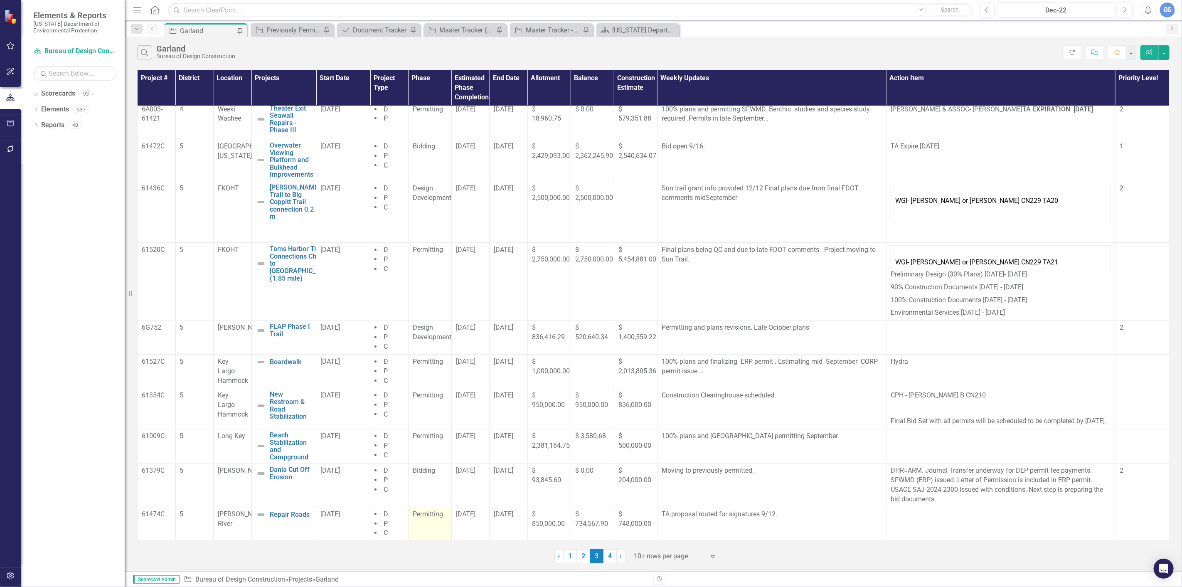
click at [431, 520] on td "Permitting" at bounding box center [429, 524] width 43 height 34
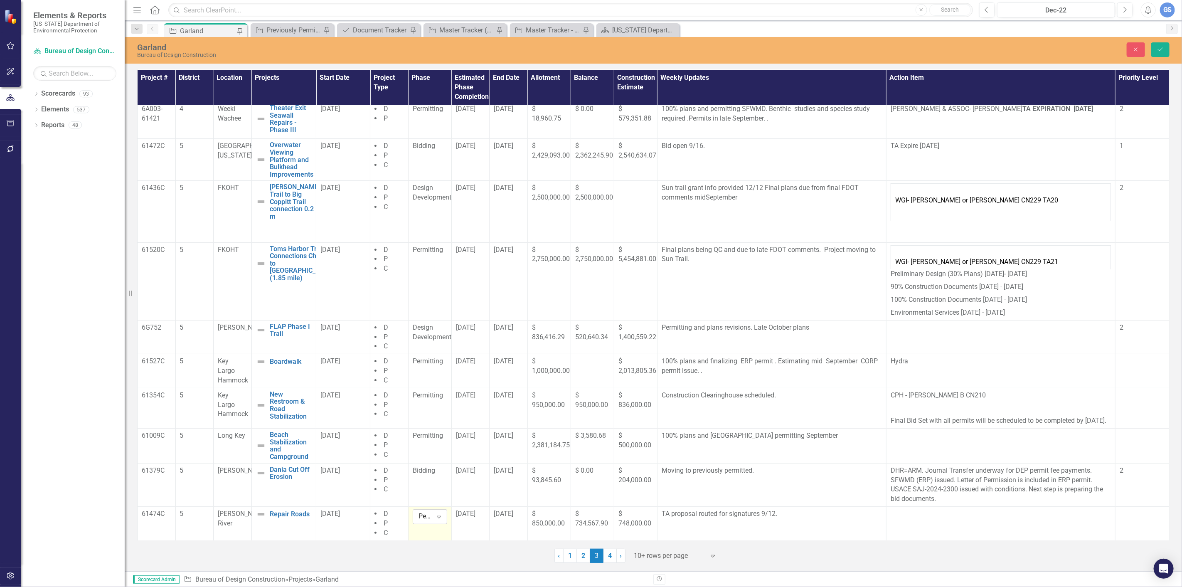
click at [438, 514] on icon "Expand" at bounding box center [439, 516] width 8 height 7
click at [442, 422] on div "Design Development" at bounding box center [445, 422] width 53 height 19
click at [1161, 49] on icon "Save" at bounding box center [1160, 50] width 7 height 6
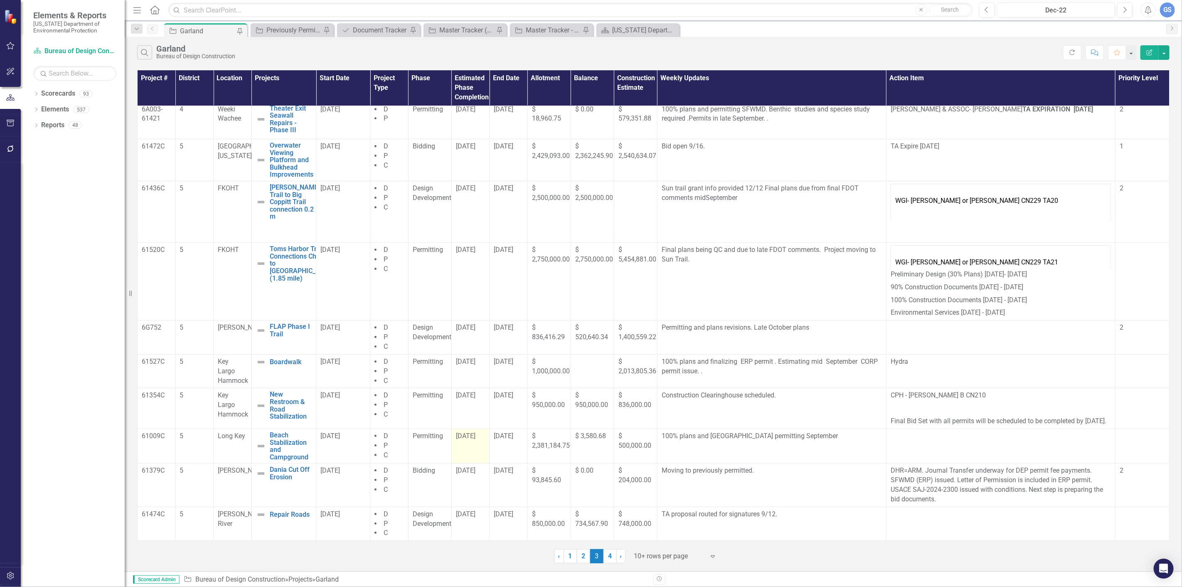
scroll to position [14, 0]
click at [607, 553] on link "4" at bounding box center [610, 556] width 13 height 14
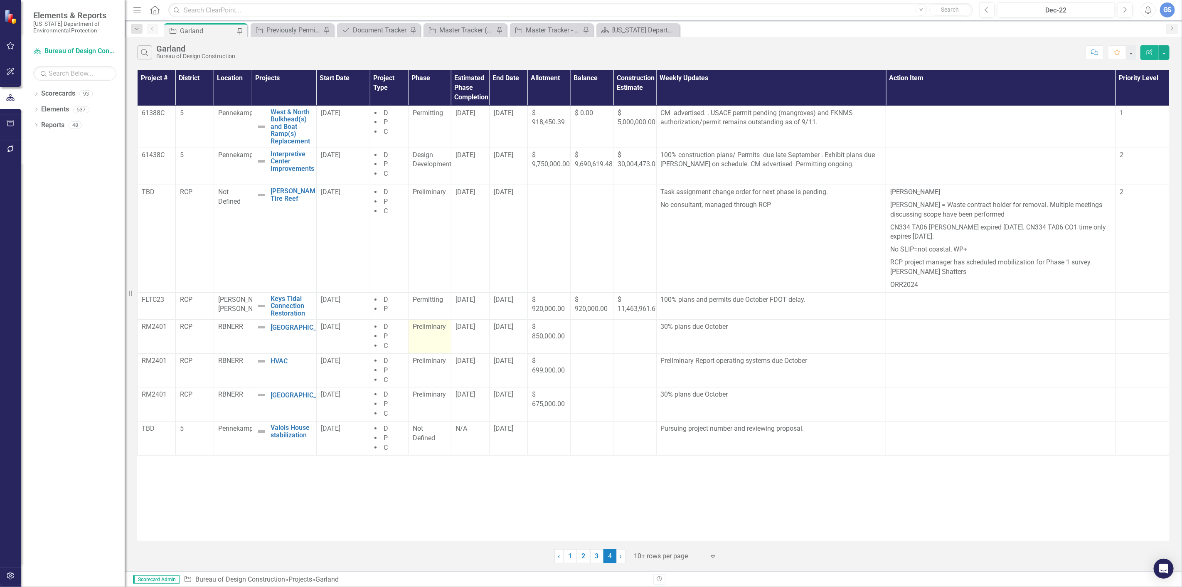
click at [430, 330] on span "Preliminary" at bounding box center [429, 327] width 33 height 8
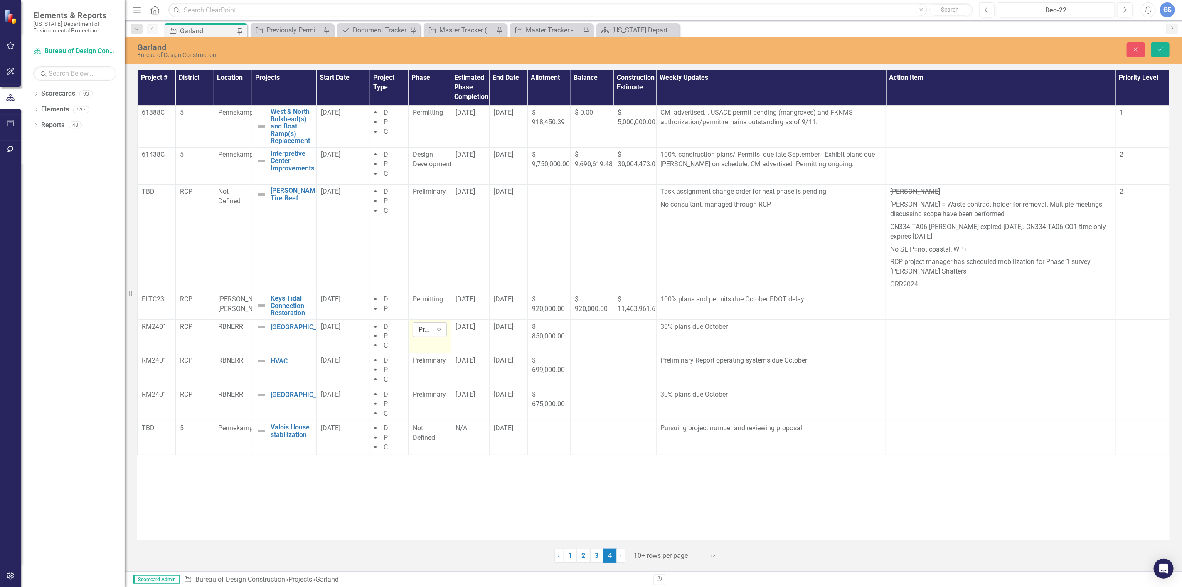
click at [443, 328] on icon "Expand" at bounding box center [439, 329] width 8 height 7
click at [433, 358] on div "Design Development" at bounding box center [447, 363] width 53 height 19
click at [430, 365] on div "Preliminary" at bounding box center [430, 361] width 34 height 10
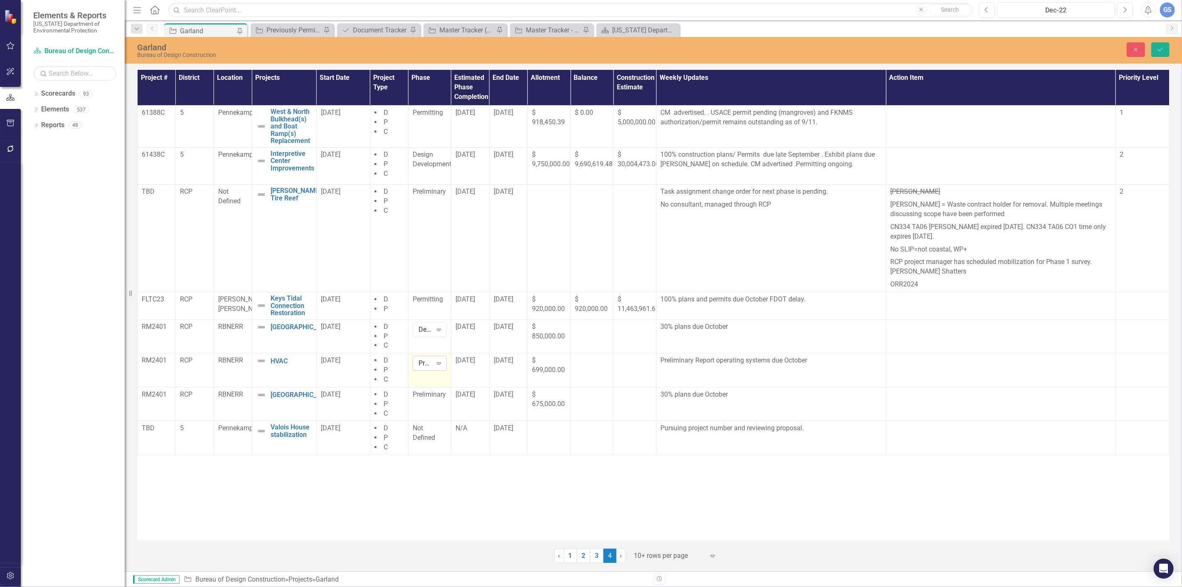
click at [439, 362] on icon "Expand" at bounding box center [439, 363] width 8 height 7
click at [433, 392] on div "Design Development" at bounding box center [447, 397] width 53 height 19
click at [433, 397] on span "Preliminary" at bounding box center [429, 394] width 33 height 8
click at [435, 396] on icon "Expand" at bounding box center [439, 397] width 8 height 7
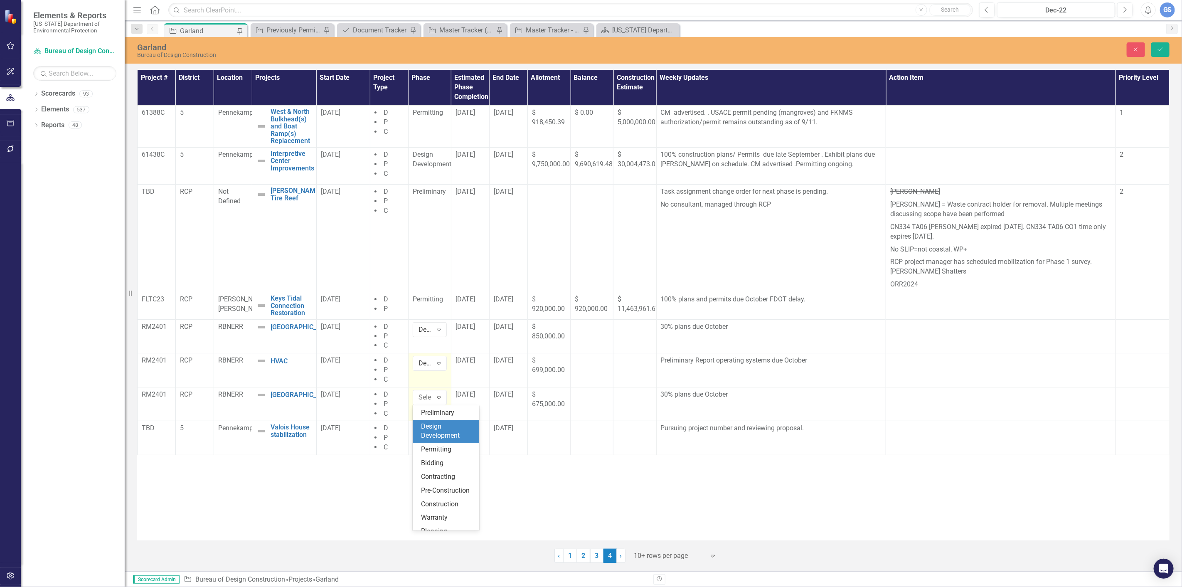
click at [427, 428] on div "Design Development" at bounding box center [447, 431] width 53 height 19
click at [421, 429] on span "Not Defined" at bounding box center [424, 432] width 22 height 17
click at [437, 429] on icon "Expand" at bounding box center [439, 431] width 8 height 7
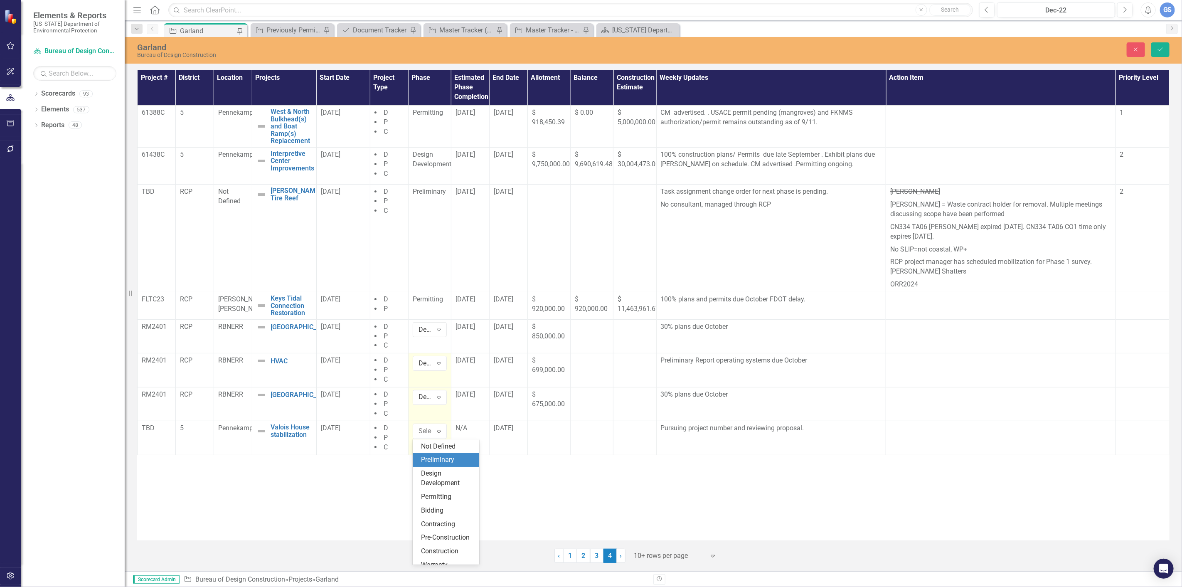
click at [430, 456] on div "Preliminary" at bounding box center [447, 460] width 53 height 10
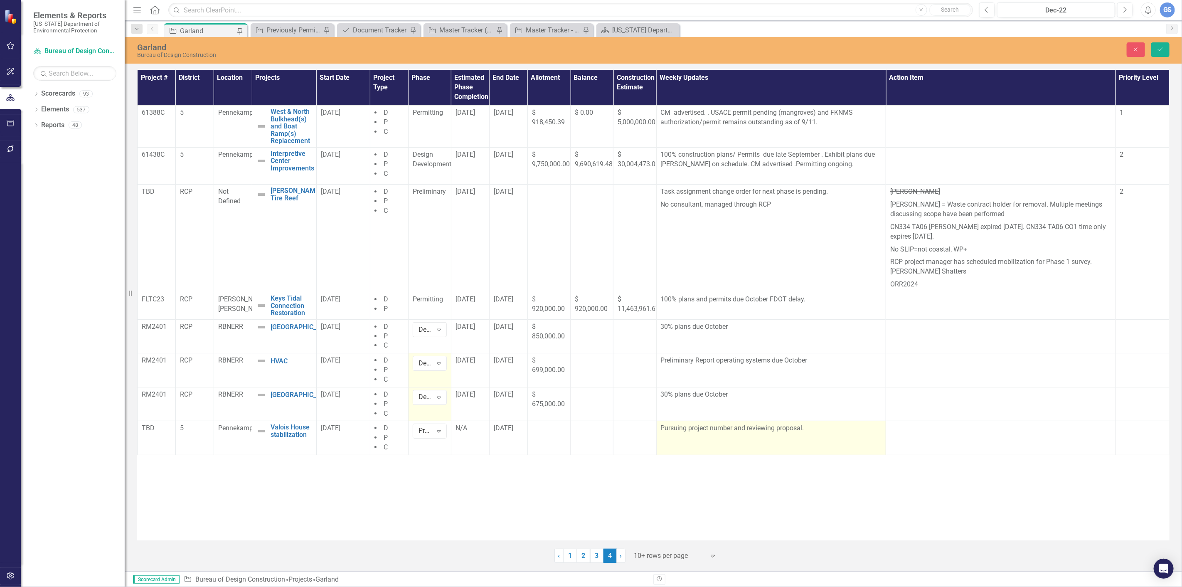
click at [808, 429] on p "Pursuing project number and reviewing proposal." at bounding box center [771, 429] width 221 height 10
drag, startPoint x: 810, startPoint y: 426, endPoint x: 647, endPoint y: 433, distance: 163.1
click at [647, 433] on tr "TBD 5 Pennekamp Valois House stabilization Edit Edit Project Link Open Element …" at bounding box center [654, 438] width 1032 height 34
click at [695, 438] on td "Pursuing project number and reviewing proposal." at bounding box center [771, 438] width 230 height 34
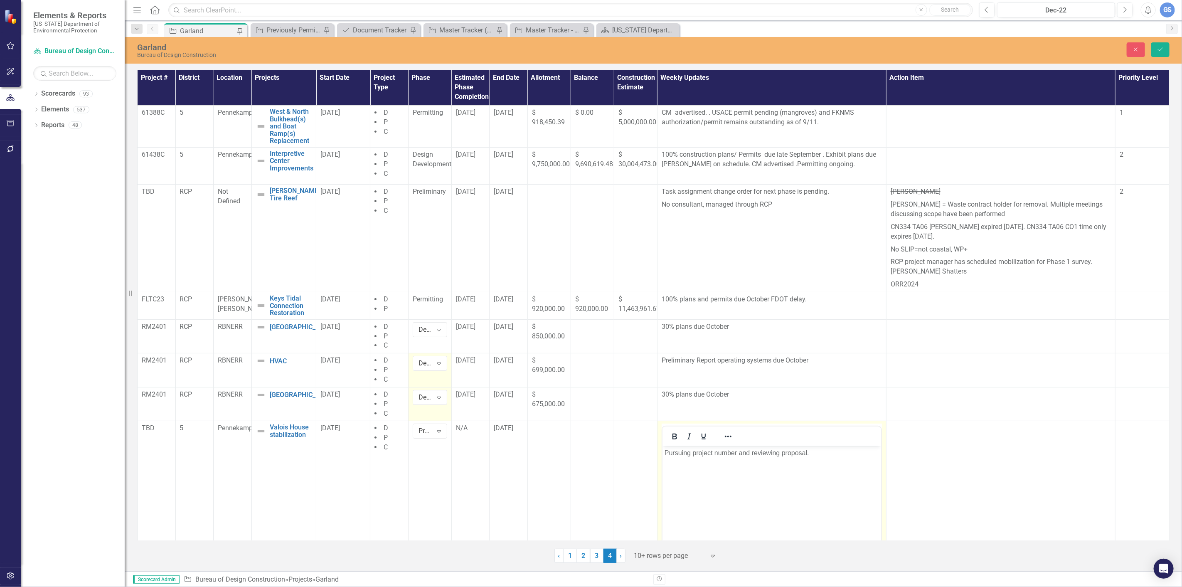
scroll to position [0, 0]
drag, startPoint x: 799, startPoint y: 454, endPoint x: 1321, endPoint y: 900, distance: 686.7
click at [662, 455] on html "Pursuing project number and reviewing proposal." at bounding box center [771, 508] width 219 height 125
click at [672, 454] on p "Rich Text Area. Press ALT-0 for help." at bounding box center [771, 453] width 215 height 10
click at [1158, 45] on button "Save" at bounding box center [1161, 49] width 18 height 15
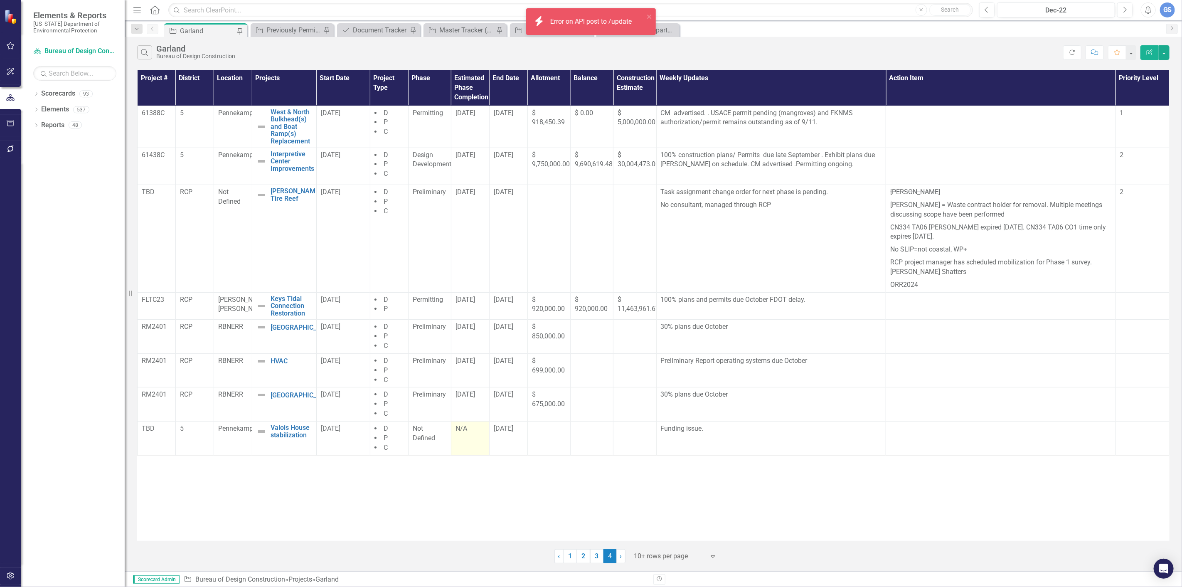
click at [468, 429] on div "N/A" at bounding box center [471, 429] width 30 height 10
click at [1152, 50] on icon "Edit Report" at bounding box center [1149, 52] width 7 height 6
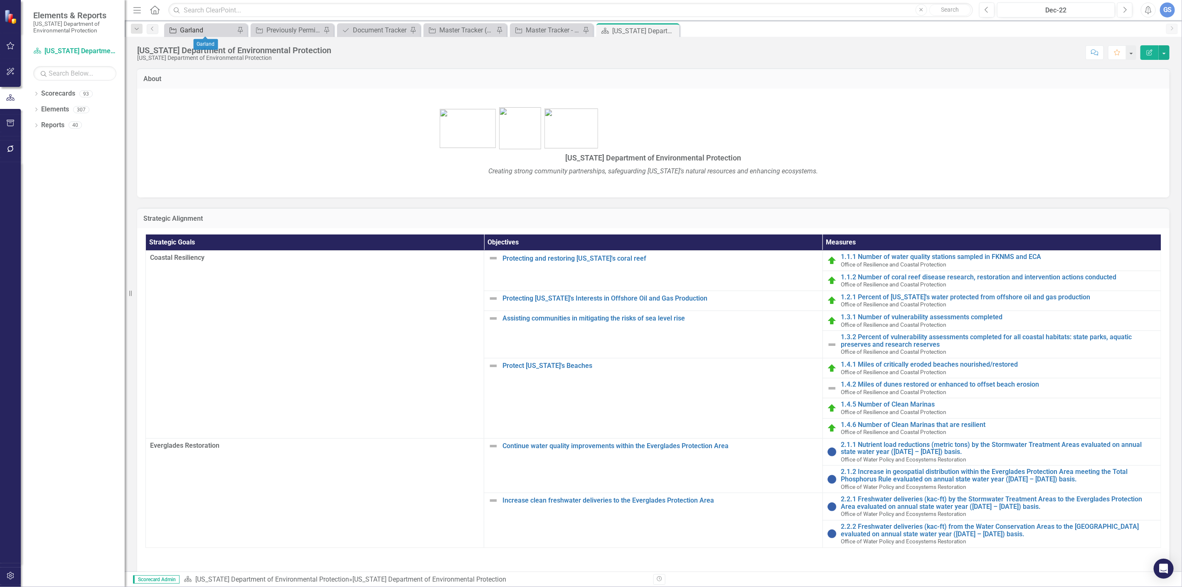
click at [199, 32] on div "Garland" at bounding box center [207, 30] width 55 height 10
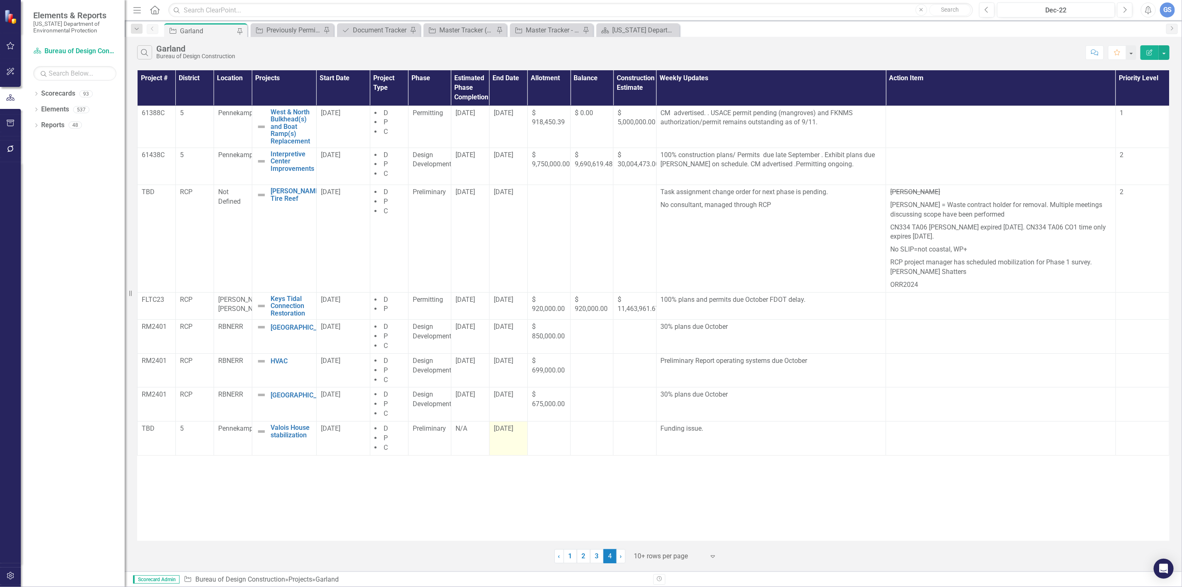
click at [505, 428] on span "[DATE]" at bounding box center [504, 428] width 20 height 8
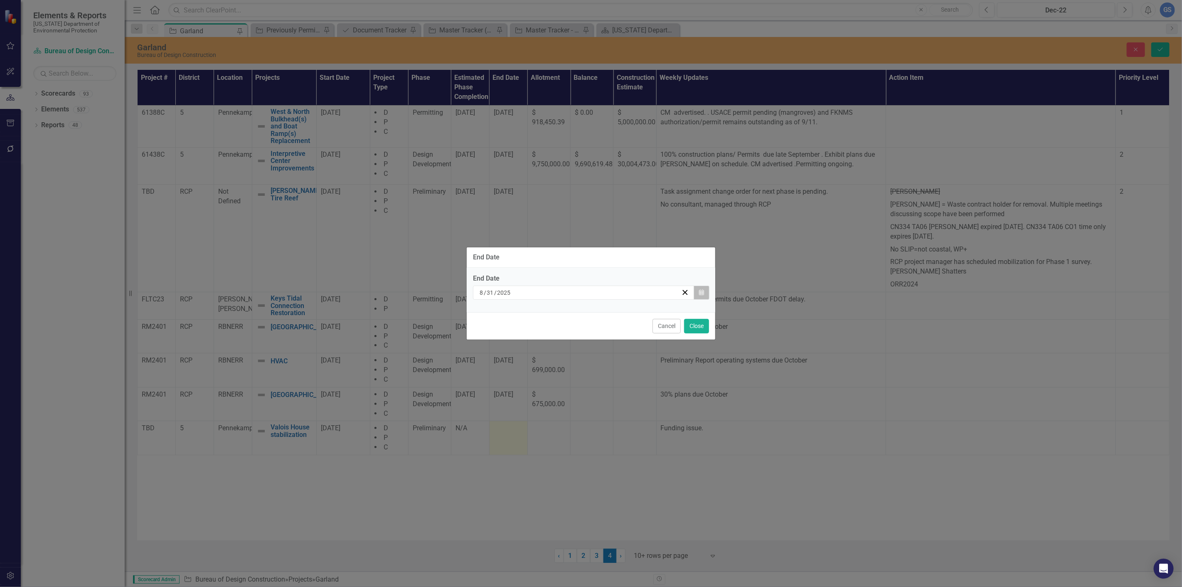
click at [700, 289] on button "Calendar" at bounding box center [702, 293] width 16 height 14
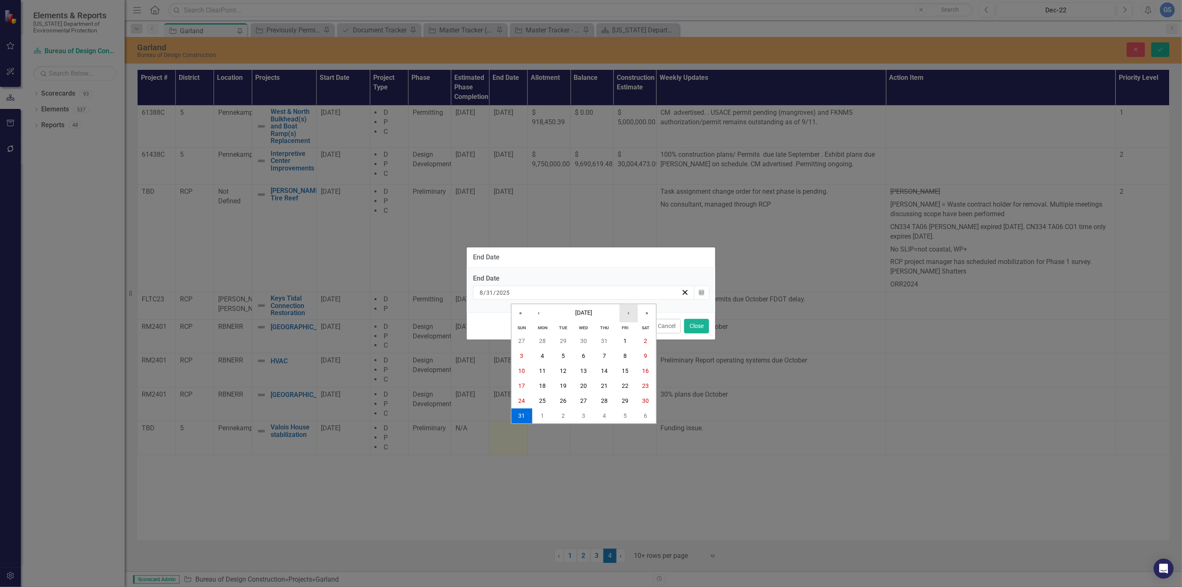
click at [628, 310] on button "›" at bounding box center [629, 313] width 18 height 18
click at [583, 395] on button "31" at bounding box center [584, 400] width 21 height 15
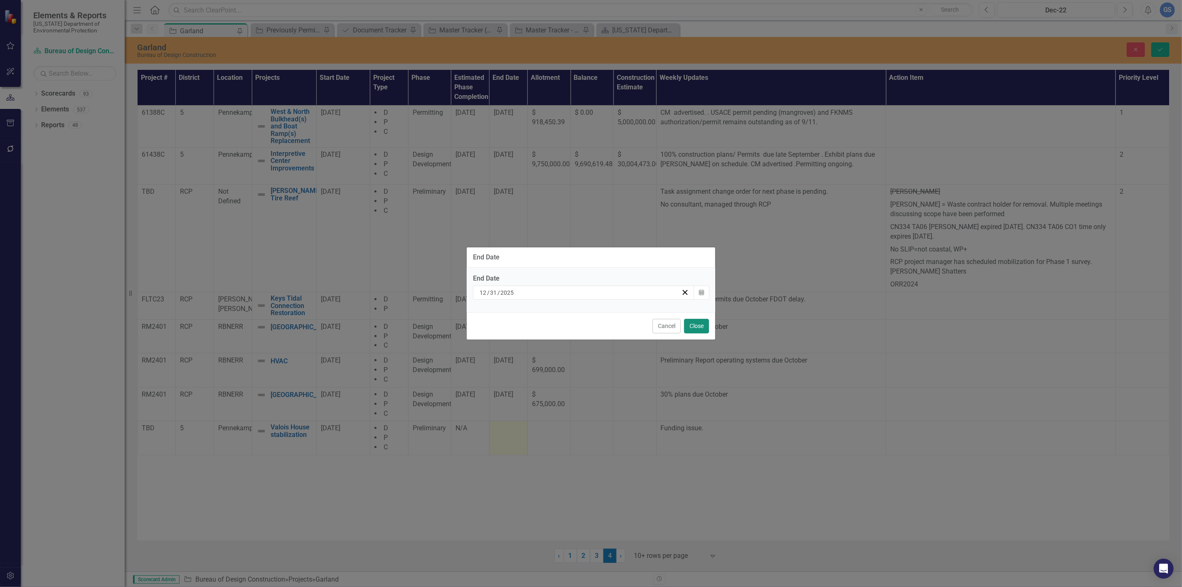
click at [691, 323] on button "Close" at bounding box center [696, 326] width 25 height 15
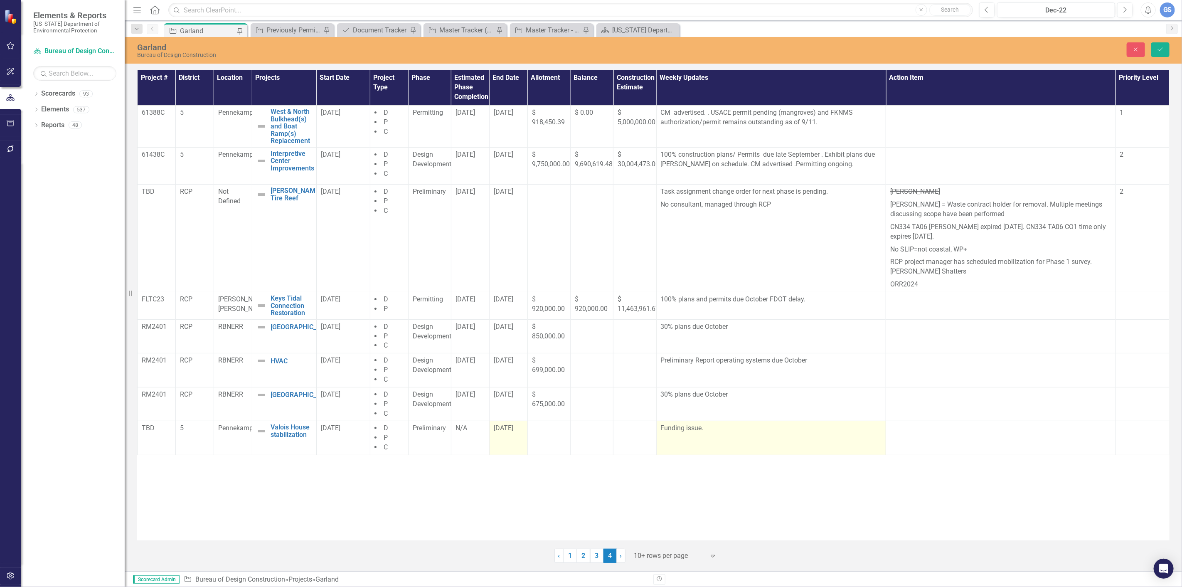
click at [705, 429] on p "Funding issue." at bounding box center [771, 429] width 221 height 10
